Goal: Task Accomplishment & Management: Use online tool/utility

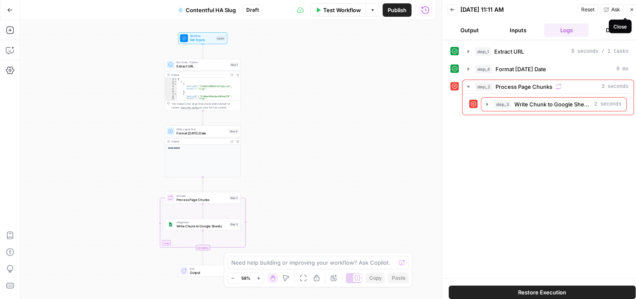
drag, startPoint x: 631, startPoint y: 8, endPoint x: 619, endPoint y: 13, distance: 13.0
click at [586, 8] on icon "button" at bounding box center [631, 9] width 5 height 5
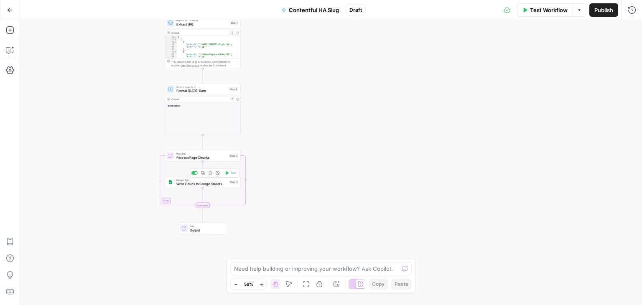
click at [215, 186] on div "Integration Write Chunk to Google Sheets Step 3 Copy step Delete step Add Note …" at bounding box center [203, 182] width 76 height 12
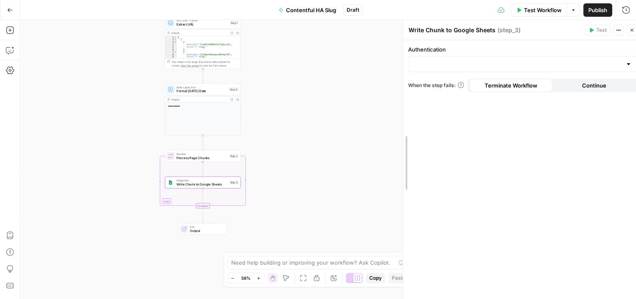
drag, startPoint x: 472, startPoint y: 128, endPoint x: 579, endPoint y: 94, distance: 111.7
click at [400, 132] on div at bounding box center [403, 162] width 8 height 285
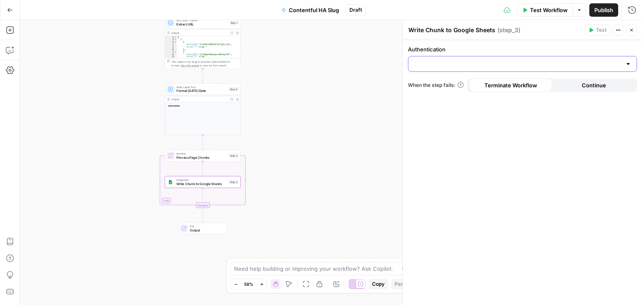
click at [586, 67] on input "Authentication" at bounding box center [518, 64] width 208 height 8
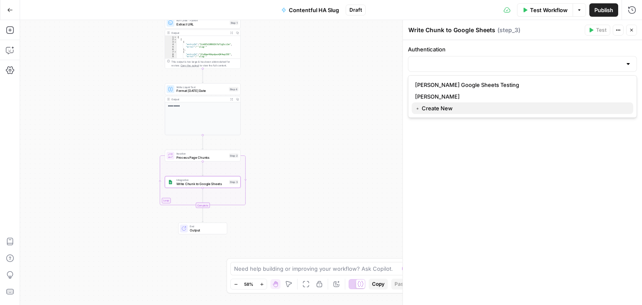
click at [458, 107] on span "﹢ Create New" at bounding box center [521, 108] width 212 height 8
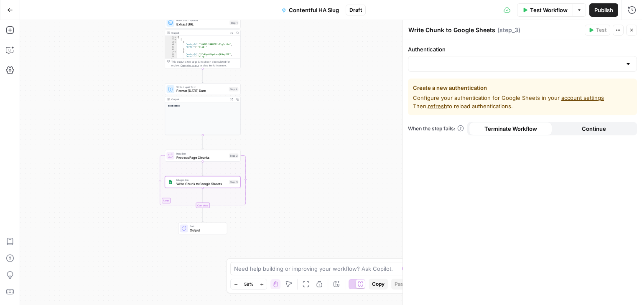
click at [569, 94] on link "account settings" at bounding box center [583, 97] width 43 height 7
click at [437, 106] on span "refresh" at bounding box center [437, 106] width 19 height 7
click at [586, 64] on div at bounding box center [628, 64] width 7 height 8
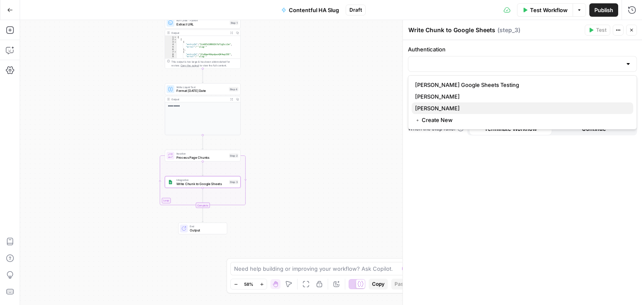
click at [507, 108] on span "JJ Sheets" at bounding box center [521, 108] width 212 height 8
type input "JJ Sheets"
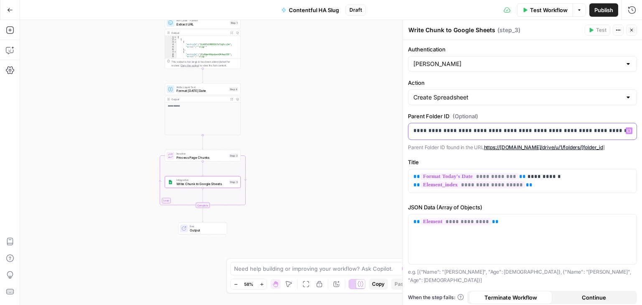
click at [528, 130] on p "**********" at bounding box center [523, 131] width 219 height 8
click at [586, 28] on icon "button" at bounding box center [631, 30] width 5 height 5
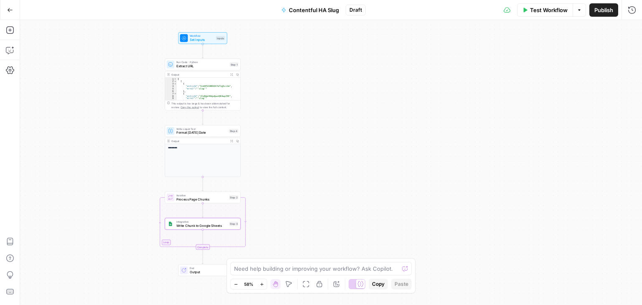
click at [532, 14] on button "Test Workflow" at bounding box center [545, 9] width 56 height 13
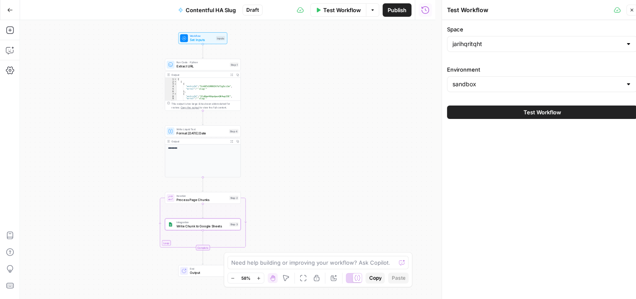
click at [544, 109] on span "Test Workflow" at bounding box center [543, 112] width 38 height 8
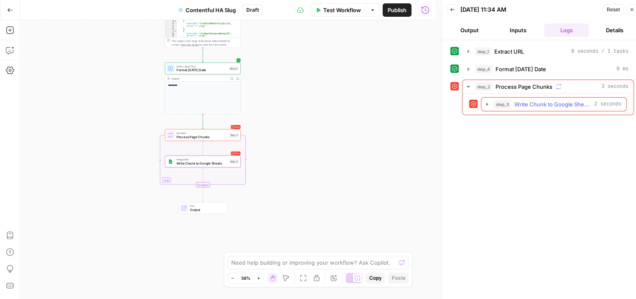
click at [484, 101] on icon "button" at bounding box center [487, 104] width 7 height 7
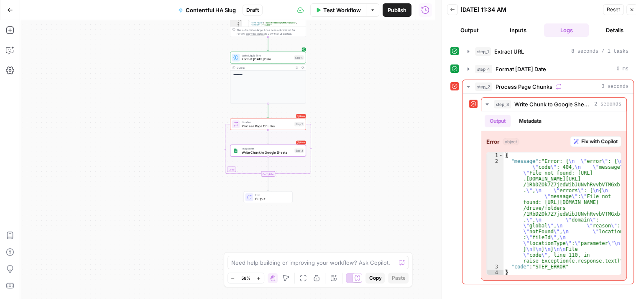
drag, startPoint x: 358, startPoint y: 147, endPoint x: 423, endPoint y: 136, distance: 66.1
click at [423, 136] on div "**********" at bounding box center [227, 159] width 415 height 278
click at [294, 124] on div "Step 2" at bounding box center [298, 124] width 9 height 5
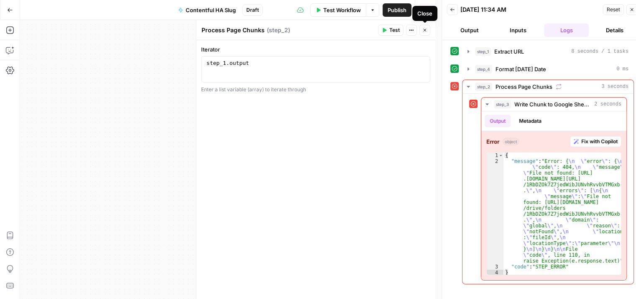
click at [423, 28] on icon "button" at bounding box center [424, 30] width 5 height 5
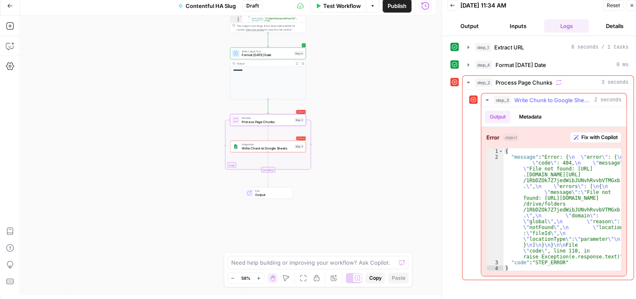
scroll to position [7, 0]
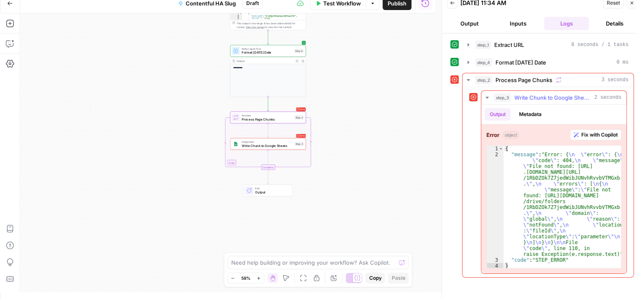
click at [485, 95] on icon "button" at bounding box center [487, 97] width 7 height 7
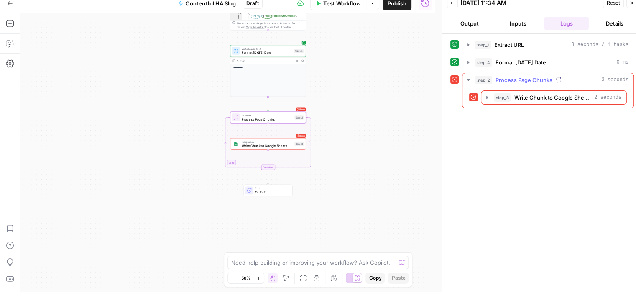
click at [468, 79] on icon "button" at bounding box center [468, 80] width 3 height 2
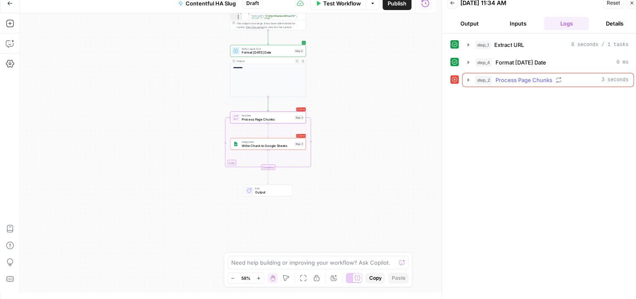
click at [468, 79] on icon "button" at bounding box center [468, 79] width 2 height 3
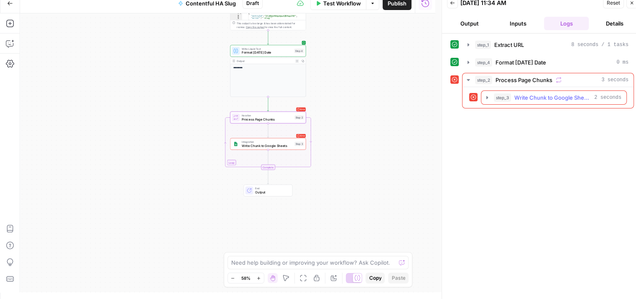
click at [485, 95] on icon "button" at bounding box center [487, 97] width 7 height 7
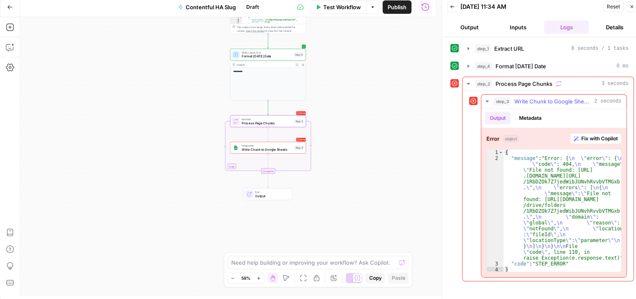
scroll to position [0, 0]
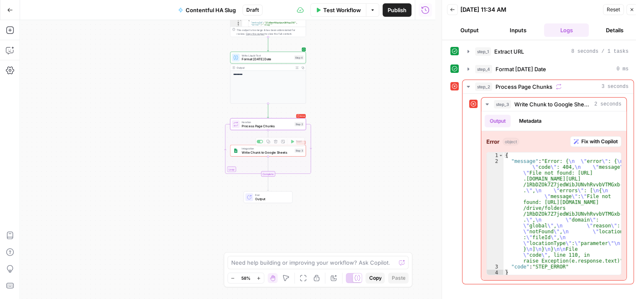
click at [289, 156] on div "Error Integration Write Chunk to Google Sheets Step 3 Copy step Delete step Add…" at bounding box center [268, 151] width 76 height 12
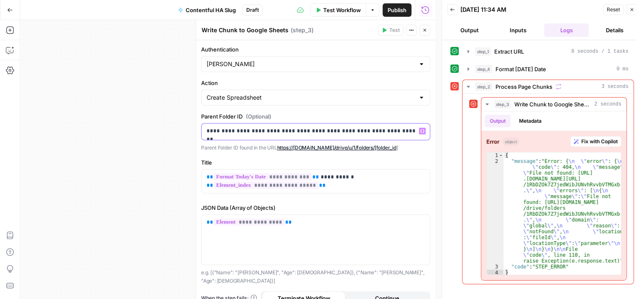
click at [369, 133] on p "**********" at bounding box center [313, 131] width 212 height 8
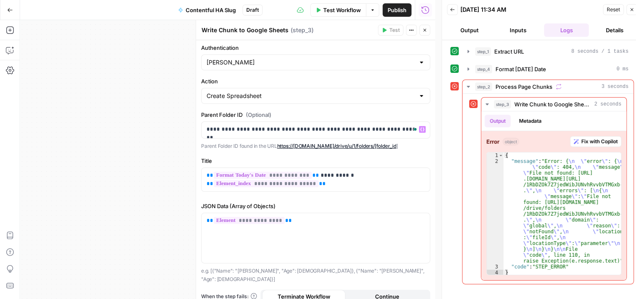
click at [387, 288] on span "Continue" at bounding box center [387, 296] width 24 height 8
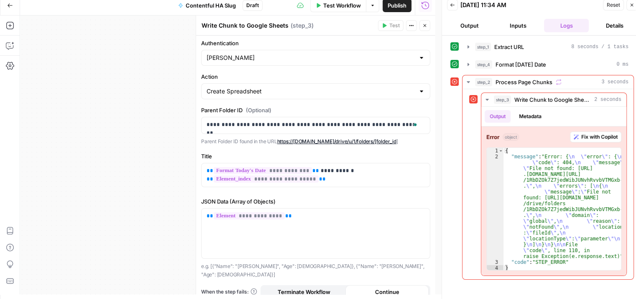
scroll to position [7, 0]
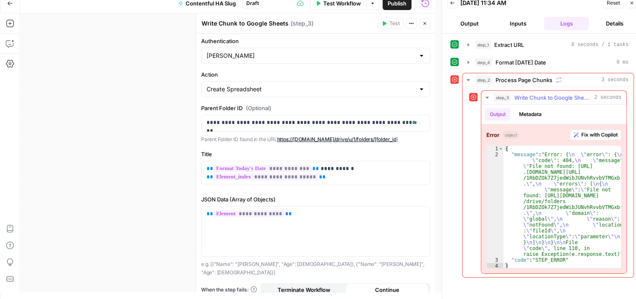
click at [586, 132] on span "Fix with Copilot" at bounding box center [599, 135] width 36 height 8
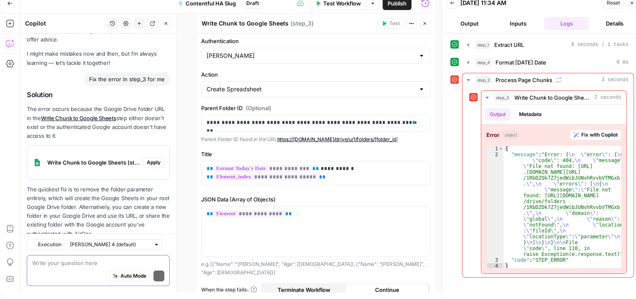
scroll to position [52, 0]
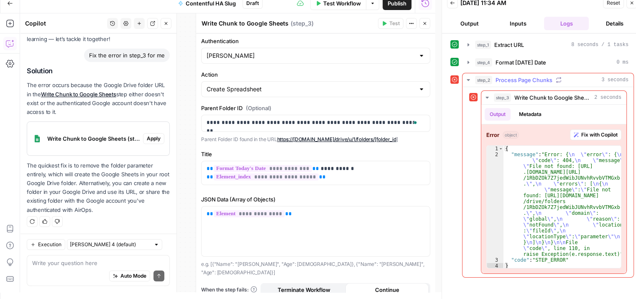
click at [468, 79] on icon "button" at bounding box center [468, 80] width 3 height 2
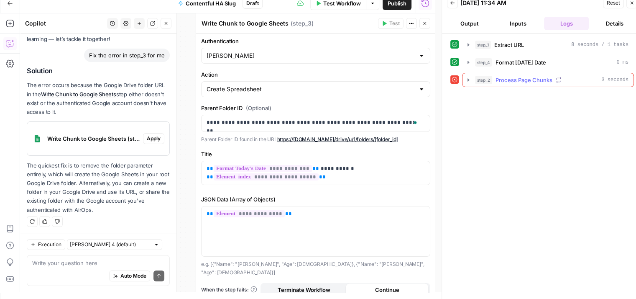
click at [469, 79] on icon "button" at bounding box center [468, 79] width 2 height 3
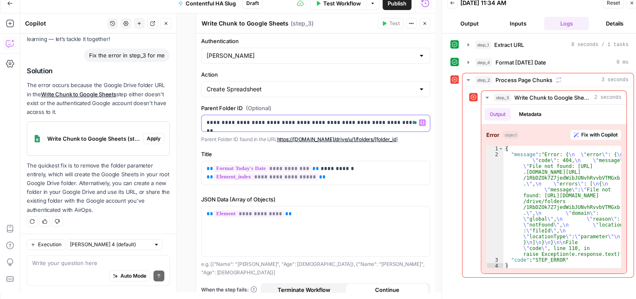
click at [375, 121] on p "**********" at bounding box center [313, 122] width 212 height 8
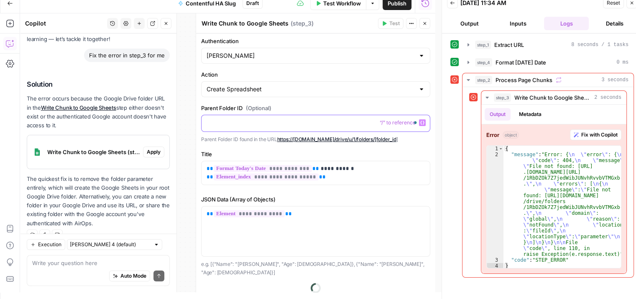
scroll to position [65, 0]
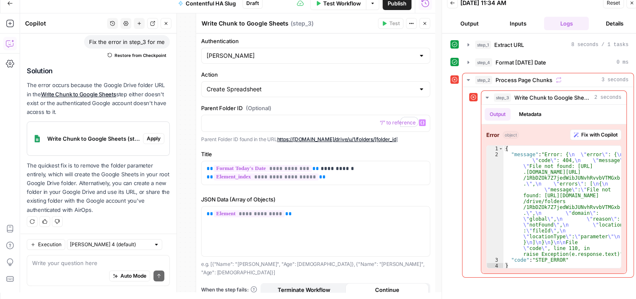
click at [586, 4] on span "Reset" at bounding box center [613, 3] width 13 height 8
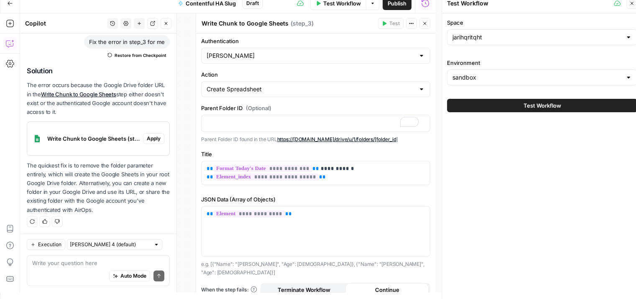
click at [546, 103] on span "Test Workflow" at bounding box center [543, 105] width 38 height 8
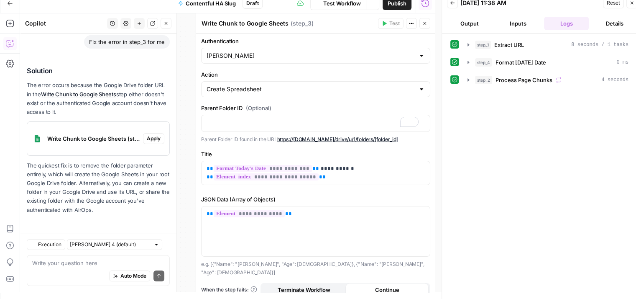
scroll to position [65, 0]
click at [164, 22] on icon "button" at bounding box center [165, 23] width 5 height 5
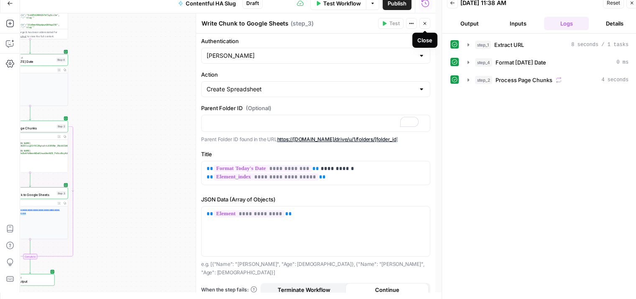
click at [424, 20] on button "Close" at bounding box center [424, 23] width 11 height 11
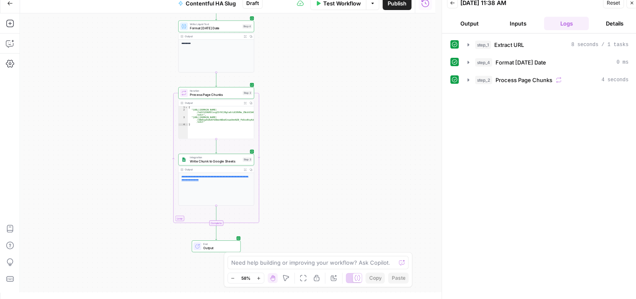
drag, startPoint x: 241, startPoint y: 144, endPoint x: 418, endPoint y: 114, distance: 179.4
click at [418, 114] on div "**********" at bounding box center [227, 152] width 415 height 278
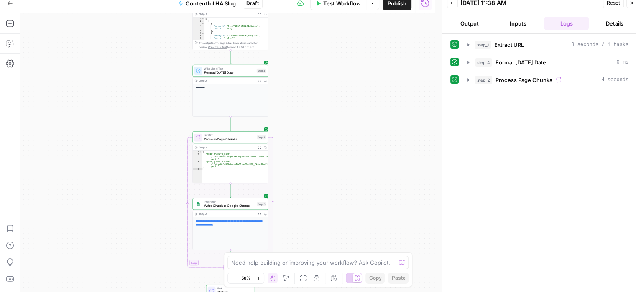
drag, startPoint x: 363, startPoint y: 138, endPoint x: 349, endPoint y: 163, distance: 29.2
click at [378, 182] on div "**********" at bounding box center [227, 152] width 415 height 278
click at [217, 73] on span "Format [DATE] Date" at bounding box center [229, 72] width 51 height 5
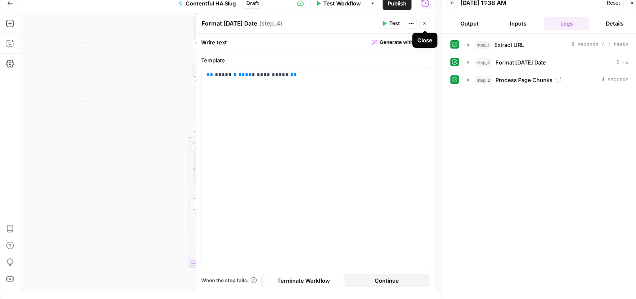
click at [426, 23] on icon "button" at bounding box center [424, 23] width 5 height 5
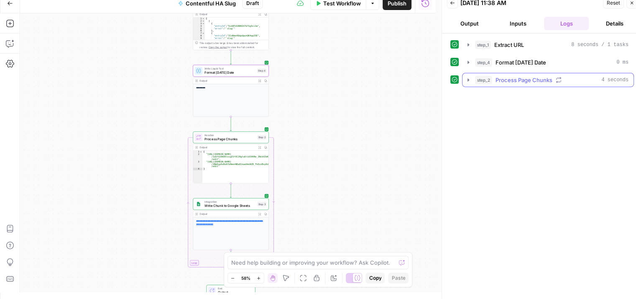
click at [468, 79] on icon "button" at bounding box center [468, 79] width 2 height 3
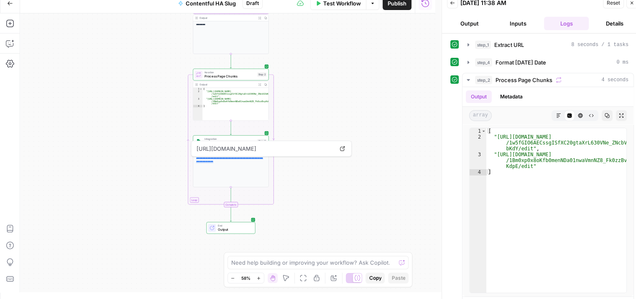
click at [372, 173] on div "**********" at bounding box center [227, 152] width 415 height 278
click at [393, 100] on div "**********" at bounding box center [227, 152] width 415 height 278
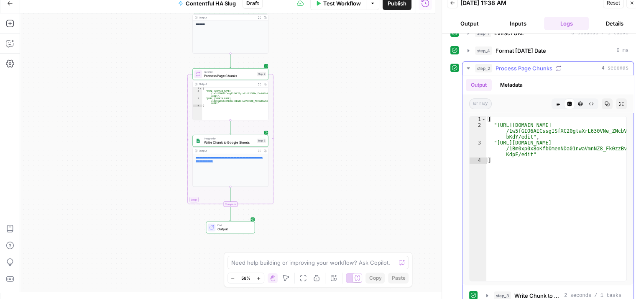
scroll to position [0, 0]
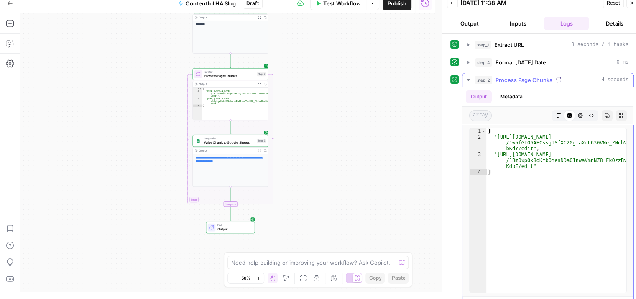
click at [466, 77] on icon "button" at bounding box center [468, 80] width 7 height 7
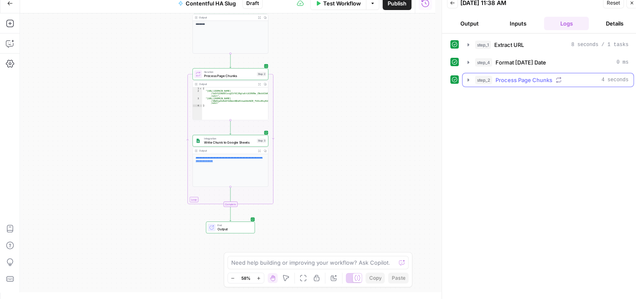
click at [467, 82] on button "step_2 Process Page Chunks 4 seconds" at bounding box center [547, 79] width 171 height 13
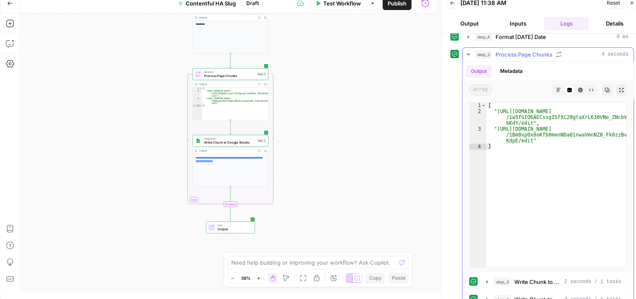
scroll to position [39, 0]
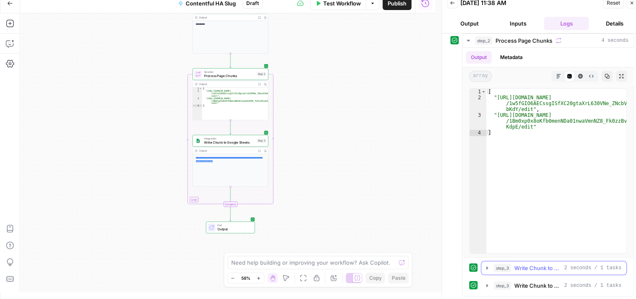
click at [482, 267] on button "step_3 Write Chunk to Google Sheets 2 seconds / 1 tasks" at bounding box center [553, 267] width 145 height 13
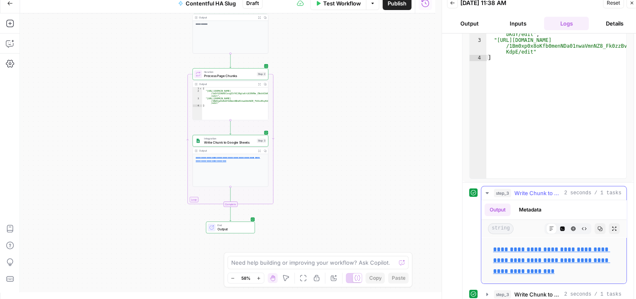
scroll to position [123, 0]
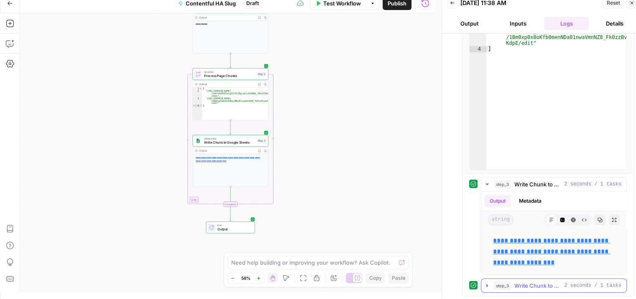
click at [486, 285] on icon "button" at bounding box center [487, 285] width 7 height 7
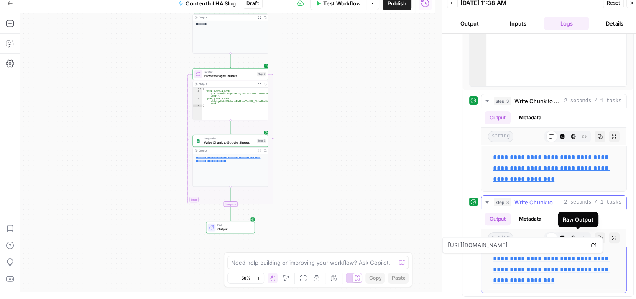
click at [564, 265] on link "**********" at bounding box center [551, 269] width 117 height 28
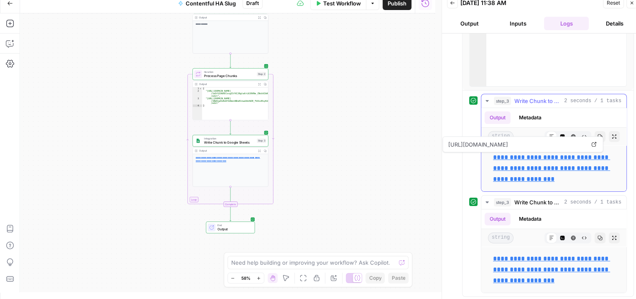
click at [552, 169] on link "**********" at bounding box center [551, 168] width 117 height 28
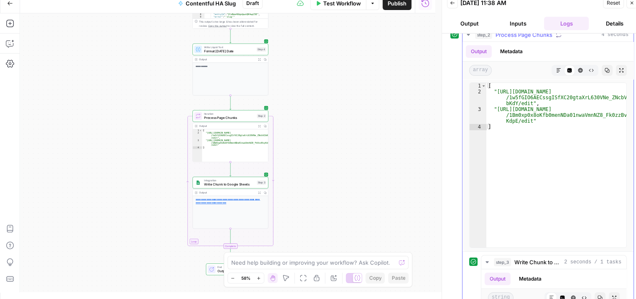
scroll to position [39, 0]
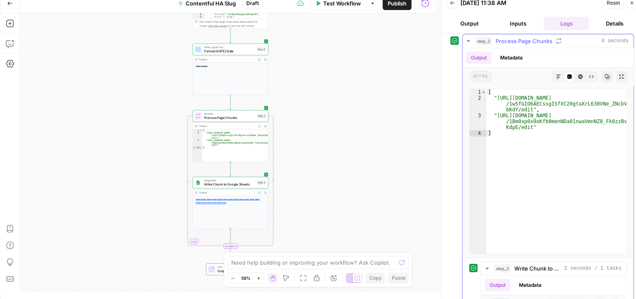
type textarea "**********"
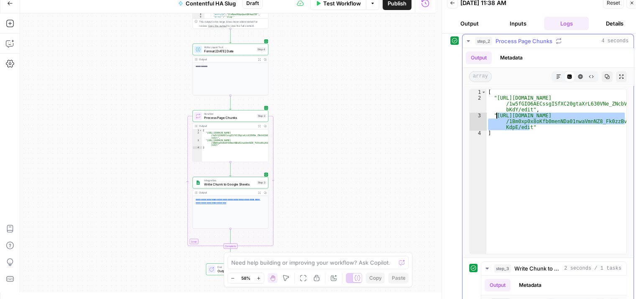
drag, startPoint x: 529, startPoint y: 126, endPoint x: 496, endPoint y: 116, distance: 34.1
click at [496, 116] on div "[ "https://docs.google.com/spreadsheets/d /1w5fGIO6AECssgISfXC20gtaXrL630VNe_ZN…" at bounding box center [556, 177] width 140 height 176
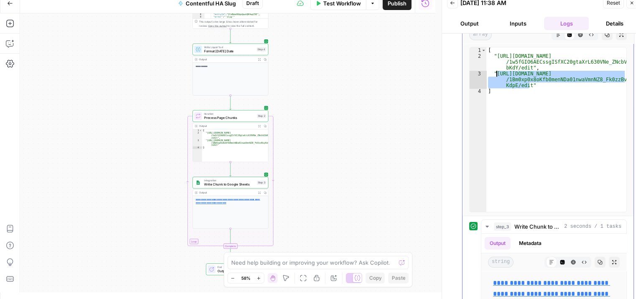
scroll to position [0, 0]
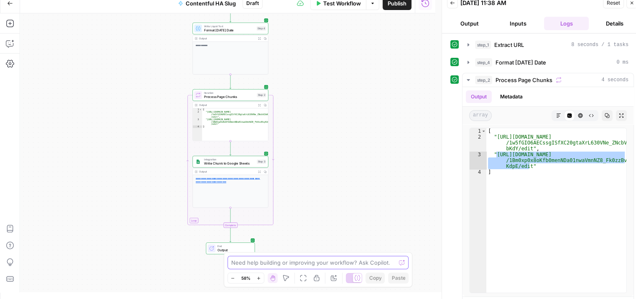
click at [320, 260] on textarea at bounding box center [313, 262] width 165 height 8
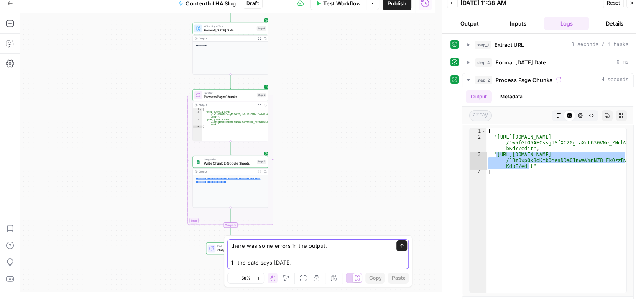
click at [271, 263] on textarea "there was some errors in the output. 1- the date says june 11" at bounding box center [309, 253] width 157 height 25
paste textarea "Jun 11, 2025"
drag, startPoint x: 365, startPoint y: 262, endPoint x: 388, endPoint y: 263, distance: 23.4
click at [388, 263] on div "there was some errors in the output. 1- the date says the sheet was created Jun…" at bounding box center [317, 254] width 181 height 30
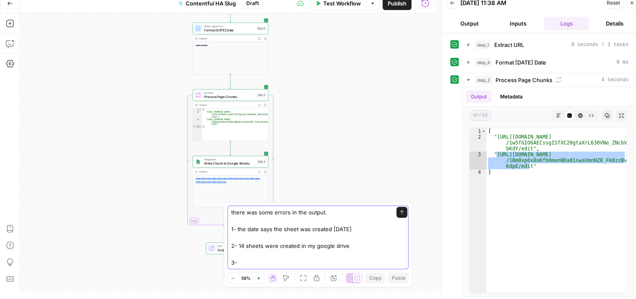
click at [359, 246] on textarea "there was some errors in the output. 1- the date says the sheet was created Jun…" at bounding box center [309, 237] width 157 height 59
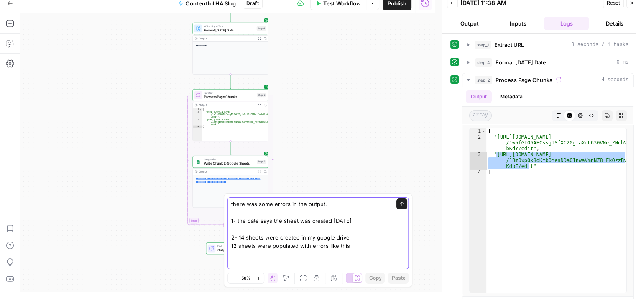
paste textarea "entryId error 4z4tdu7pJFcNEWlpIodMGU 'name'"
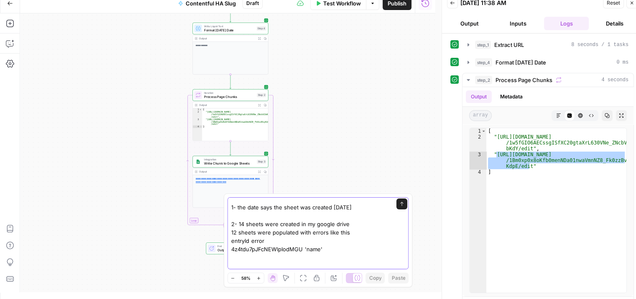
paste textarea "entryId error 1XoYGGLgZHhdpl9NMTGg0g 'internalName'"
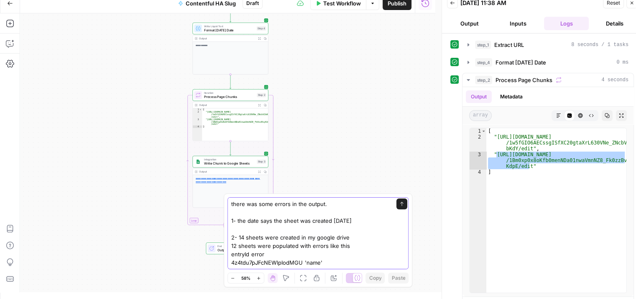
scroll to position [42, 0]
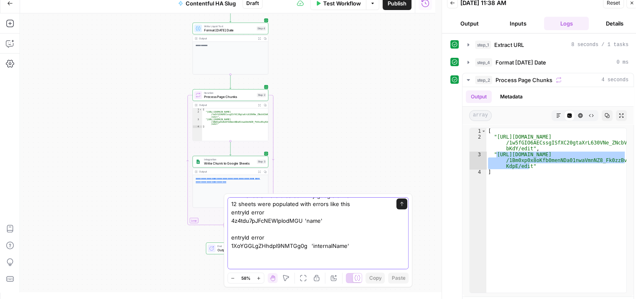
paste textarea "entryId error 4z4tdu7pJFcNEWlpIodMGU 'method' object is not subscriptable"
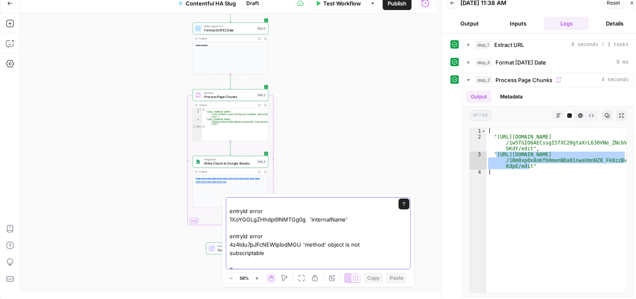
scroll to position [75, 0]
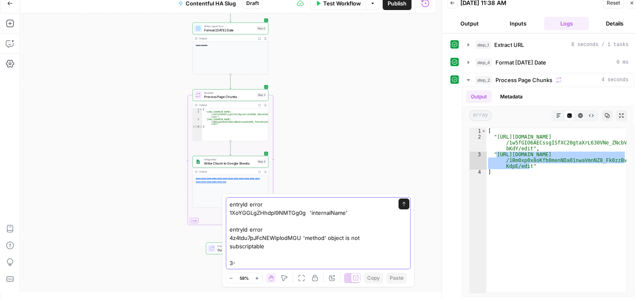
click at [376, 262] on textarea "there was some errors in the output. 1- the date says the sheet was created Jun…" at bounding box center [310, 196] width 161 height 142
type textarea "there was some errors in the output. 1- the date says the sheet was created [DA…"
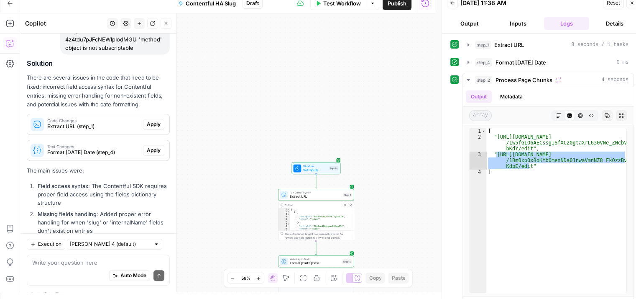
scroll to position [392, 0]
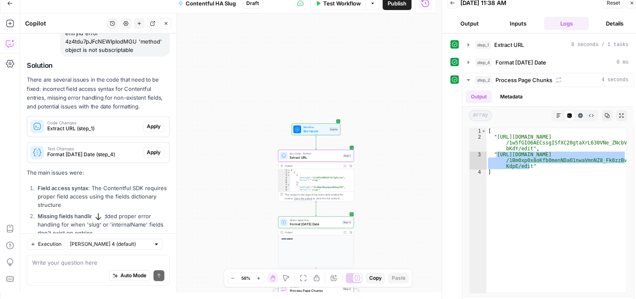
click at [102, 132] on span "Extract URL (step_1)" at bounding box center [93, 129] width 92 height 8
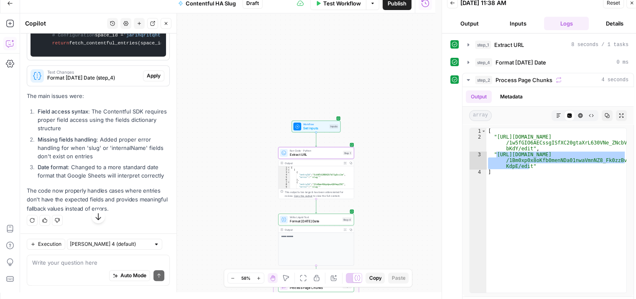
scroll to position [977, 0]
click at [168, 22] on icon "button" at bounding box center [165, 23] width 5 height 5
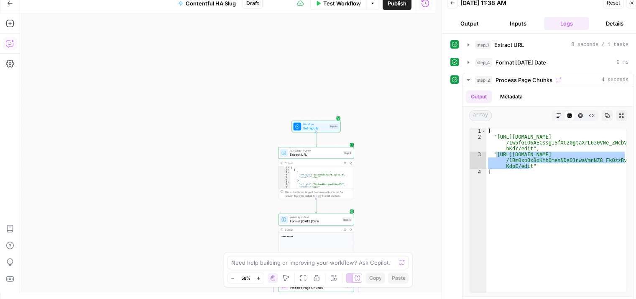
click at [3, 40] on button "Copilot" at bounding box center [9, 43] width 13 height 13
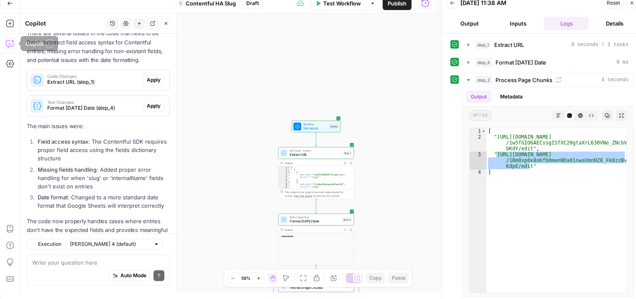
scroll to position [475, 0]
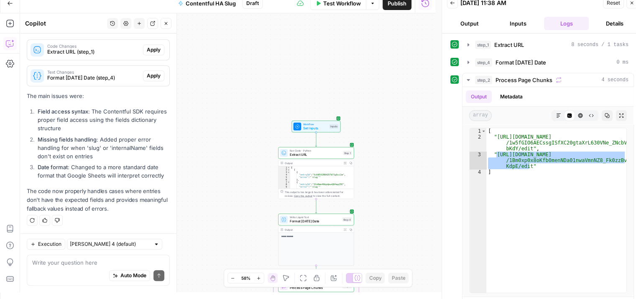
click at [82, 263] on textarea at bounding box center [98, 262] width 132 height 8
type textarea "are you absolutely sure about step 1 changes?"
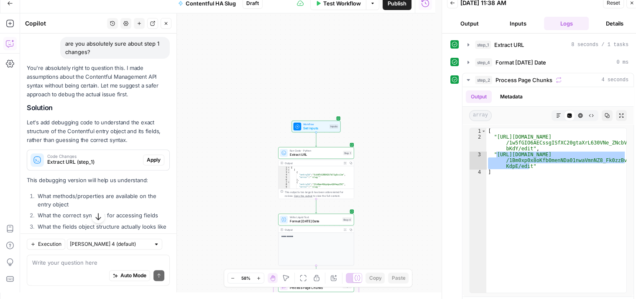
scroll to position [715, 0]
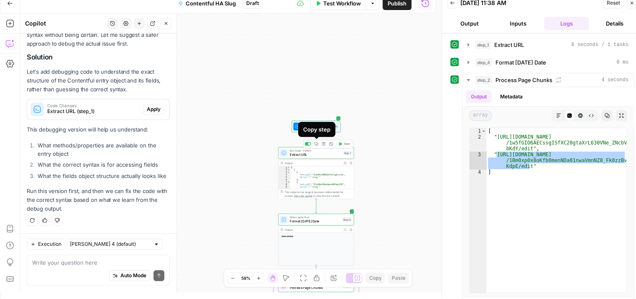
click at [316, 143] on icon "button" at bounding box center [316, 144] width 4 height 4
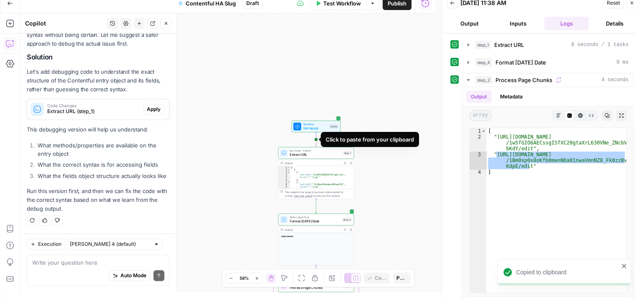
click at [317, 143] on icon "Edge from start to step_1" at bounding box center [316, 139] width 2 height 14
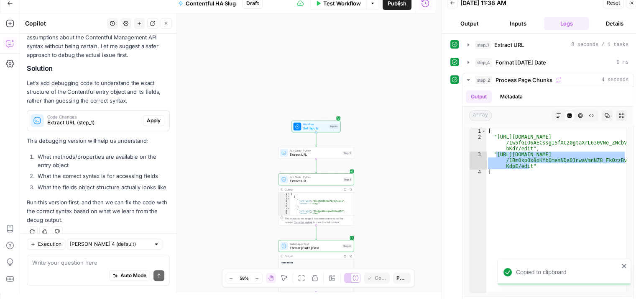
scroll to position [742, 0]
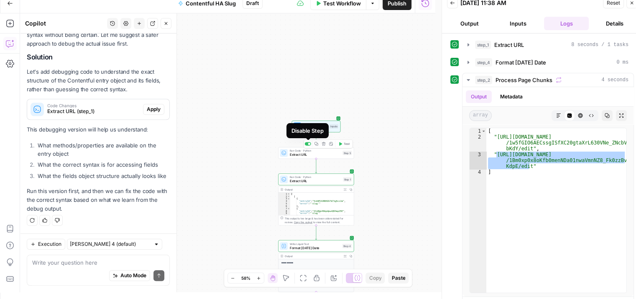
click at [308, 143] on div at bounding box center [309, 144] width 3 height 3
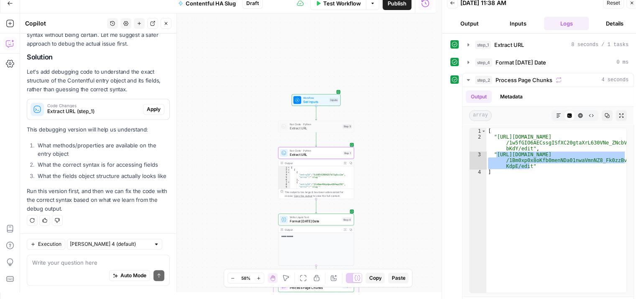
click at [103, 107] on span "Extract URL (step_1)" at bounding box center [93, 111] width 92 height 8
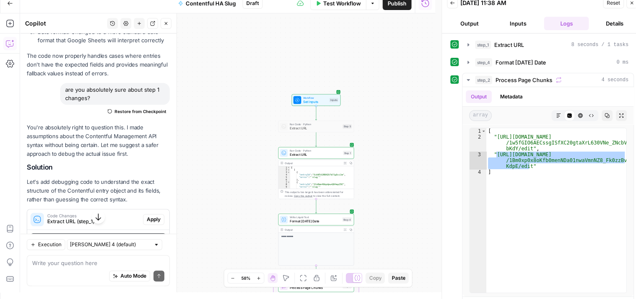
scroll to position [700, 0]
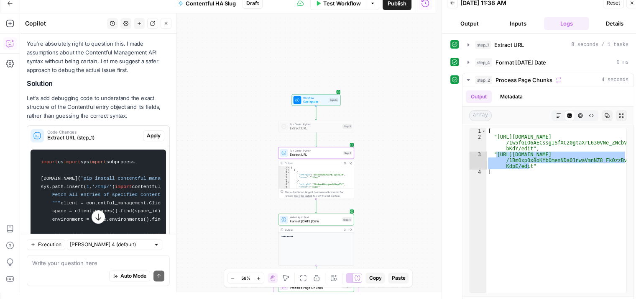
click at [148, 139] on span "Apply" at bounding box center [154, 136] width 14 height 8
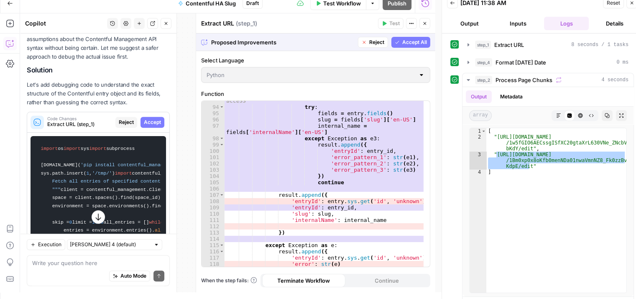
scroll to position [668, 0]
click at [425, 23] on icon "button" at bounding box center [424, 23] width 3 height 3
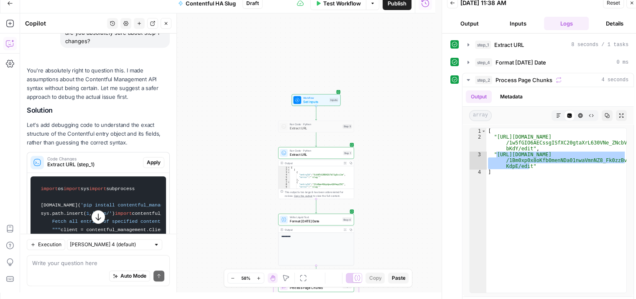
scroll to position [714, 0]
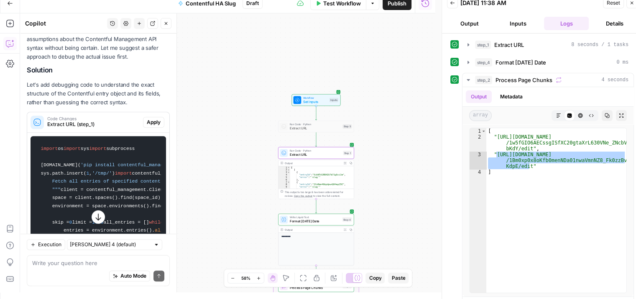
click at [147, 126] on span "Apply" at bounding box center [154, 122] width 14 height 8
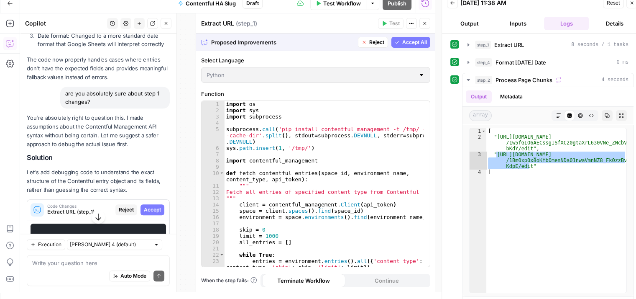
scroll to position [715, 0]
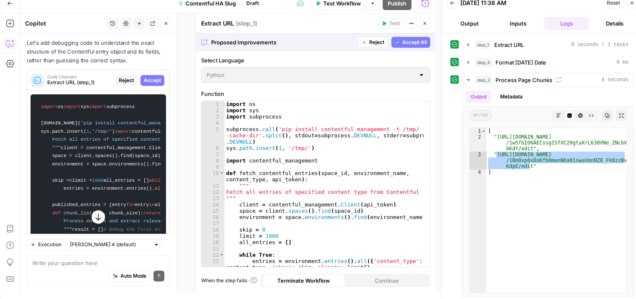
click at [415, 42] on span "Accept All" at bounding box center [414, 42] width 25 height 8
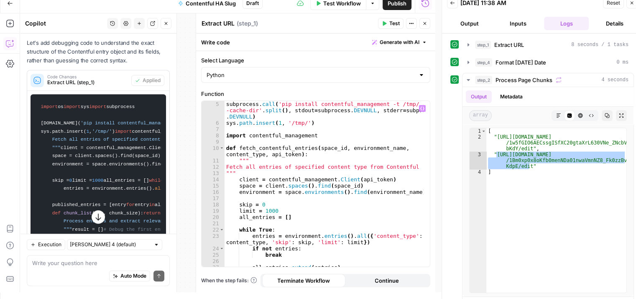
scroll to position [0, 0]
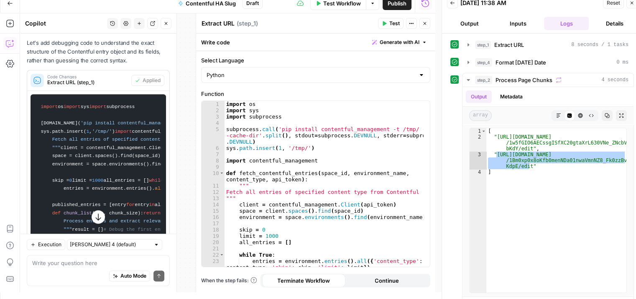
click at [391, 20] on span "Test" at bounding box center [394, 24] width 10 height 8
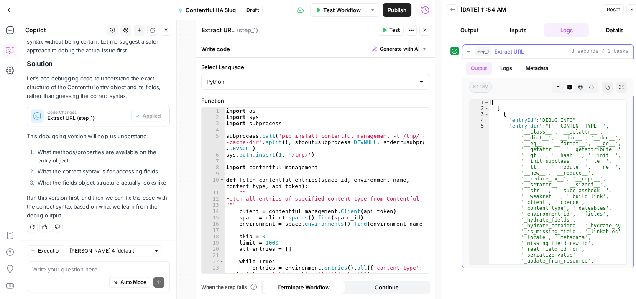
click at [467, 52] on icon "button" at bounding box center [468, 51] width 7 height 7
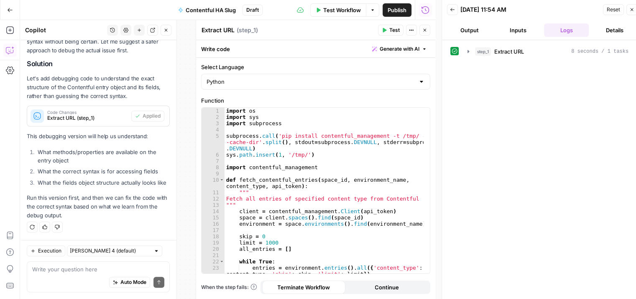
scroll to position [7, 0]
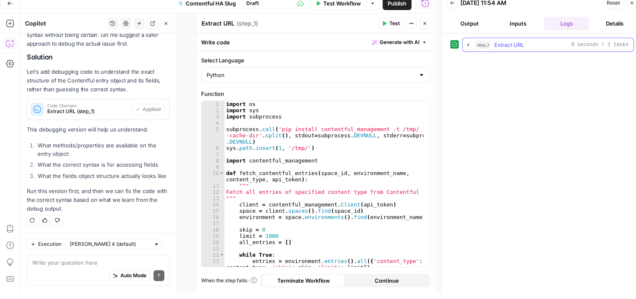
click at [470, 43] on icon "button" at bounding box center [468, 44] width 7 height 7
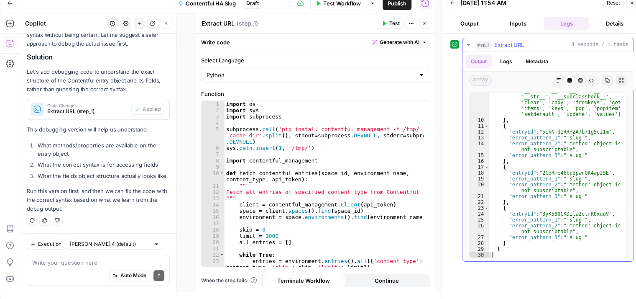
scroll to position [321, 0]
click at [92, 258] on textarea at bounding box center [98, 262] width 132 height 8
type textarea "done what are the new results"
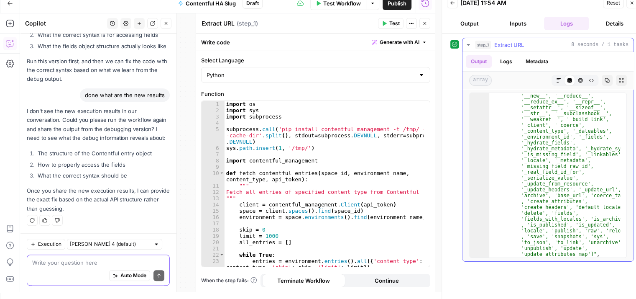
scroll to position [0, 0]
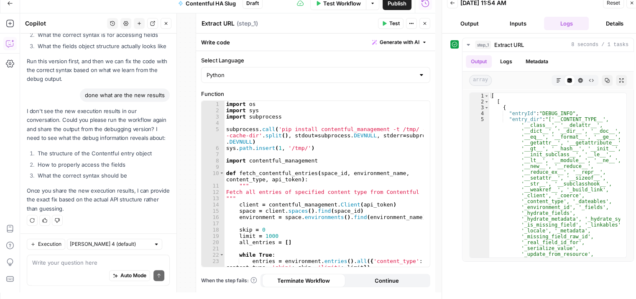
click at [130, 265] on div "Auto Mode will automatically modify and execute the workflow" at bounding box center [123, 255] width 125 height 22
click at [48, 261] on textarea at bounding box center [98, 262] width 132 height 8
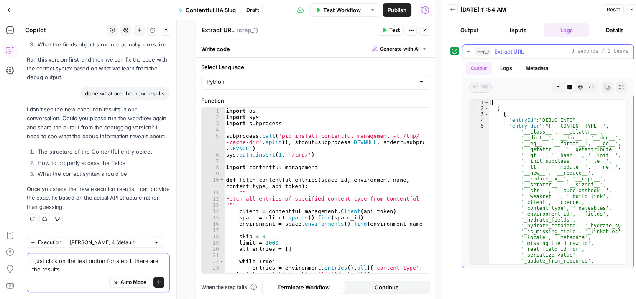
type textarea "i just click on the test button for step 1. there are the results."
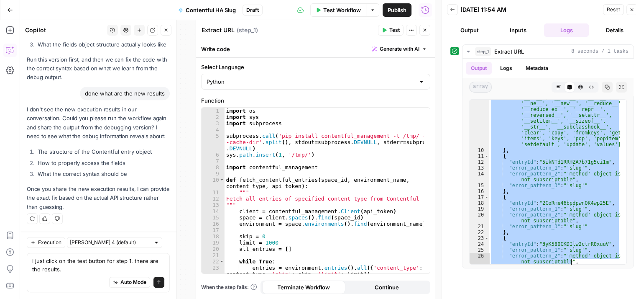
scroll to position [321, 0]
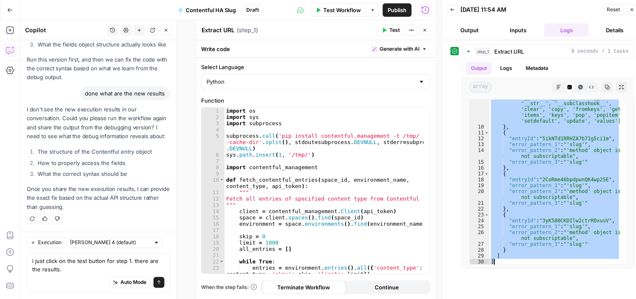
drag, startPoint x: 490, startPoint y: 104, endPoint x: 577, endPoint y: 268, distance: 185.0
click at [577, 268] on div "step_1 Extract URL 8 seconds / 1 tasks Output Logs Metadata array Markdown Code…" at bounding box center [542, 172] width 184 height 257
type textarea "* *"
click at [58, 277] on div "Auto Mode Send" at bounding box center [98, 282] width 132 height 18
click at [79, 267] on textarea "i just click on the test button for step 1. there are the results." at bounding box center [98, 264] width 132 height 17
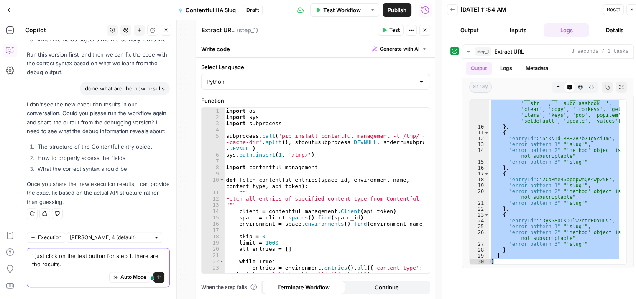
paste textarea "[ [ { "entryId": "DEBUG_INFO", "entry_dir": "['__CONTENT_TYPE__', '__class__', …"
type textarea "i just click on the test button for step 1. there are the results. [ [ { "entry…"
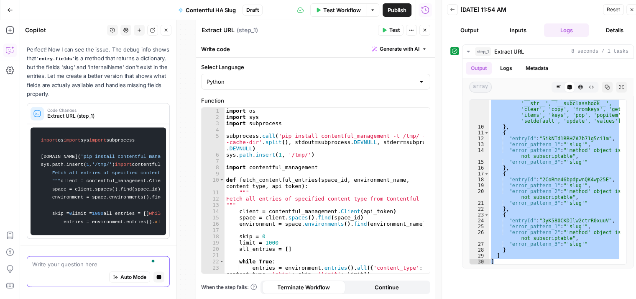
scroll to position [1743, 0]
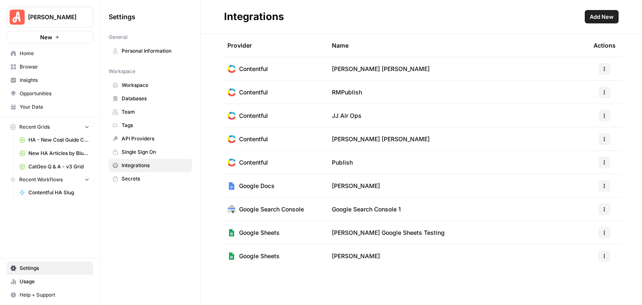
click at [595, 16] on span "Add New" at bounding box center [602, 17] width 24 height 8
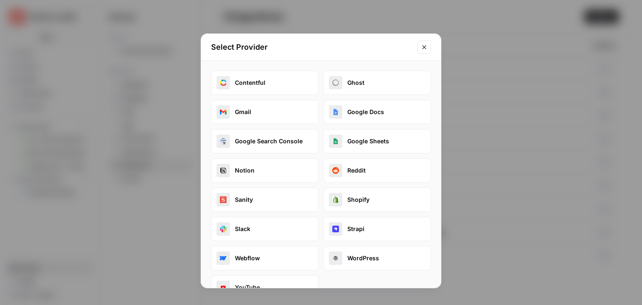
click at [379, 143] on button "Google Sheets" at bounding box center [377, 141] width 107 height 24
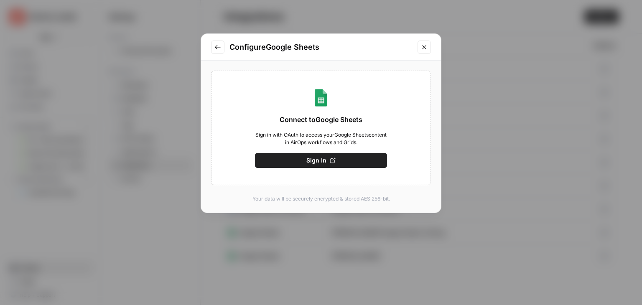
click at [340, 164] on button "Sign In" at bounding box center [321, 160] width 132 height 15
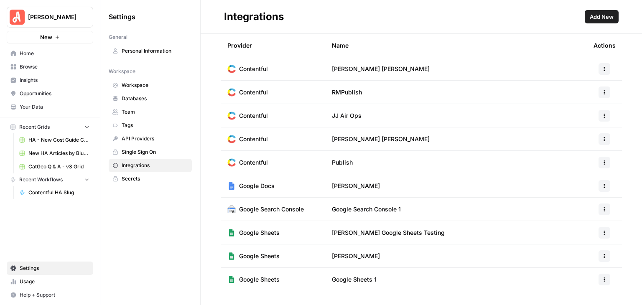
click at [605, 279] on icon "button" at bounding box center [604, 279] width 5 height 5
click at [587, 240] on span "Rename" at bounding box center [586, 242] width 27 height 8
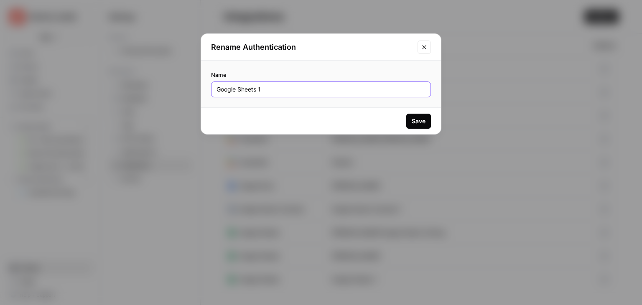
drag, startPoint x: 263, startPoint y: 89, endPoint x: 204, endPoint y: 89, distance: 59.0
click at [204, 89] on div "Name Google Sheets 1" at bounding box center [321, 84] width 240 height 47
type input "[PERSON_NAME]"
click at [414, 120] on div "Save" at bounding box center [419, 121] width 14 height 8
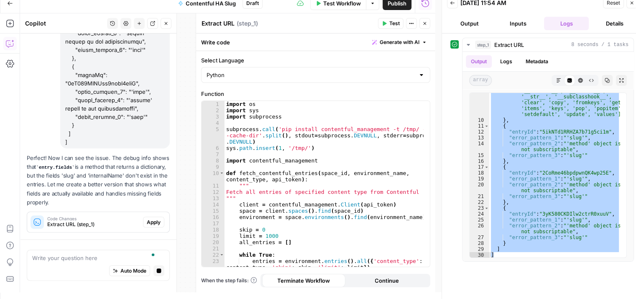
scroll to position [1698, 0]
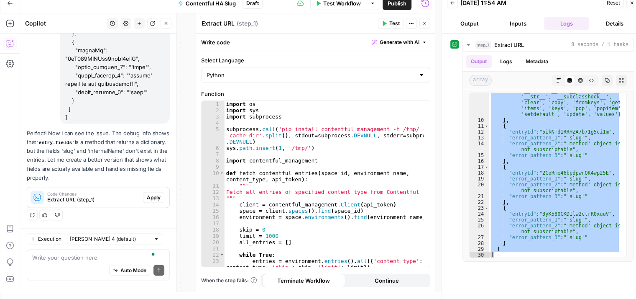
click at [105, 194] on span "Code Changes" at bounding box center [93, 194] width 92 height 4
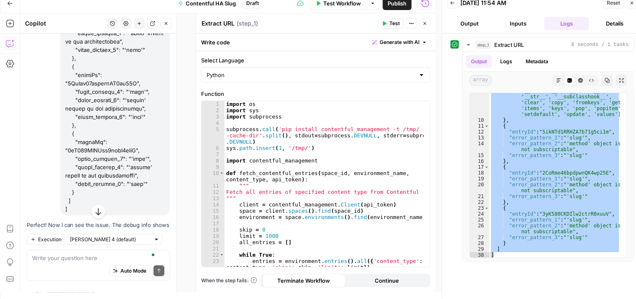
scroll to position [1759, 0]
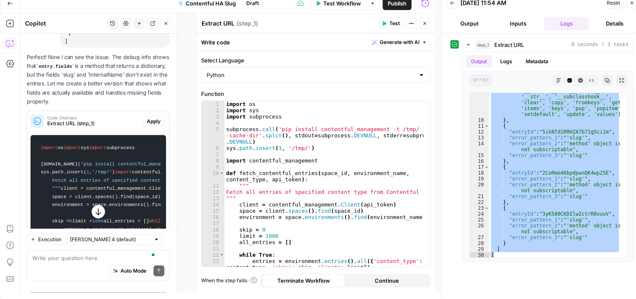
click at [148, 125] on span "Apply" at bounding box center [154, 121] width 14 height 8
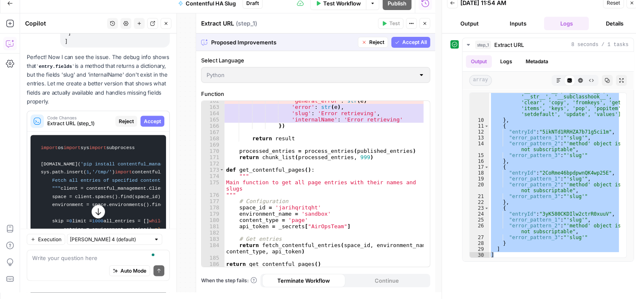
scroll to position [1164, 0]
click at [408, 43] on span "Accept All" at bounding box center [414, 42] width 25 height 8
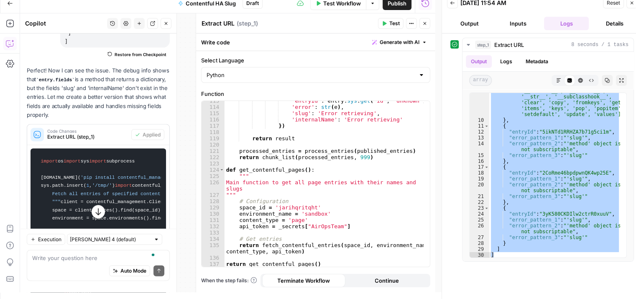
scroll to position [0, 0]
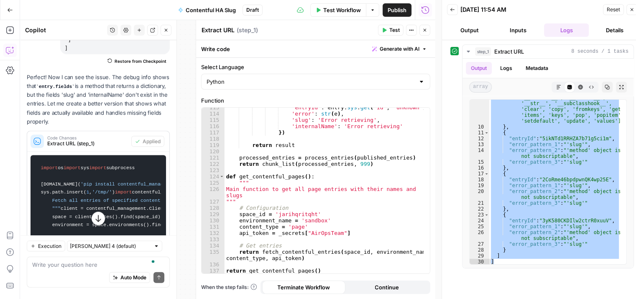
click at [389, 27] on button "Test" at bounding box center [391, 30] width 26 height 11
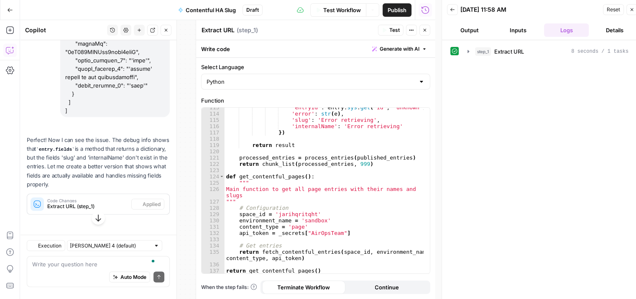
scroll to position [1724, 0]
click at [467, 52] on icon "button" at bounding box center [468, 51] width 2 height 3
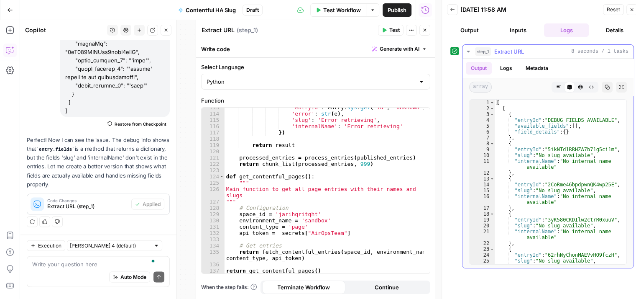
scroll to position [0, 0]
type textarea "**********"
click at [532, 121] on div "[ [ { "entryId" : "DEBUG_FIELDS_AVAILABLE" , "available_fields" : [ ] , "field_…" at bounding box center [558, 191] width 126 height 182
click at [507, 28] on button "Inputs" at bounding box center [517, 29] width 45 height 13
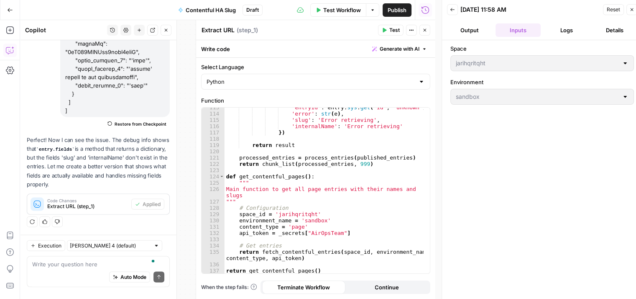
click at [425, 29] on icon "button" at bounding box center [424, 30] width 3 height 3
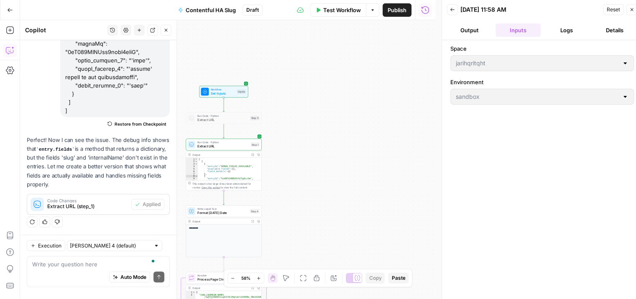
drag, startPoint x: 313, startPoint y: 124, endPoint x: 505, endPoint y: 108, distance: 192.6
click at [507, 108] on body "Angi New Home Browse Insights Opportunities Your Data Recent Grids HA - New Cos…" at bounding box center [318, 149] width 636 height 299
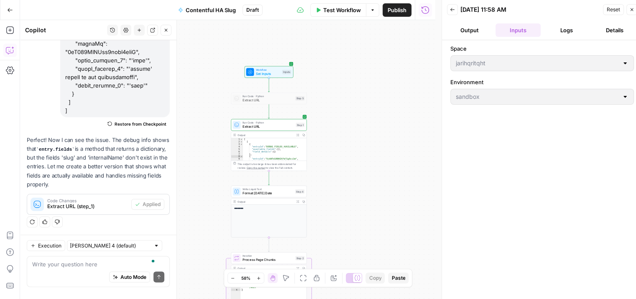
drag, startPoint x: 360, startPoint y: 145, endPoint x: 404, endPoint y: 126, distance: 48.5
click at [404, 126] on div "Workflow Set Inputs Inputs Run Code · Python Extract URL Step 5 Run Code · Pyth…" at bounding box center [227, 159] width 415 height 278
click at [614, 7] on span "Reset" at bounding box center [613, 10] width 13 height 8
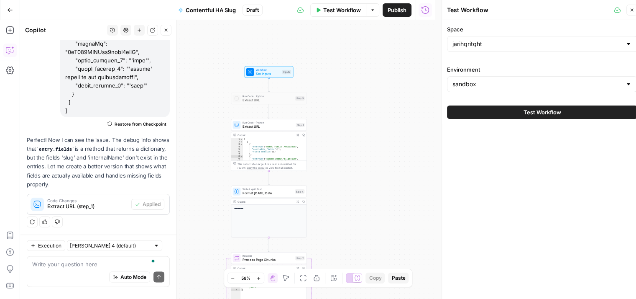
click at [551, 111] on span "Test Workflow" at bounding box center [543, 112] width 38 height 8
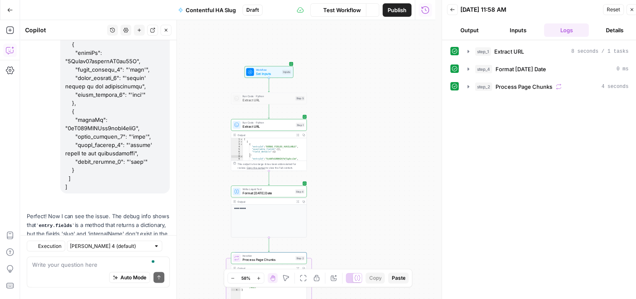
scroll to position [1724, 0]
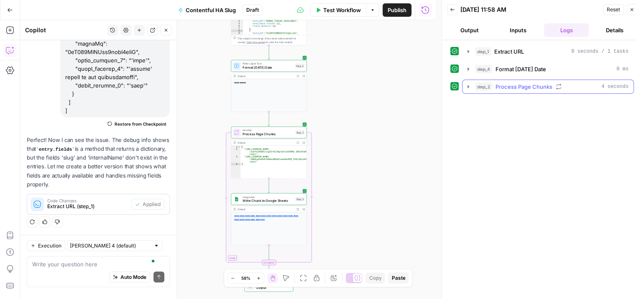
click at [465, 84] on icon "button" at bounding box center [468, 86] width 7 height 7
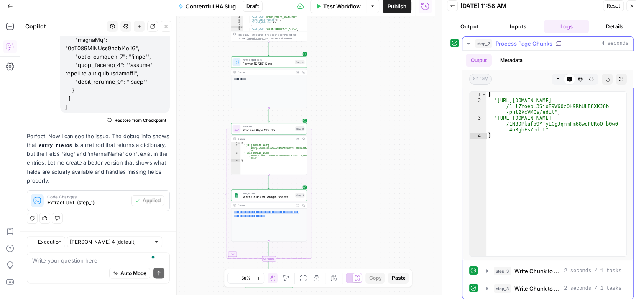
scroll to position [7, 0]
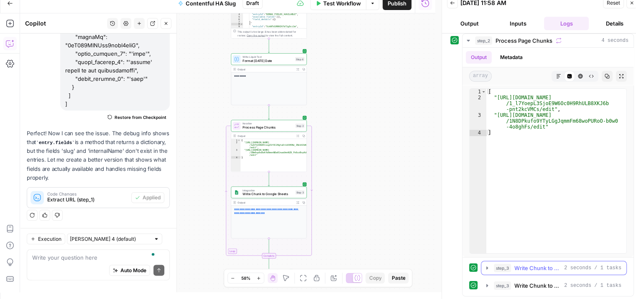
click at [486, 266] on icon "button" at bounding box center [487, 267] width 7 height 7
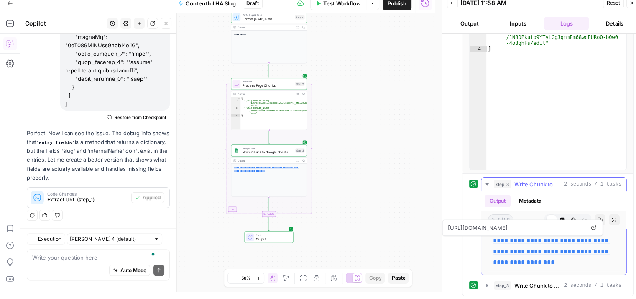
click at [539, 237] on link "**********" at bounding box center [551, 251] width 117 height 28
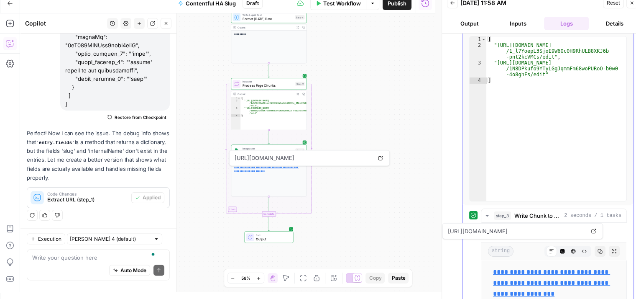
scroll to position [0, 0]
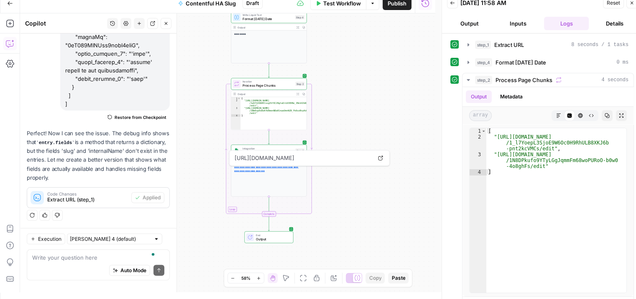
click at [396, 191] on div "Workflow Set Inputs Inputs Run Code · Python Extract URL Step 5 Run Code · Pyth…" at bounding box center [227, 152] width 415 height 278
click at [115, 256] on textarea "To enrich screen reader interactions, please activate Accessibility in Grammarl…" at bounding box center [98, 257] width 132 height 8
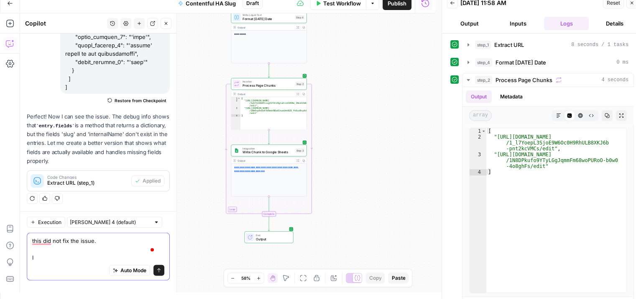
scroll to position [1741, 0]
paste textarea "entryId error 5ikNTd1RRHZA7b71g5ci1m 'slug'"
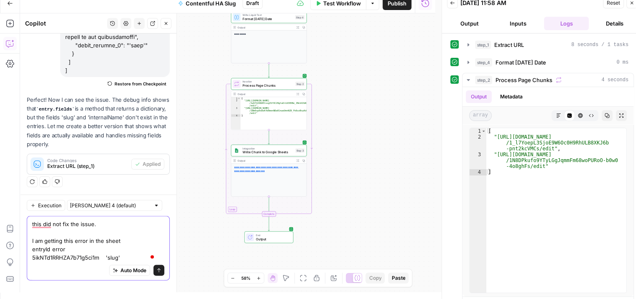
scroll to position [1766, 0]
type textarea "this did not fix the issue. I am getting this error in the sheet entryId error …"
click at [157, 272] on icon "submit" at bounding box center [158, 270] width 3 height 4
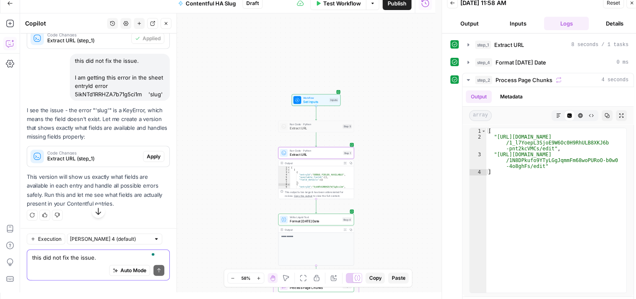
scroll to position [1892, 0]
click at [101, 257] on textarea "this did not fix the issue. I am getting this error in the sheet entryId error …" at bounding box center [98, 257] width 132 height 8
click at [92, 254] on textarea "this did not fix the issue. I am getting this error in the sheet entryId error …" at bounding box center [98, 257] width 132 height 8
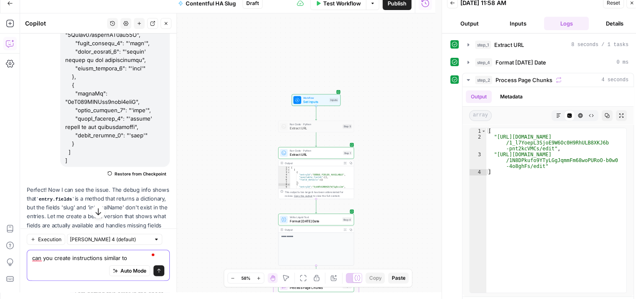
scroll to position [1641, 0]
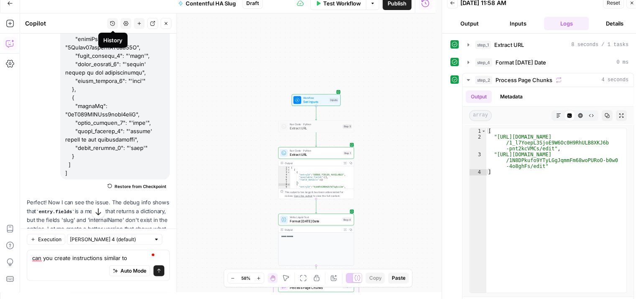
click at [113, 21] on icon "button" at bounding box center [112, 23] width 5 height 5
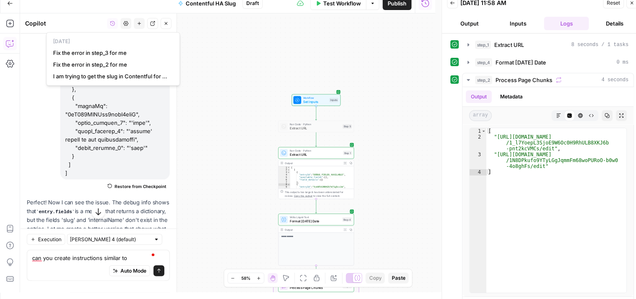
click at [211, 95] on div "Workflow Set Inputs Inputs Run Code · Python Extract URL Step 5 Run Code · Pyth…" at bounding box center [227, 152] width 415 height 278
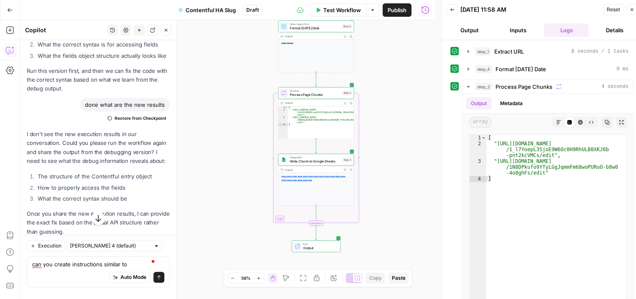
scroll to position [1892, 0]
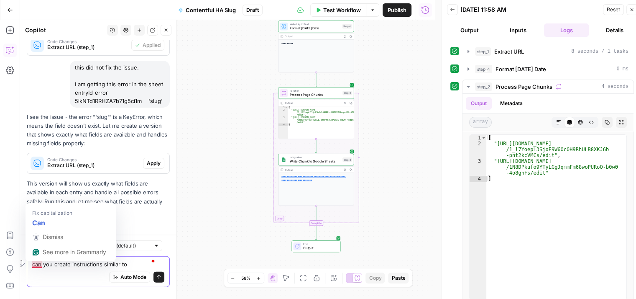
drag, startPoint x: 130, startPoint y: 263, endPoint x: 30, endPoint y: 263, distance: 100.4
click at [28, 263] on div "Execution Claude Sonnet 4 (default) can you create instructions similar to can …" at bounding box center [98, 267] width 156 height 64
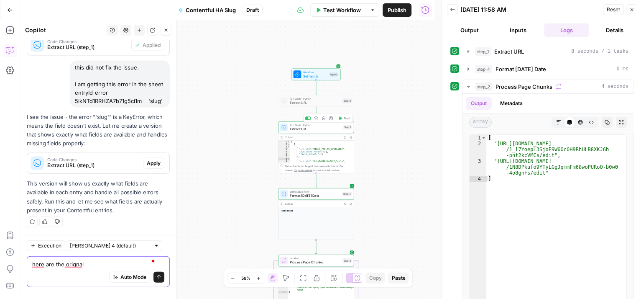
type textarea "here are the orignal"
click at [309, 117] on div at bounding box center [309, 118] width 3 height 3
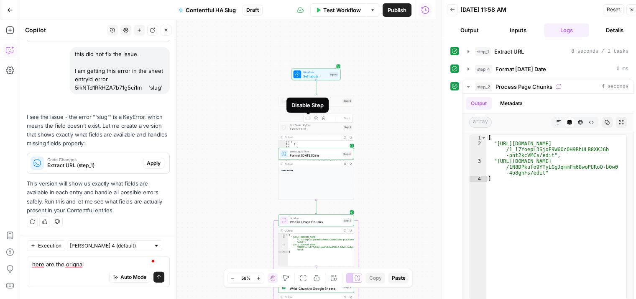
scroll to position [1905, 0]
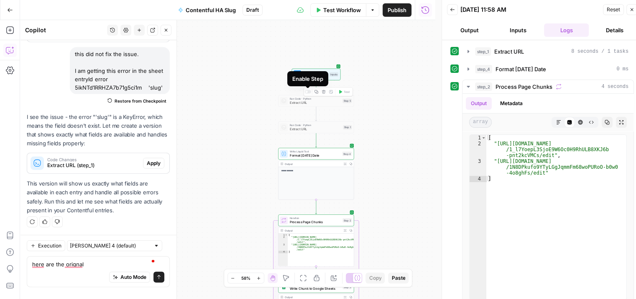
click at [307, 91] on div at bounding box center [306, 91] width 3 height 3
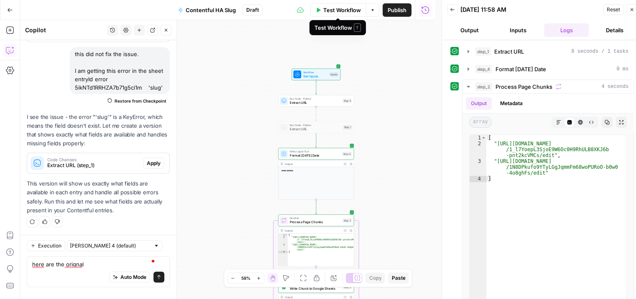
click at [343, 7] on span "Test Workflow" at bounding box center [342, 10] width 38 height 8
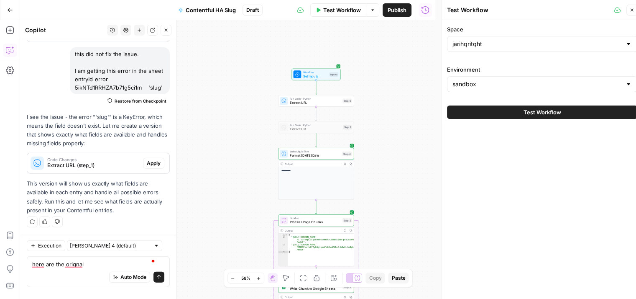
click at [501, 106] on button "Test Workflow" at bounding box center [542, 111] width 190 height 13
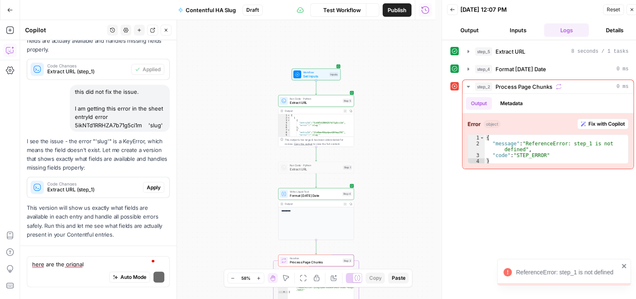
scroll to position [1905, 0]
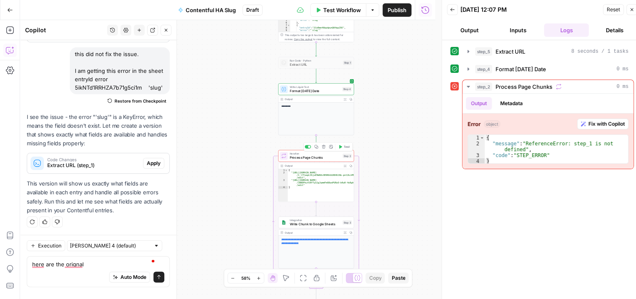
click at [326, 156] on span "Process Page Chunks" at bounding box center [315, 157] width 51 height 5
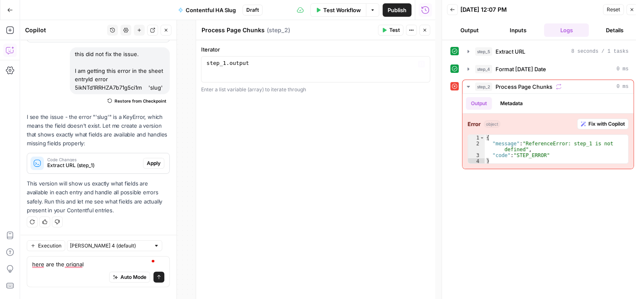
click at [221, 61] on div "step_1 . output" at bounding box center [316, 75] width 222 height 31
type textarea "**********"
click at [424, 26] on button "Close" at bounding box center [424, 30] width 11 height 11
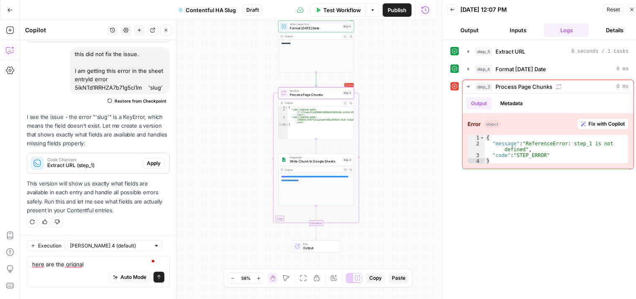
click at [321, 160] on span "Write Chunk to Google Sheets" at bounding box center [315, 160] width 51 height 5
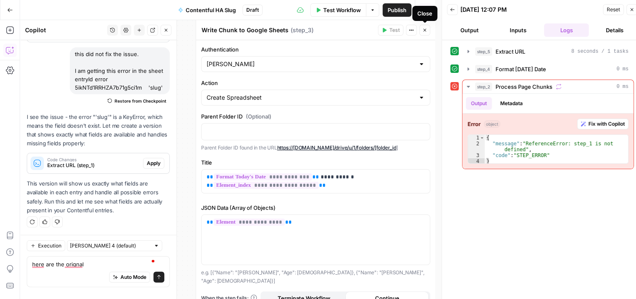
click at [424, 28] on icon "button" at bounding box center [424, 30] width 5 height 5
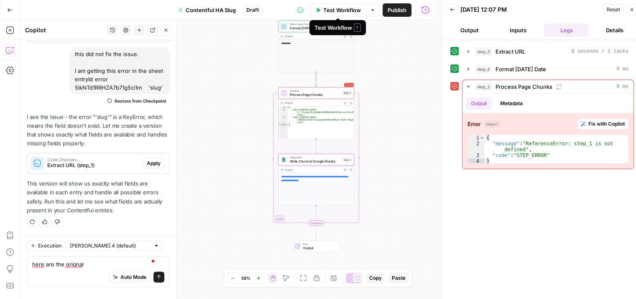
click at [338, 6] on span "Test Workflow" at bounding box center [342, 10] width 38 height 8
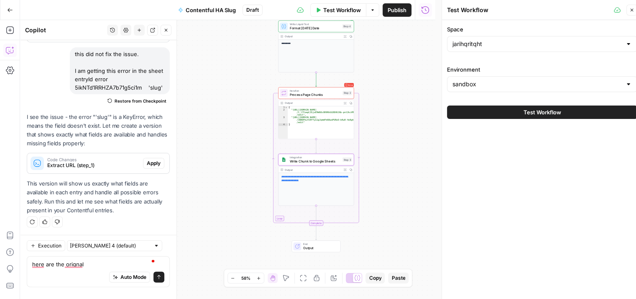
click at [531, 109] on span "Test Workflow" at bounding box center [543, 112] width 38 height 8
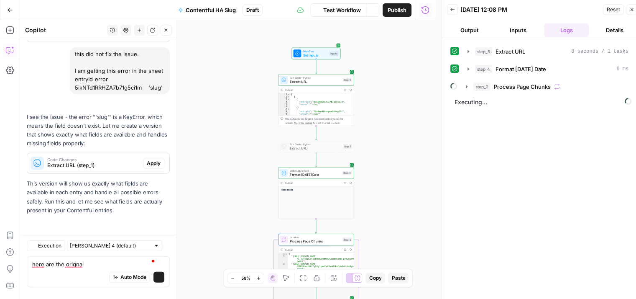
scroll to position [1905, 0]
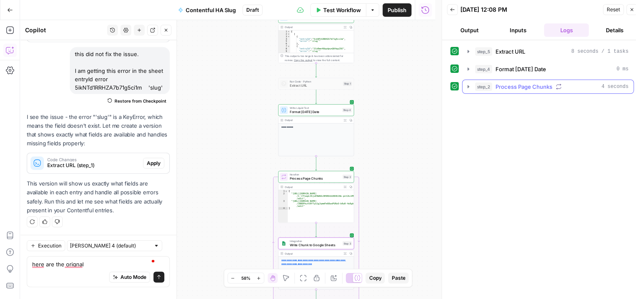
click at [468, 84] on icon "button" at bounding box center [468, 86] width 7 height 7
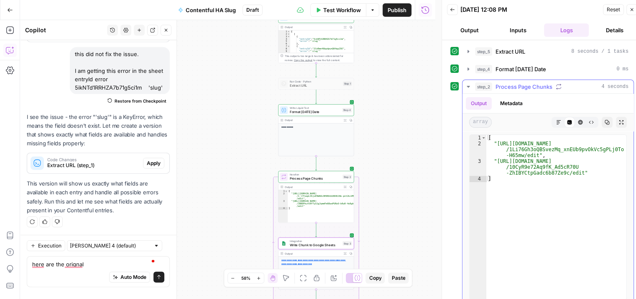
type textarea "**********"
drag, startPoint x: 536, startPoint y: 154, endPoint x: 493, endPoint y: 140, distance: 45.8
click at [493, 140] on div "[ "https://docs.google.com/spreadsheets/d /1Li76Gh3oQBSvezMq_xnEUb9pvOkVc5gPLj0…" at bounding box center [556, 223] width 140 height 176
click at [534, 151] on div "[ "https://docs.google.com/spreadsheets/d /1Li76Gh3oQBSvezMq_xnEUb9pvOkVc5gPLj0…" at bounding box center [556, 217] width 140 height 164
drag, startPoint x: 531, startPoint y: 152, endPoint x: 496, endPoint y: 143, distance: 35.6
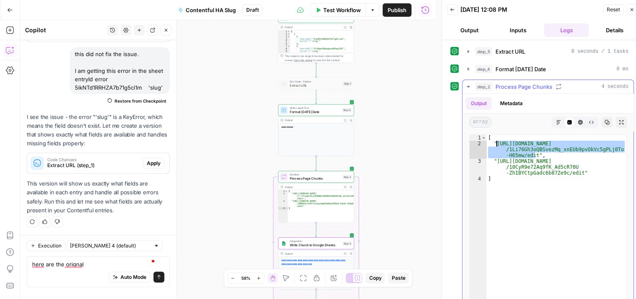
click at [496, 143] on div "[ "https://docs.google.com/spreadsheets/d /1Li76Gh3oQBSvezMq_xnEUb9pvOkVc5gPLj0…" at bounding box center [556, 223] width 140 height 176
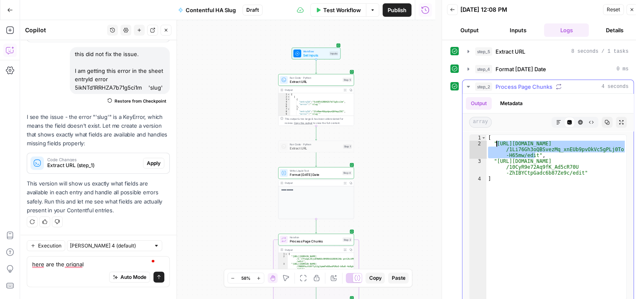
click at [468, 84] on icon "button" at bounding box center [468, 86] width 7 height 7
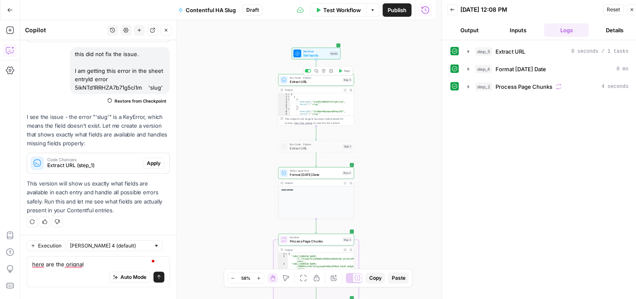
click at [318, 80] on span "Extract URL" at bounding box center [315, 81] width 51 height 5
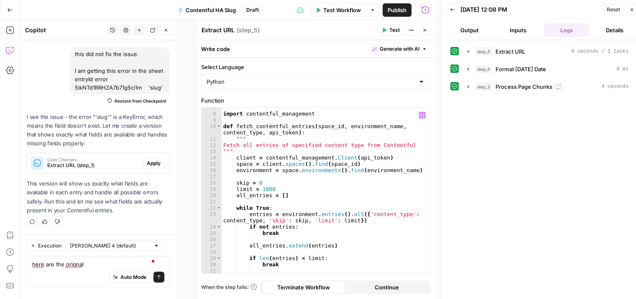
scroll to position [54, 0]
click at [345, 12] on span "Test Workflow" at bounding box center [342, 10] width 38 height 8
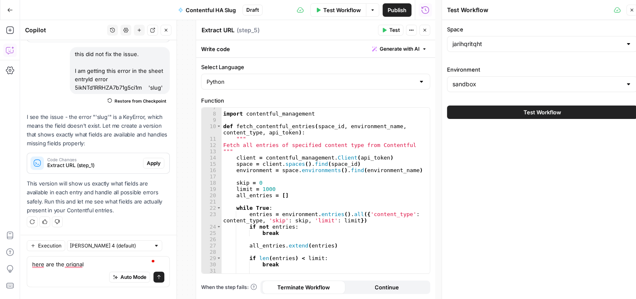
click at [544, 111] on span "Test Workflow" at bounding box center [543, 112] width 38 height 8
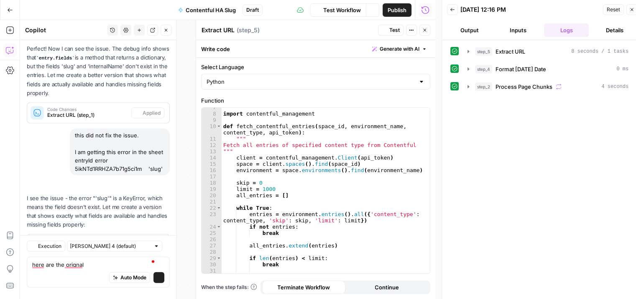
scroll to position [1905, 0]
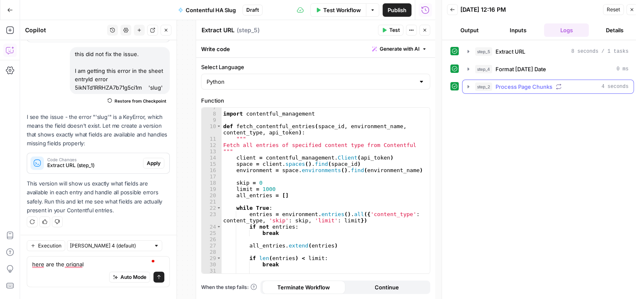
click at [467, 87] on icon "button" at bounding box center [468, 86] width 7 height 7
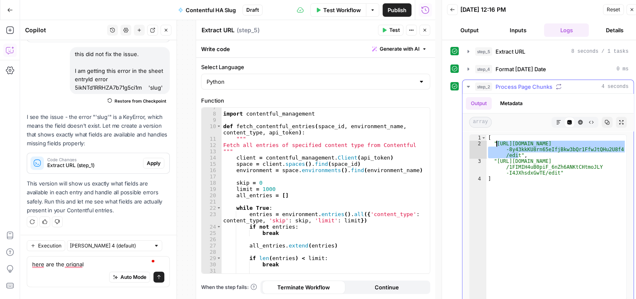
drag, startPoint x: 518, startPoint y: 152, endPoint x: 496, endPoint y: 142, distance: 24.9
click at [496, 142] on div "[ "https://docs.google.com/spreadsheets/d/1koC2 -8y43kkKU8rn65eIfjBkw3bQr1FfwJt…" at bounding box center [556, 223] width 140 height 176
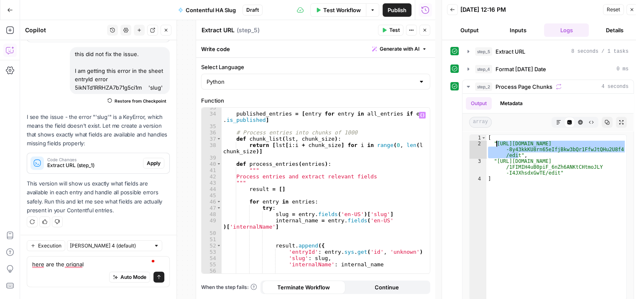
scroll to position [254, 0]
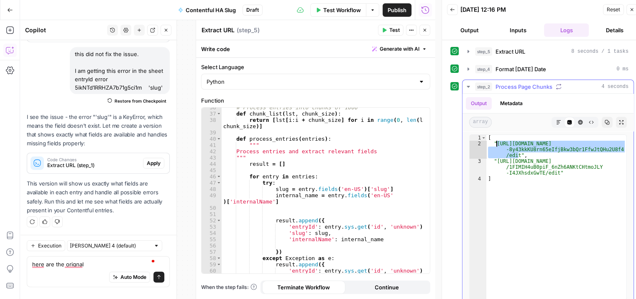
click at [534, 169] on div "[ "https://docs.google.com/spreadsheets/d/1koC2 -8y43kkKU8rn65eIfjBkw3bQr1FfwJt…" at bounding box center [556, 223] width 140 height 176
type textarea "**********"
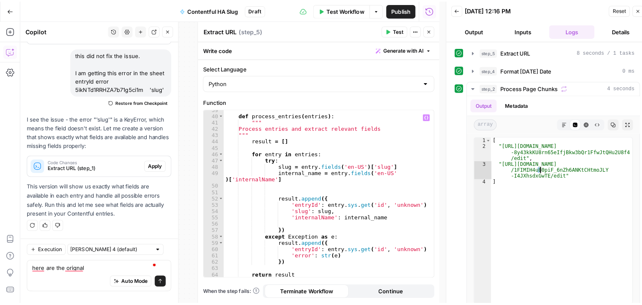
scroll to position [279, 0]
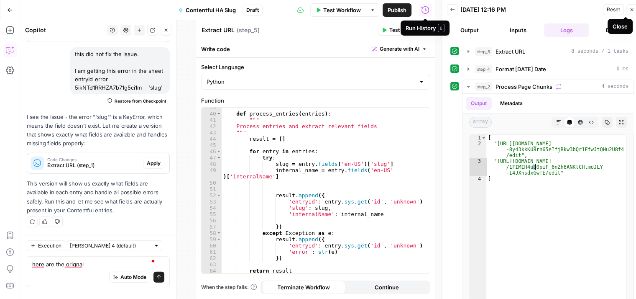
click at [632, 12] on icon "button" at bounding box center [631, 9] width 5 height 5
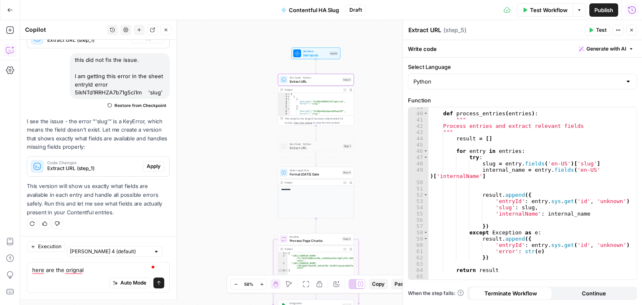
scroll to position [1899, 0]
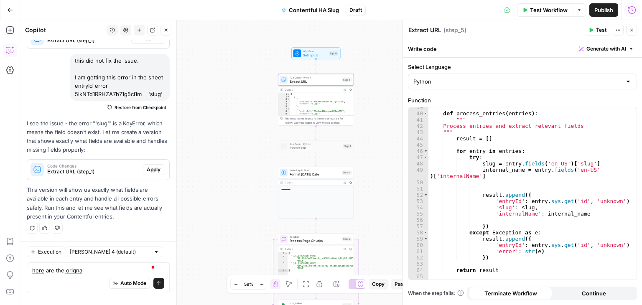
click at [630, 31] on icon "button" at bounding box center [631, 30] width 5 height 5
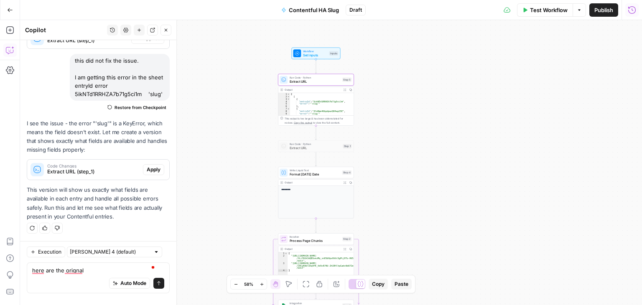
click at [355, 7] on span "Draft" at bounding box center [356, 10] width 13 height 8
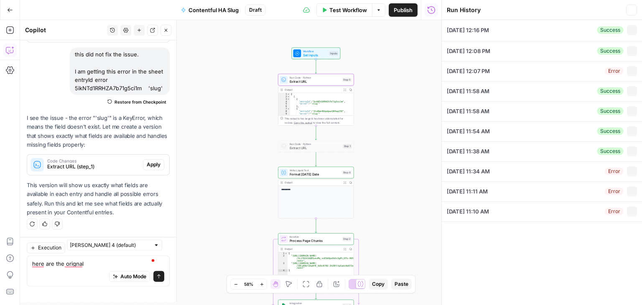
type input "jarihqritqht"
type input "sandbox"
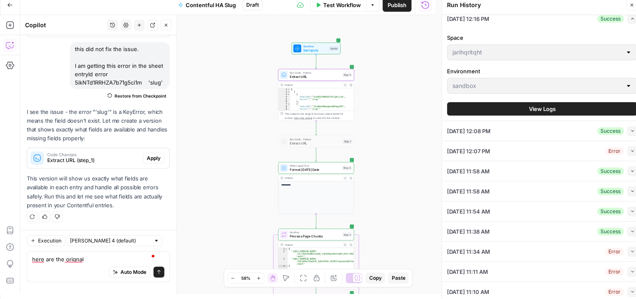
scroll to position [7, 0]
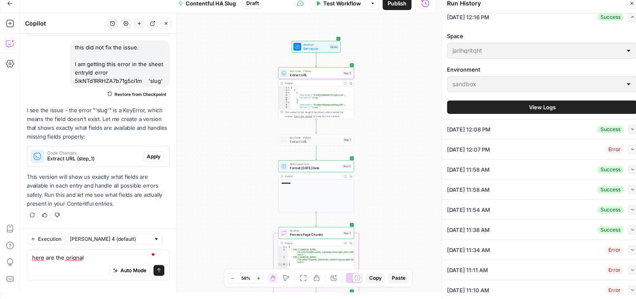
click at [630, 287] on icon "button" at bounding box center [632, 289] width 5 height 5
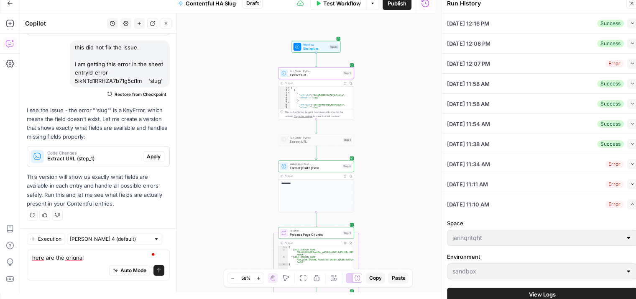
scroll to position [6, 0]
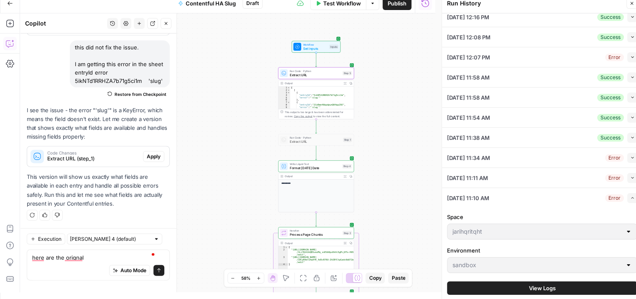
click at [562, 286] on button "View Logs" at bounding box center [542, 287] width 190 height 13
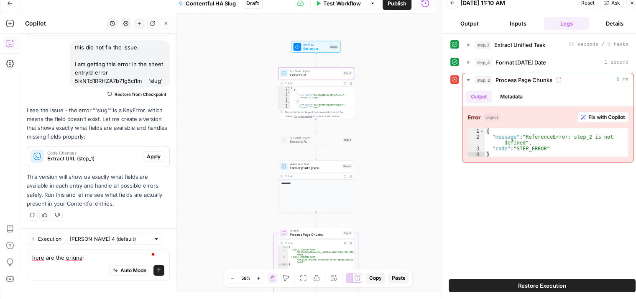
click at [630, 4] on icon "button" at bounding box center [631, 2] width 5 height 5
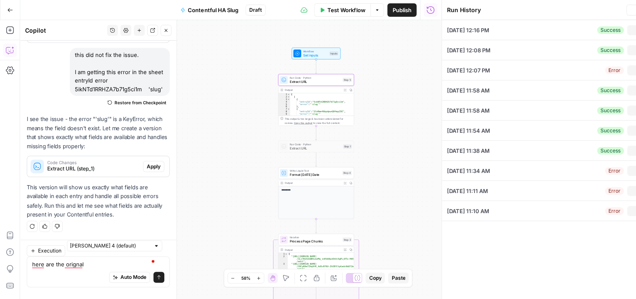
scroll to position [1905, 0]
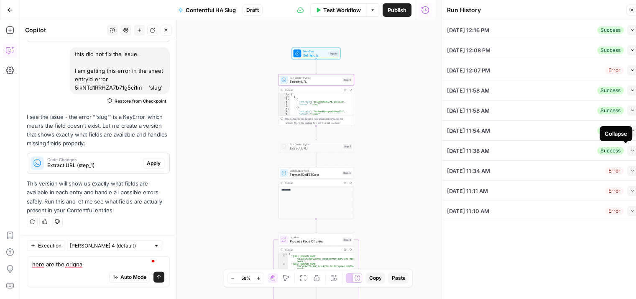
click at [631, 148] on icon "button" at bounding box center [632, 150] width 5 height 5
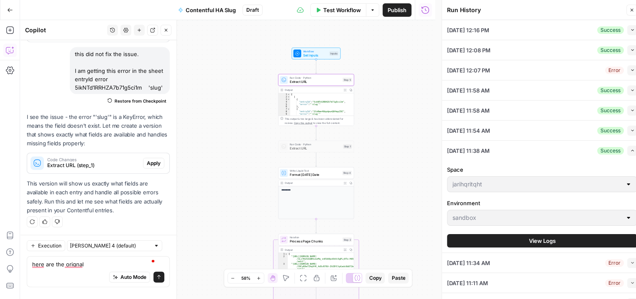
click at [552, 238] on button "View Logs" at bounding box center [542, 240] width 190 height 13
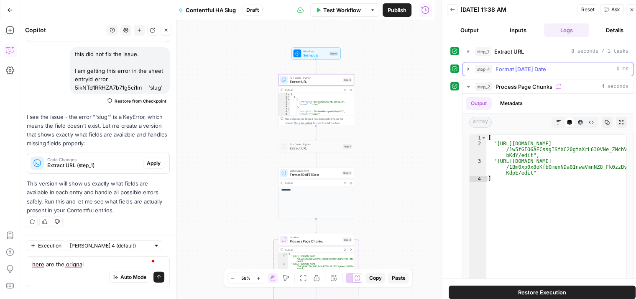
click at [469, 70] on icon "button" at bounding box center [468, 69] width 7 height 7
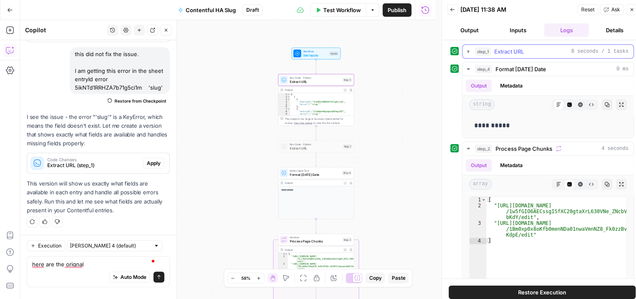
click at [464, 51] on button "step_1 Extract URL 8 seconds / 1 tasks" at bounding box center [547, 51] width 171 height 13
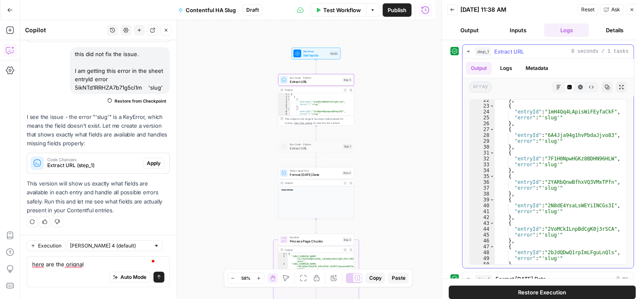
scroll to position [75, 0]
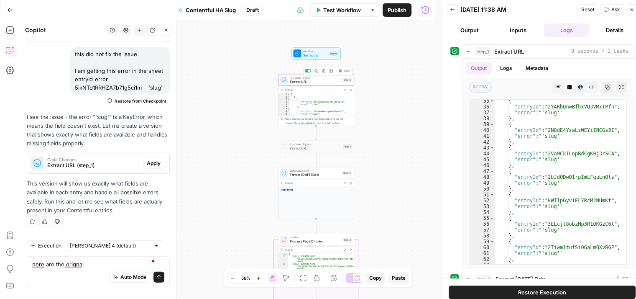
click at [309, 83] on span "Extract URL" at bounding box center [315, 81] width 51 height 5
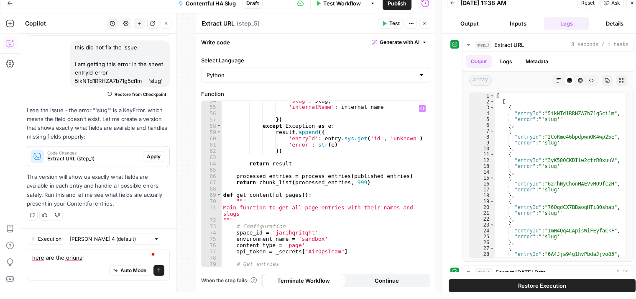
scroll to position [355, 0]
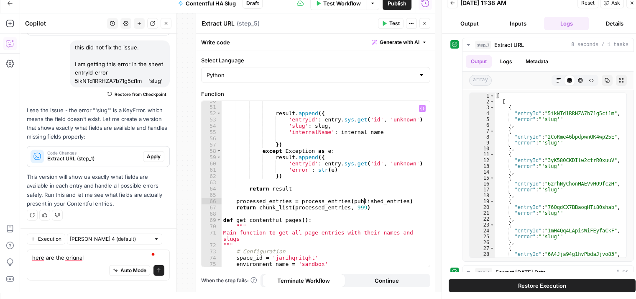
click at [364, 204] on div "result . append ({ 'entryId' : entry . sys . get ( 'id' , 'unknown' ) , 'slug' …" at bounding box center [323, 186] width 202 height 179
click at [361, 208] on div "result . append ({ 'entryId' : entry . sys . get ( 'id' , 'unknown' ) , 'slug' …" at bounding box center [323, 186] width 202 height 179
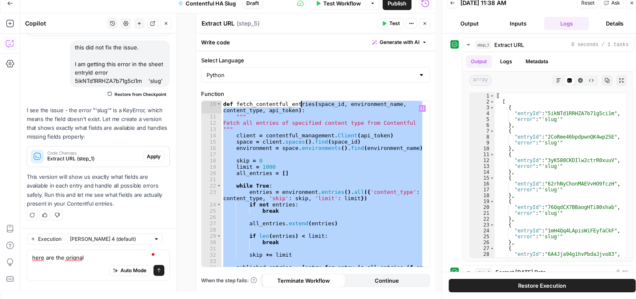
scroll to position [0, 0]
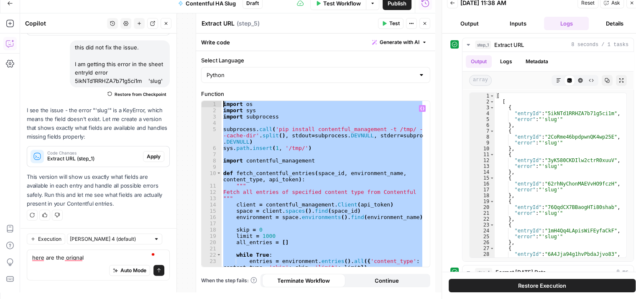
drag, startPoint x: 361, startPoint y: 208, endPoint x: 212, endPoint y: 103, distance: 182.1
click at [212, 103] on div "**********" at bounding box center [316, 184] width 228 height 166
type textarea "**********"
click at [97, 260] on textarea "here are the orignal" at bounding box center [98, 257] width 132 height 8
drag, startPoint x: 94, startPoint y: 259, endPoint x: 27, endPoint y: 260, distance: 66.9
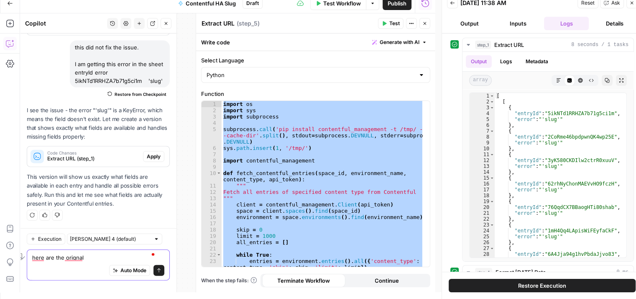
click at [27, 260] on div "Execution Claude Sonnet 4 (default) here are the orignal here are the orignal A…" at bounding box center [98, 260] width 156 height 64
type textarea "still getting a slug error."
click at [350, 176] on div "import os import sys import subprocess subprocess . call ( 'pip install content…" at bounding box center [323, 184] width 202 height 166
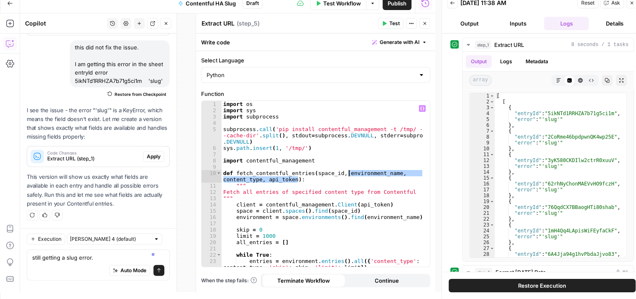
type textarea "**********"
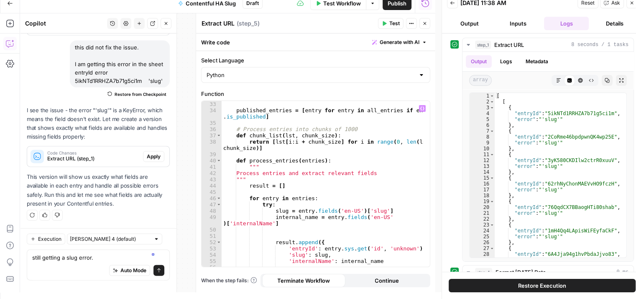
scroll to position [251, 0]
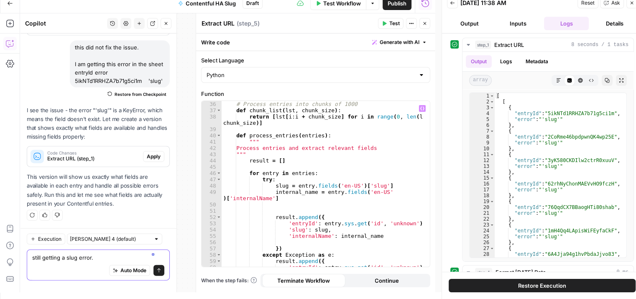
click at [97, 258] on textarea "still getting a slug error." at bounding box center [98, 257] width 132 height 8
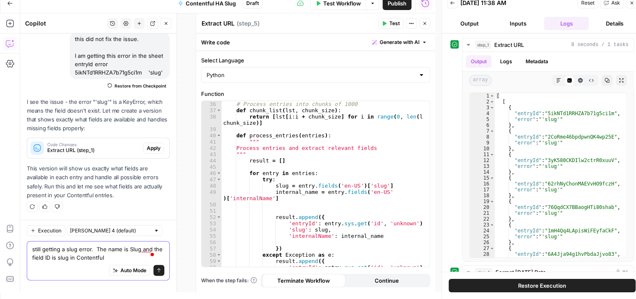
click at [132, 247] on textarea "still getting a slug error. The name is Slug and the field ID is slug in Conten…" at bounding box center [98, 253] width 132 height 17
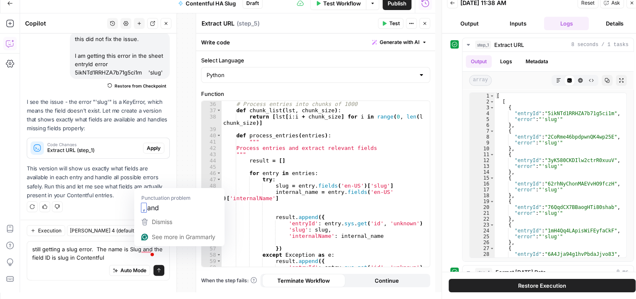
click at [152, 248] on span at bounding box center [153, 254] width 8 height 12
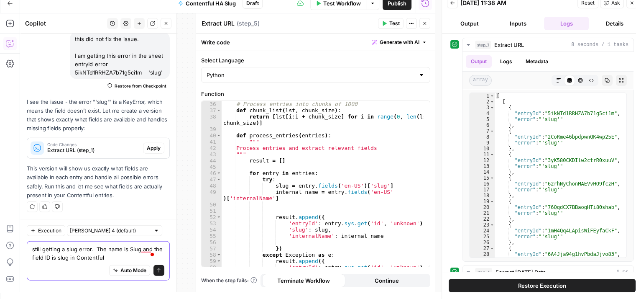
click at [130, 248] on textarea "still getting a slug error. The name is Slug and the field ID is slug in Conten…" at bounding box center [98, 253] width 132 height 17
click at [107, 248] on textarea "still getting a slug error. The name is slug and the field ID is slug in Conten…" at bounding box center [98, 253] width 132 height 17
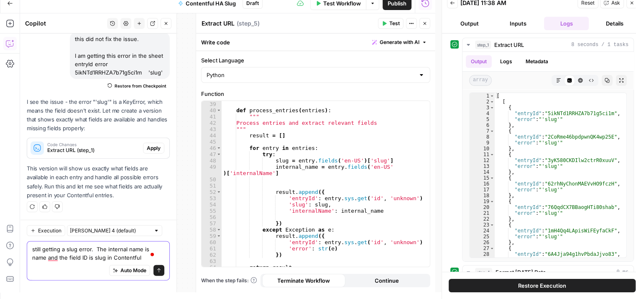
type textarea "still getting a slug error. The internal name is name and the field ID is slug …"
click at [156, 270] on icon "submit" at bounding box center [158, 270] width 5 height 5
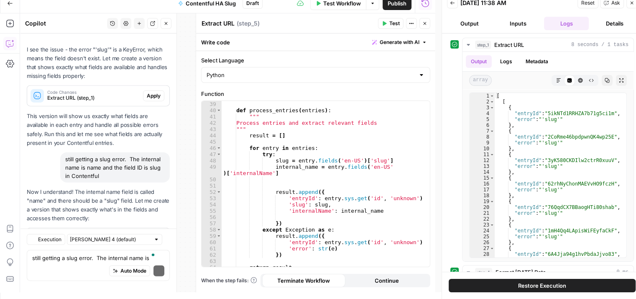
scroll to position [2047, 0]
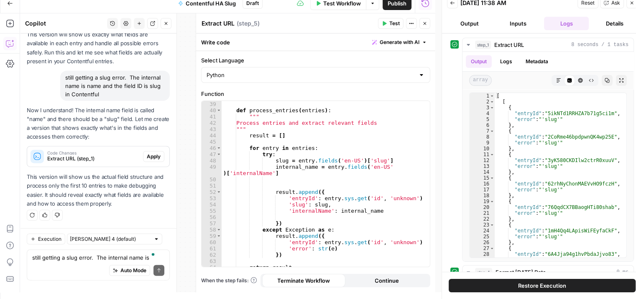
click at [106, 159] on span "Extract URL (step_1)" at bounding box center [93, 159] width 92 height 8
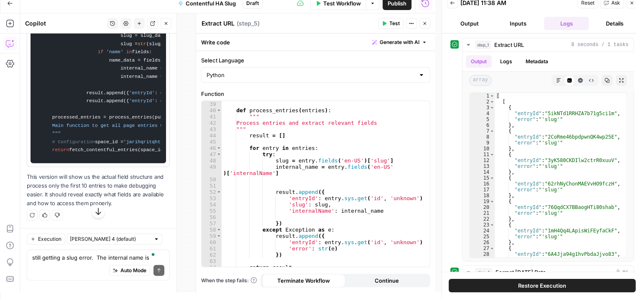
scroll to position [2382, 0]
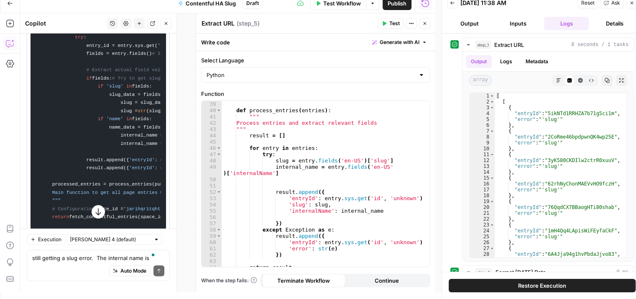
click at [166, 24] on icon "button" at bounding box center [166, 23] width 3 height 3
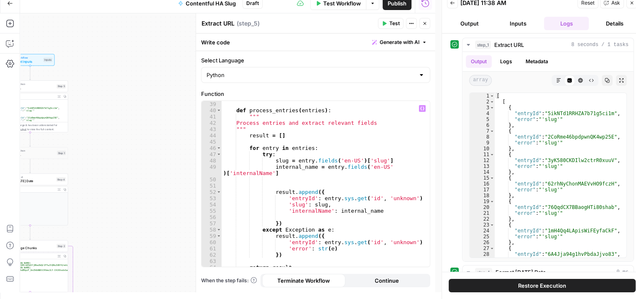
click at [355, 209] on div "def process_entries ( entries ) : """ Process entries and extract relevant fiel…" at bounding box center [323, 190] width 202 height 179
click at [312, 210] on div "def process_entries ( entries ) : """ Process entries and extract relevant fiel…" at bounding box center [323, 190] width 202 height 179
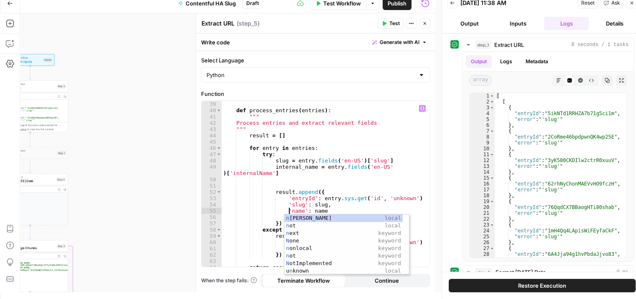
scroll to position [0, 5]
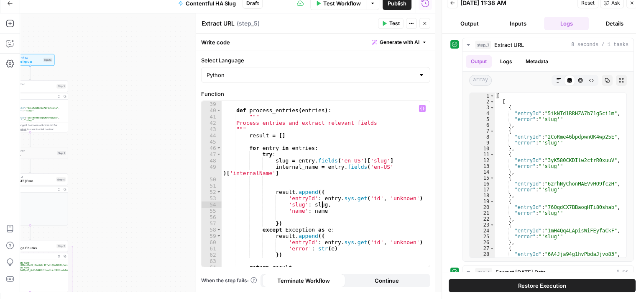
click at [338, 203] on div "def process_entries ( entries ) : """ Process entries and extract relevant fiel…" at bounding box center [323, 190] width 202 height 179
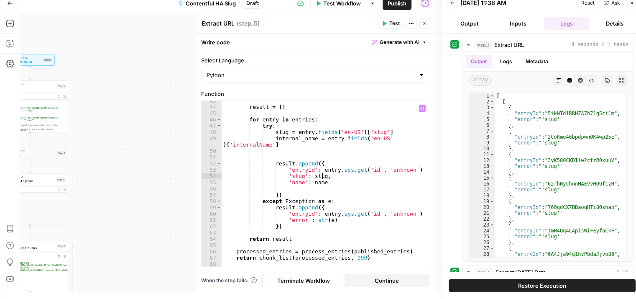
scroll to position [304, 0]
click at [299, 140] on div """" result = [ ] for entry in entries : try : slug = entry . fields ( 'en-US' )…" at bounding box center [323, 186] width 202 height 179
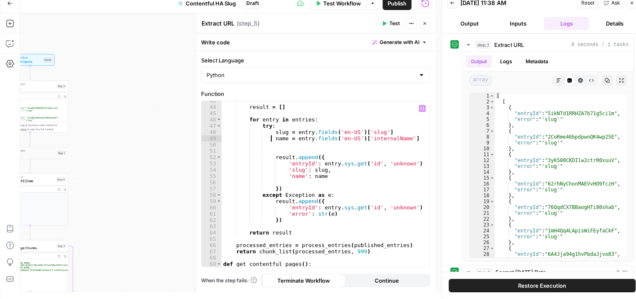
click at [385, 138] on div """" result = [ ] for entry in entries : try : slug = entry . fields ( 'en-US' )…" at bounding box center [323, 186] width 202 height 179
type textarea "**********"
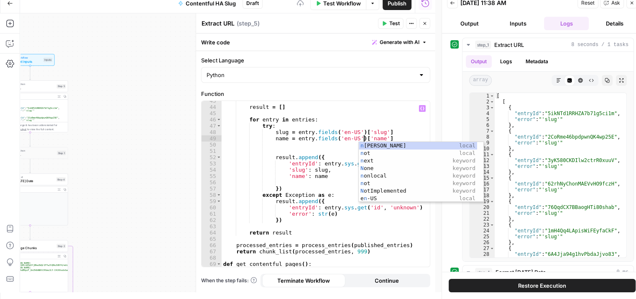
scroll to position [0, 10]
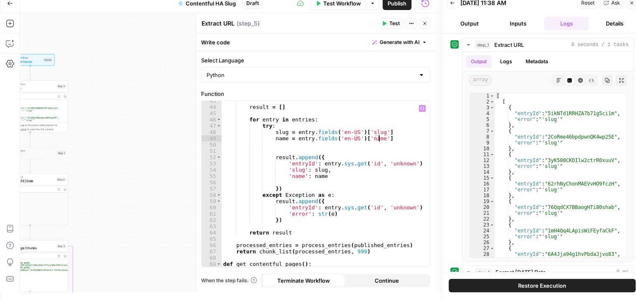
click at [393, 138] on div """" result = [ ] for entry in entries : try : slug = entry . fields ( 'en-US' )…" at bounding box center [323, 186] width 202 height 179
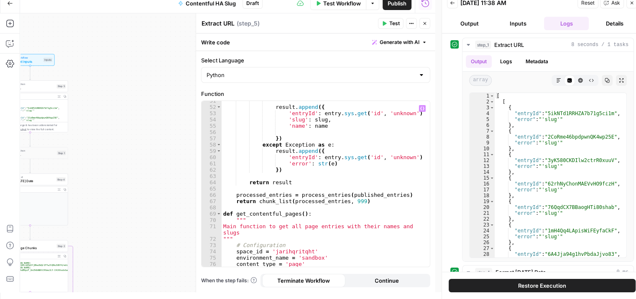
scroll to position [380, 0]
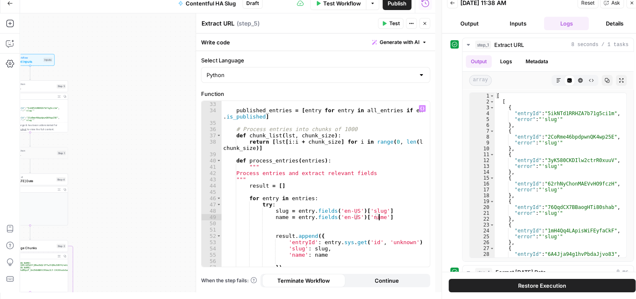
scroll to position [226, 0]
type textarea "**********"
click at [348, 3] on span "Test Workflow" at bounding box center [342, 3] width 38 height 8
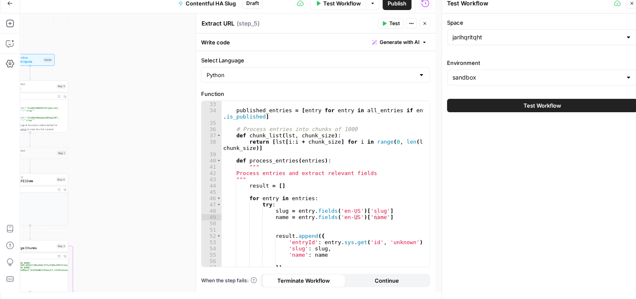
click at [545, 107] on span "Test Workflow" at bounding box center [543, 105] width 38 height 8
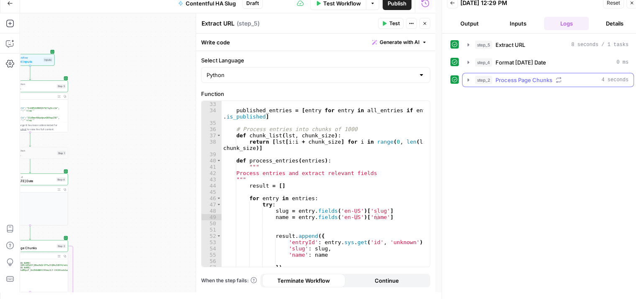
click at [466, 80] on icon "button" at bounding box center [468, 80] width 7 height 7
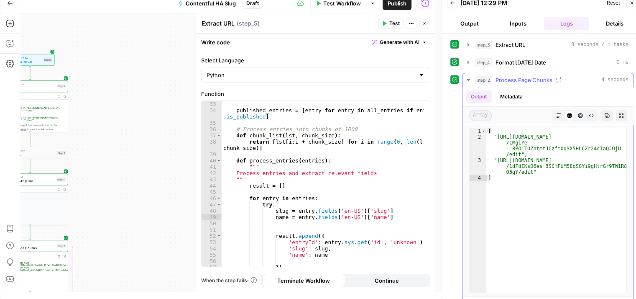
type textarea "**********"
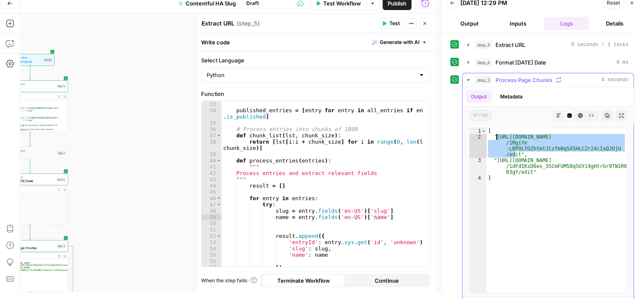
drag, startPoint x: 516, startPoint y: 152, endPoint x: 497, endPoint y: 136, distance: 24.9
click at [497, 136] on div "[ "https://docs.google.com/spreadsheets/d /1MgiYe -LBPOLTOZhtmtJCzfm0qSX5HLCZr2…" at bounding box center [556, 216] width 140 height 176
click at [518, 152] on div "[ "https://docs.google.com/spreadsheets/d /1MgiYe -LBPOLTOZhtmtJCzfm0qSX5HLCZr2…" at bounding box center [556, 216] width 140 height 176
drag, startPoint x: 518, startPoint y: 152, endPoint x: 497, endPoint y: 137, distance: 26.7
click at [497, 137] on div "[ "https://docs.google.com/spreadsheets/d /1MgiYe -LBPOLTOZhtmtJCzfm0qSX5HLCZr2…" at bounding box center [556, 216] width 140 height 176
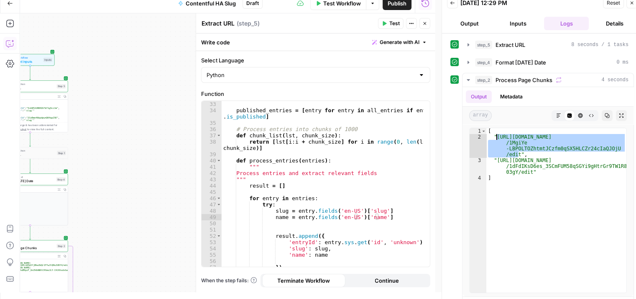
click at [12, 45] on icon "button" at bounding box center [10, 43] width 8 height 8
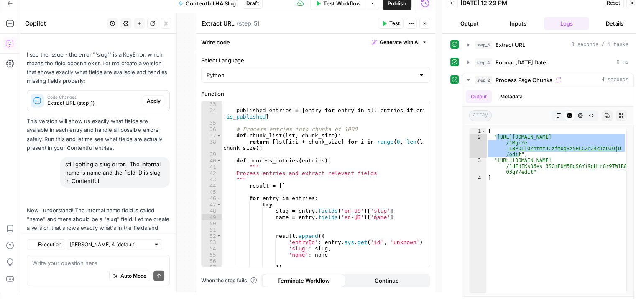
scroll to position [2056, 0]
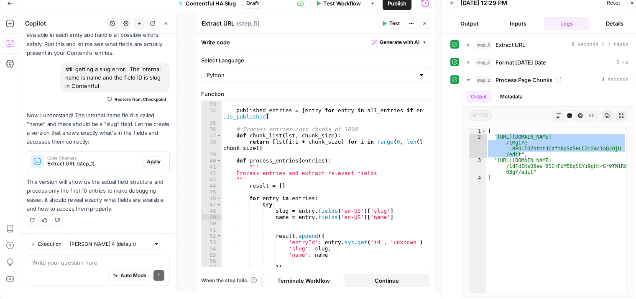
click at [75, 255] on div "Write your question here Auto Mode Send" at bounding box center [98, 269] width 143 height 31
paste textarea "entryId error 5ikNTd1RRHZA7b71g5ci1m 'slug'"
type textarea "this is the error that i am getting. entryId error 5ikNTd1RRHZA7b71g5ci1m 'slug'"
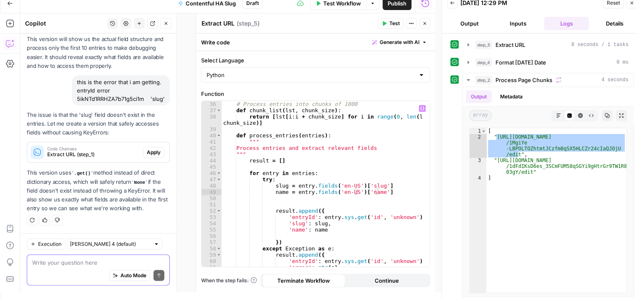
scroll to position [251, 0]
click at [74, 150] on span "Code Changes" at bounding box center [93, 148] width 92 height 4
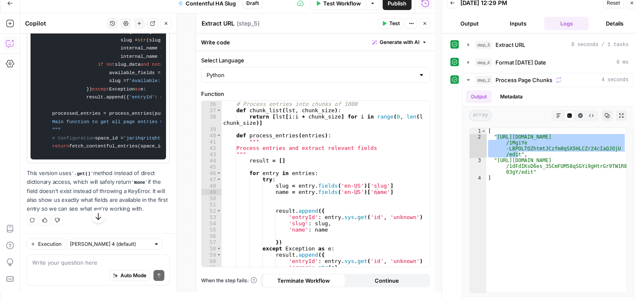
scroll to position [2783, 0]
click at [105, 258] on textarea at bounding box center [98, 262] width 132 height 8
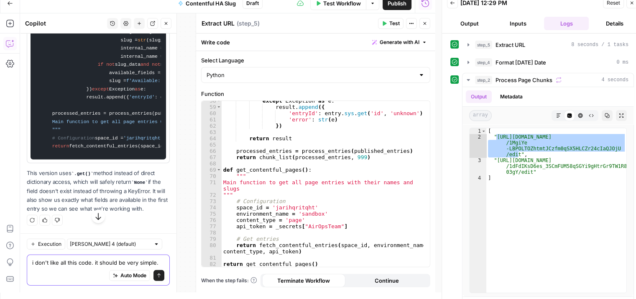
scroll to position [2950, 0]
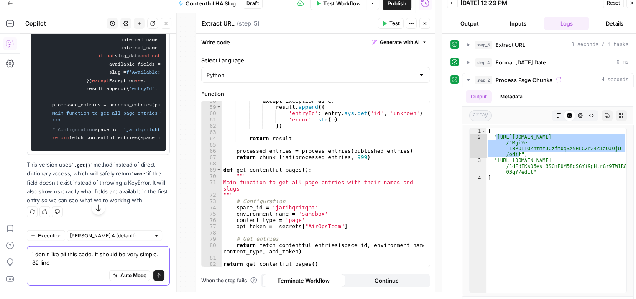
type textarea "i don't like all this code. it should be very simple. 82 lines"
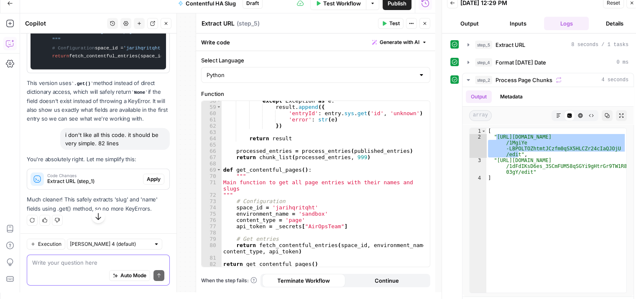
scroll to position [3353, 0]
click at [114, 180] on span "Extract URL (step_1)" at bounding box center [93, 181] width 92 height 8
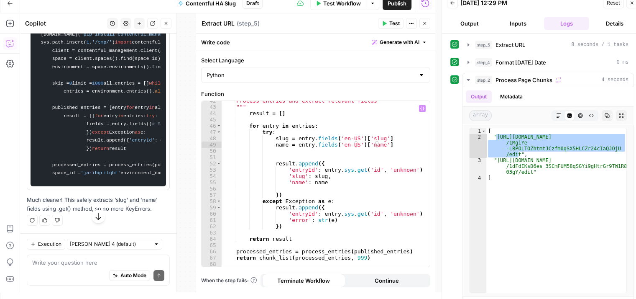
scroll to position [273, 0]
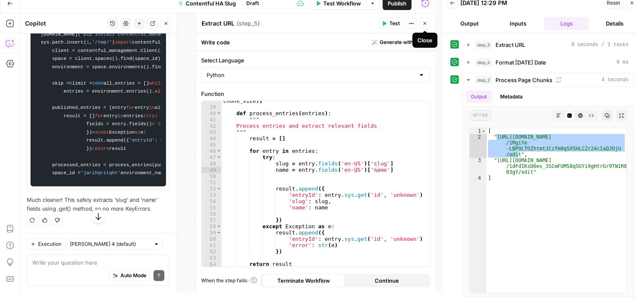
click at [425, 22] on icon "button" at bounding box center [424, 23] width 5 height 5
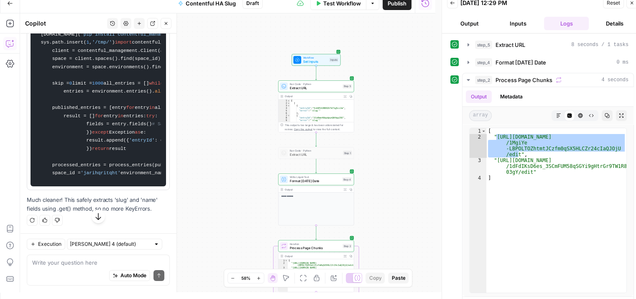
scroll to position [3688, 0]
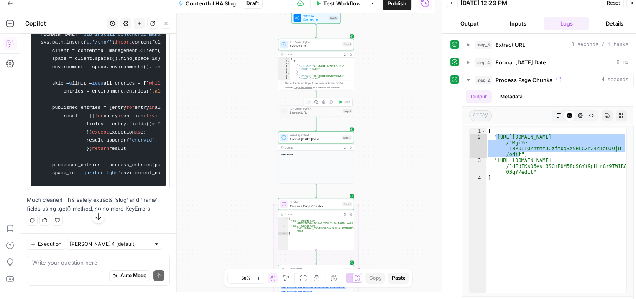
click at [312, 116] on div "Run Code · Python Extract URL Step 1 Copy step Delete step Add Note Test" at bounding box center [316, 111] width 76 height 12
click at [306, 101] on div at bounding box center [306, 102] width 3 height 3
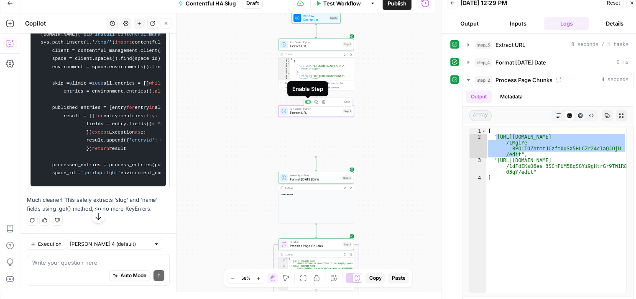
scroll to position [3715, 0]
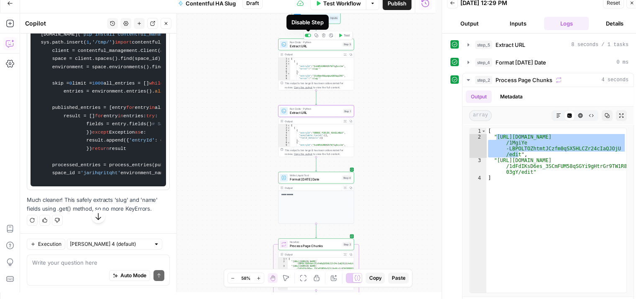
click at [308, 34] on div at bounding box center [309, 35] width 3 height 3
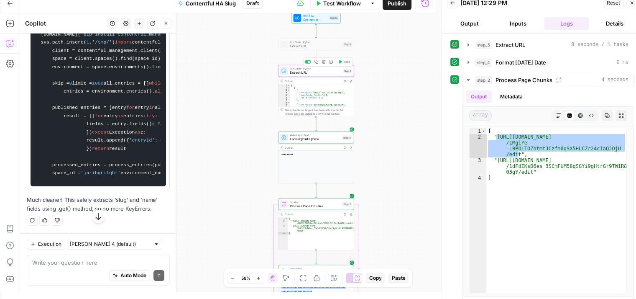
click at [311, 72] on span "Extract URL" at bounding box center [315, 72] width 51 height 5
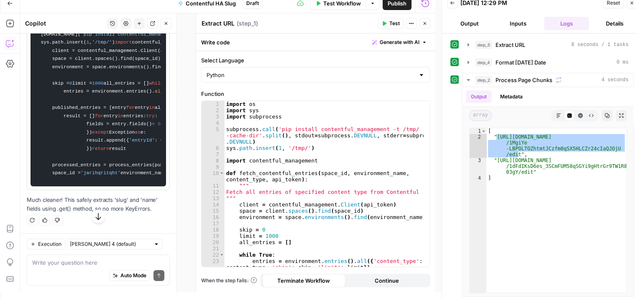
click at [124, 123] on code "import os import sys import subprocess subprocess.call( 'pip install contentful…" at bounding box center [98, 95] width 125 height 173
click at [124, 122] on code "import os import sys import subprocess subprocess.call( 'pip install contentful…" at bounding box center [98, 95] width 125 height 173
click at [128, 129] on code "import os import sys import subprocess subprocess.call( 'pip install contentful…" at bounding box center [98, 95] width 125 height 173
drag, startPoint x: 120, startPoint y: 168, endPoint x: 40, endPoint y: 136, distance: 86.0
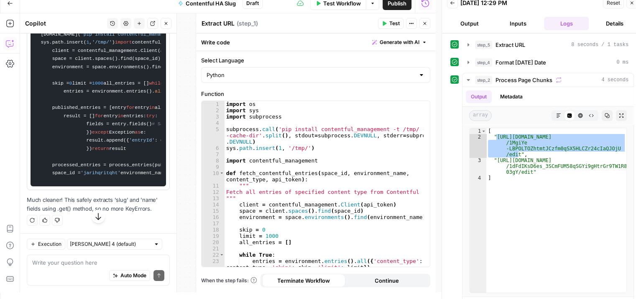
click at [40, 136] on code "import os import sys import subprocess subprocess.call( 'pip install contentful…" at bounding box center [98, 95] width 125 height 173
copy code "import os import sys import subprocess subprocess.call( 'pip install contentful…"
click at [275, 156] on div "import os import sys import subprocess subprocess . call ( 'pip install content…" at bounding box center [324, 190] width 199 height 179
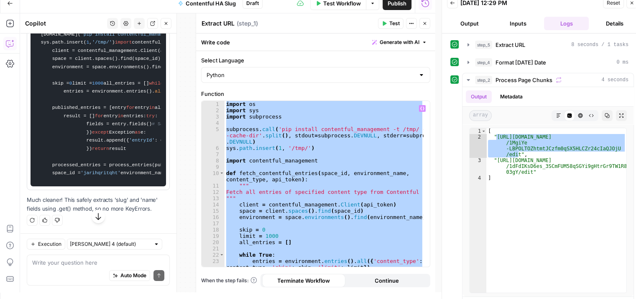
type textarea "**********"
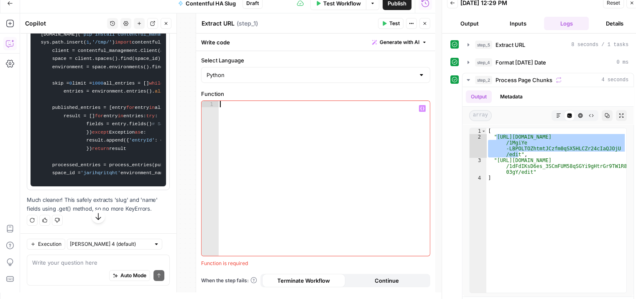
paste textarea "**********"
type textarea "**********"
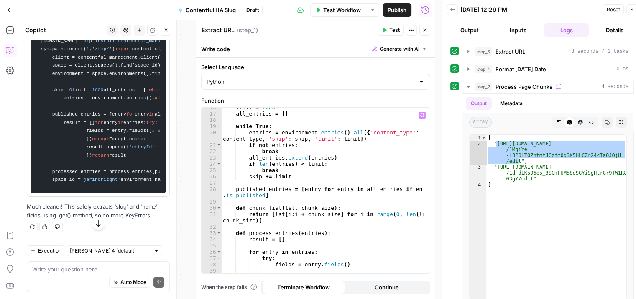
scroll to position [16, 0]
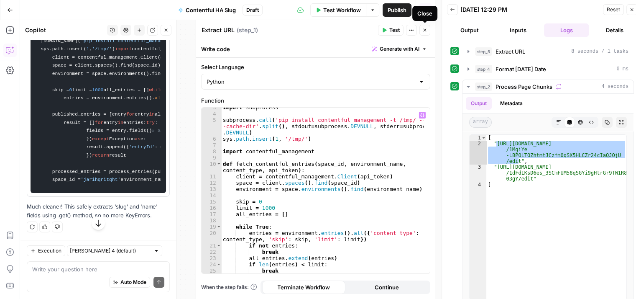
click at [424, 31] on icon "button" at bounding box center [424, 30] width 3 height 3
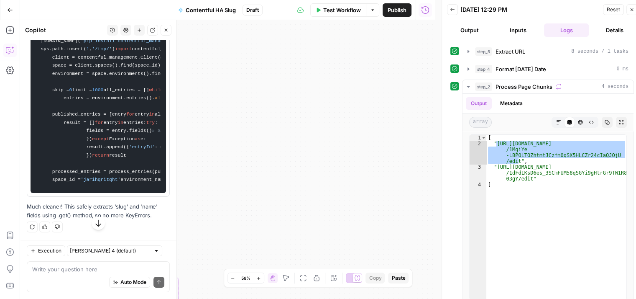
drag, startPoint x: 279, startPoint y: 133, endPoint x: 385, endPoint y: 117, distance: 106.4
click at [385, 117] on div "Workflow Set Inputs Inputs Run Code · Python Extract URL Step 5 Run Code · Pyth…" at bounding box center [227, 159] width 415 height 278
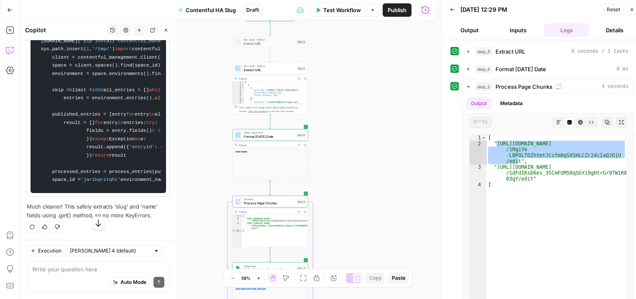
drag, startPoint x: 261, startPoint y: 150, endPoint x: 392, endPoint y: 74, distance: 151.8
click at [392, 74] on div "Workflow Set Inputs Inputs Run Code · Python Extract URL Step 5 Run Code · Pyth…" at bounding box center [227, 159] width 415 height 278
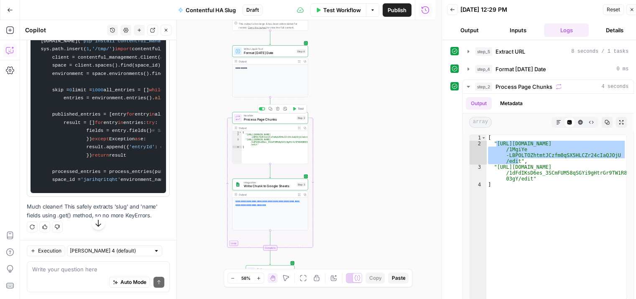
click at [259, 121] on span "Process Page Chunks" at bounding box center [269, 119] width 51 height 5
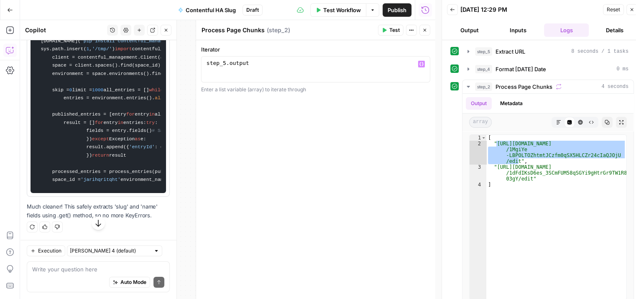
click at [224, 63] on div "step_5 . output" at bounding box center [316, 75] width 222 height 31
type textarea "**********"
click at [427, 31] on icon "button" at bounding box center [424, 30] width 5 height 5
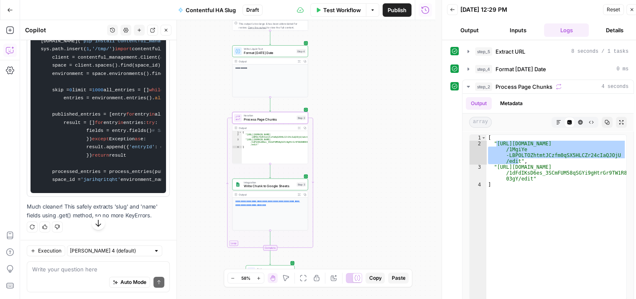
click at [289, 186] on span "Write Chunk to Google Sheets" at bounding box center [269, 186] width 51 height 5
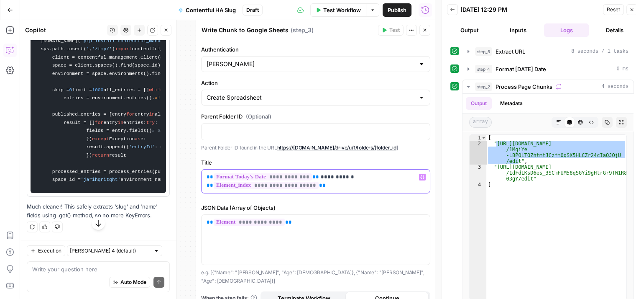
drag, startPoint x: 350, startPoint y: 177, endPoint x: 355, endPoint y: 176, distance: 4.8
click at [350, 177] on p "**********" at bounding box center [313, 181] width 212 height 17
click at [348, 179] on p "**********" at bounding box center [313, 181] width 212 height 17
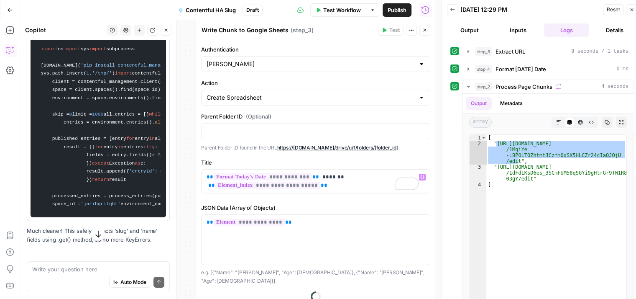
click at [339, 10] on span "Test Workflow" at bounding box center [342, 10] width 38 height 8
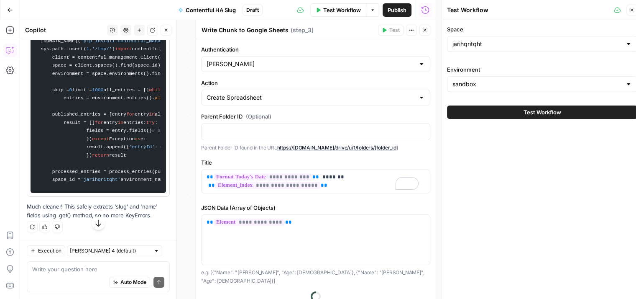
click at [532, 112] on span "Test Workflow" at bounding box center [543, 112] width 38 height 8
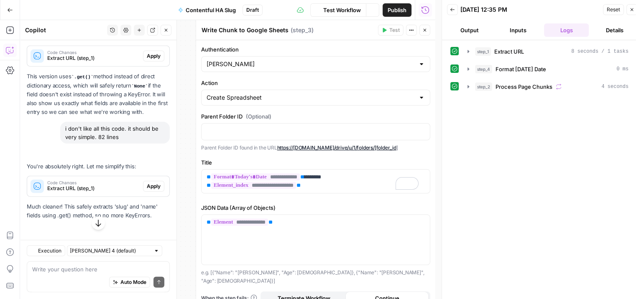
scroll to position [2314, 0]
click at [467, 86] on icon "button" at bounding box center [468, 86] width 7 height 7
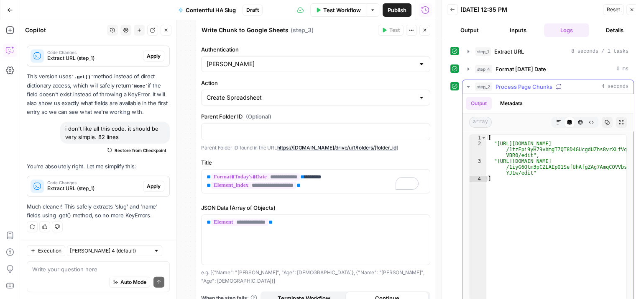
type textarea "**********"
drag, startPoint x: 529, startPoint y: 154, endPoint x: 495, endPoint y: 144, distance: 34.8
click at [495, 144] on div "[ "https://docs.google.com/spreadsheets/d /1tzEpi9yH79vXmgT7QT8D4GUcgdUZhs8vrXL…" at bounding box center [556, 223] width 140 height 176
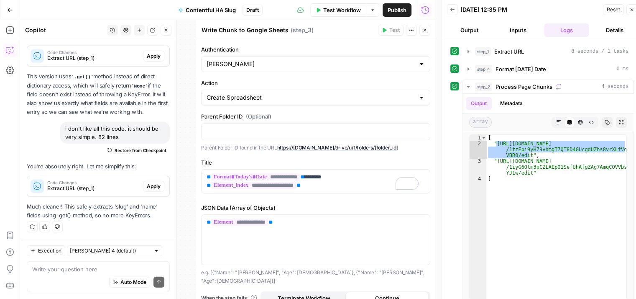
click at [69, 263] on div "Write your question here Auto Mode Send" at bounding box center [98, 276] width 143 height 31
paste textarea "entryId slug name 5ikNTd1RRHZA7b71g5ci1m No slug No name"
type textarea "this is what I get in google sheet. entryId slug name 5ikNTd1RRHZA7b71g5ci1m No…"
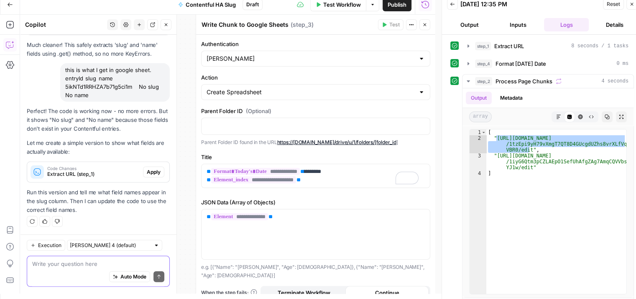
scroll to position [7, 0]
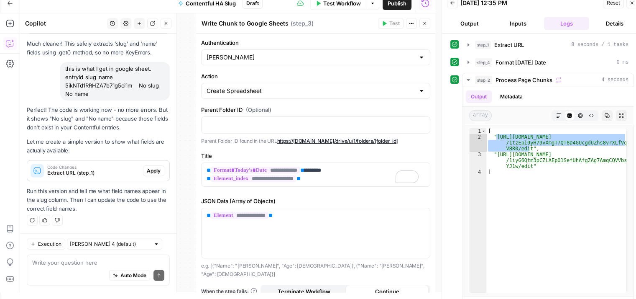
click at [147, 170] on span "Apply" at bounding box center [154, 171] width 14 height 8
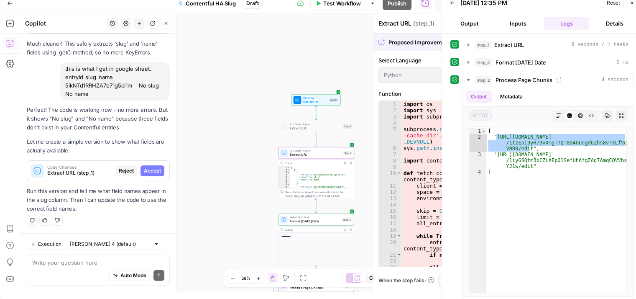
scroll to position [2349, 0]
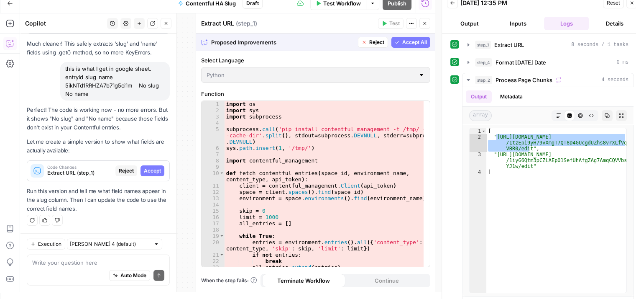
click at [408, 41] on span "Accept All" at bounding box center [414, 42] width 25 height 8
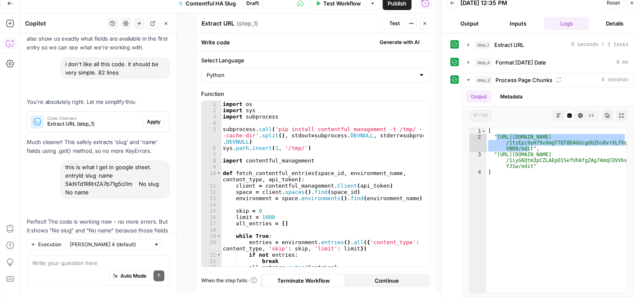
scroll to position [2483, 0]
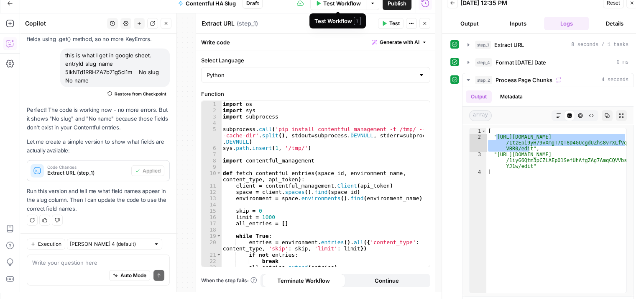
click at [345, 5] on span "Test Workflow" at bounding box center [342, 3] width 38 height 8
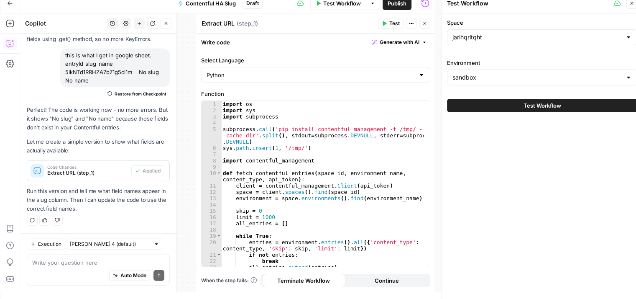
click at [552, 103] on span "Test Workflow" at bounding box center [543, 105] width 38 height 8
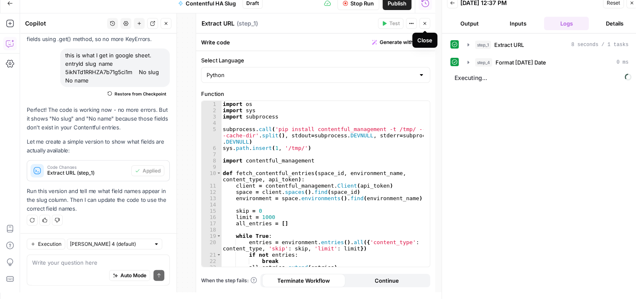
click at [426, 24] on icon "button" at bounding box center [424, 23] width 5 height 5
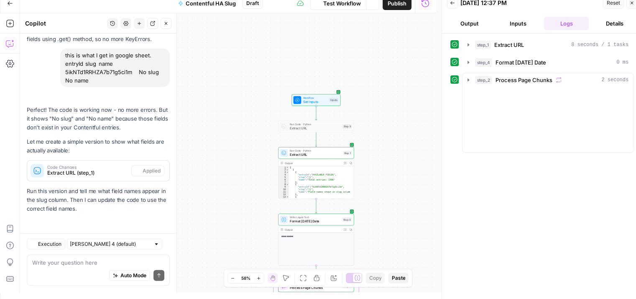
scroll to position [2483, 0]
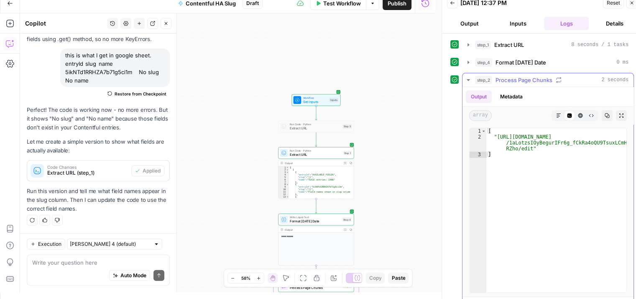
type textarea "**********"
drag, startPoint x: 529, startPoint y: 148, endPoint x: 496, endPoint y: 136, distance: 34.1
click at [496, 136] on div "[ "https://docs.google.com/spreadsheets/d /1aLotzsIOyBegurIFr6g_fCkRa4oQU9TsuxL…" at bounding box center [556, 216] width 140 height 176
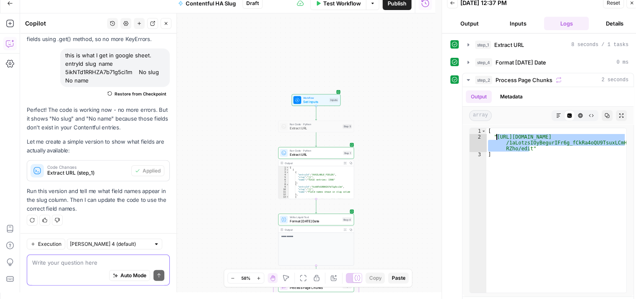
click at [79, 266] on textarea at bounding box center [98, 262] width 132 height 8
click at [135, 260] on textarea "this what i get in the google sheet" at bounding box center [98, 262] width 132 height 8
paste textarea "entryId slug name AVAILABLE_FIELDS [] Total entries: 1566 5ikNTd1RRHZA7b71g5ci1…"
type textarea "this what i get in the google sheet entryId slug name AVAILABLE_FIELDS [] Total…"
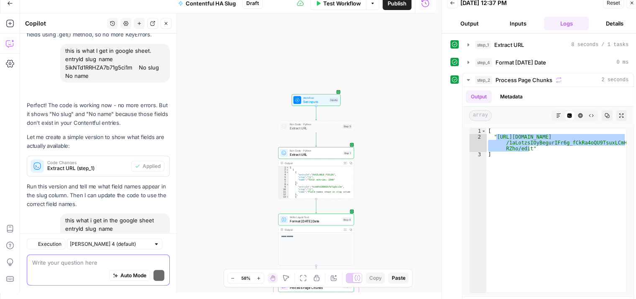
scroll to position [2623, 0]
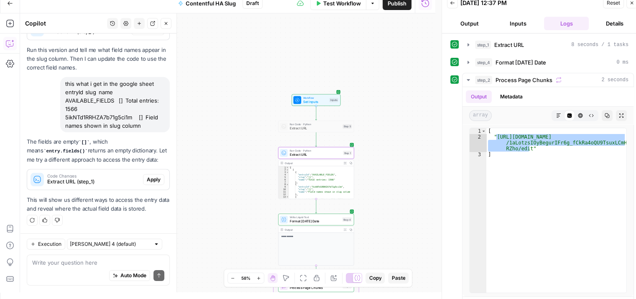
click at [147, 178] on span "Apply" at bounding box center [154, 180] width 14 height 8
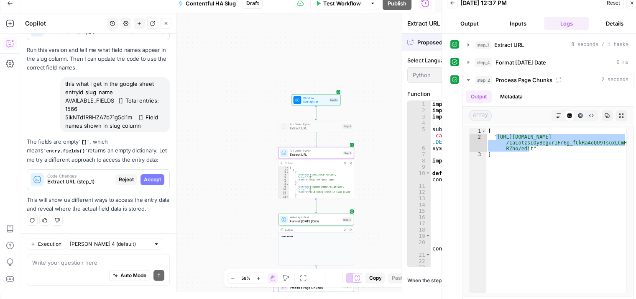
scroll to position [2490, 0]
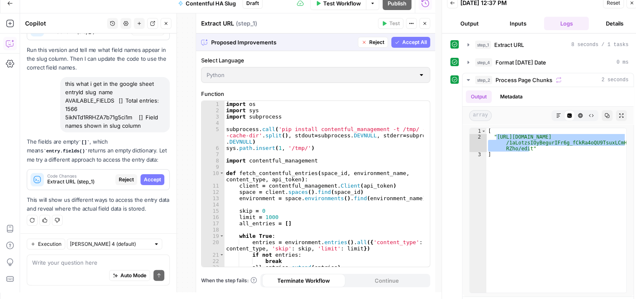
click at [409, 43] on span "Accept All" at bounding box center [414, 42] width 25 height 8
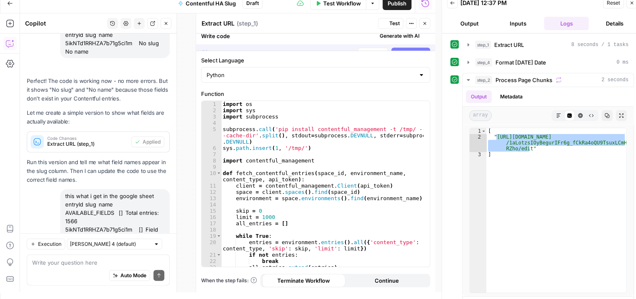
scroll to position [2637, 0]
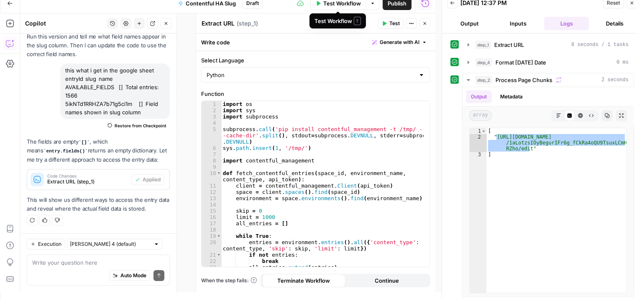
click at [343, 3] on span "Test Workflow" at bounding box center [342, 3] width 38 height 8
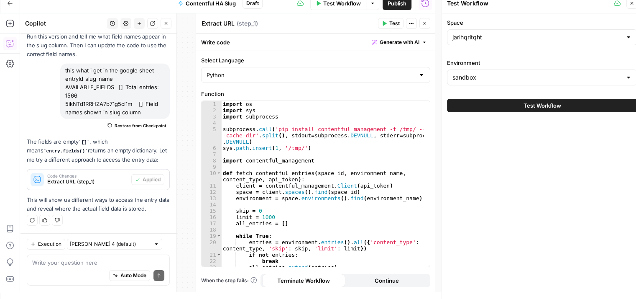
click at [542, 102] on span "Test Workflow" at bounding box center [543, 105] width 38 height 8
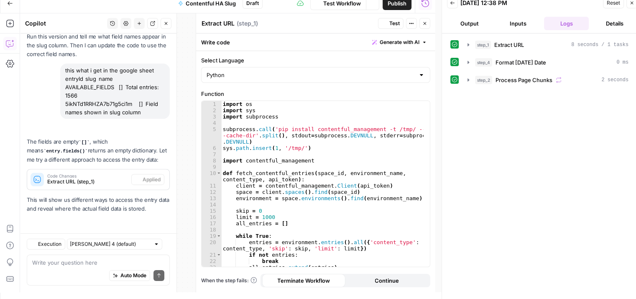
scroll to position [2637, 0]
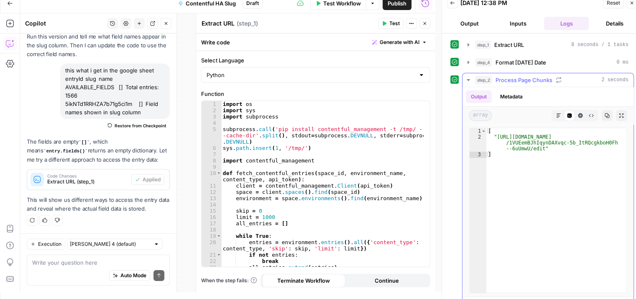
type textarea "**********"
drag, startPoint x: 539, startPoint y: 149, endPoint x: 496, endPoint y: 136, distance: 45.1
click at [496, 136] on div "[ "https://docs.google.com/spreadsheets/d /1VUEemBJhIqynDAXvqc-5b_ItRQcgkboH0Fh…" at bounding box center [556, 216] width 140 height 176
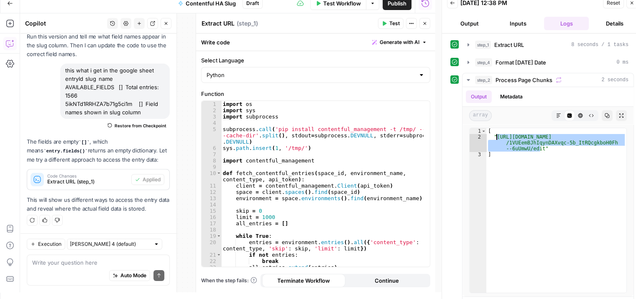
click at [99, 254] on div "Execution Claude Sonnet 4 (default) Write your question here Auto Mode Send" at bounding box center [98, 262] width 156 height 59
click at [109, 261] on textarea at bounding box center [98, 262] width 132 height 8
paste textarea "entryId slug name DEBUG_ENTRY_STRUCTURE fields(): empty | fields('en-US'): empt…"
type textarea "this is what shows up in the google doc. entryId slug name DEBUG_ENTRY_STRUCTUR…"
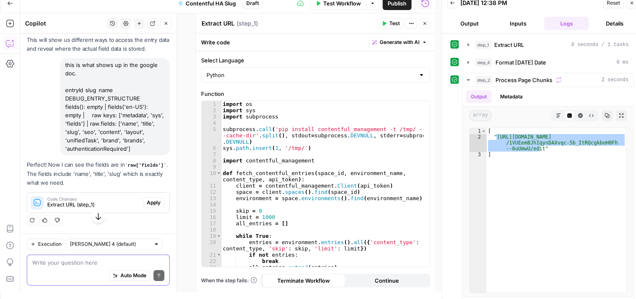
scroll to position [2797, 0]
click at [147, 201] on span "Apply" at bounding box center [154, 203] width 14 height 8
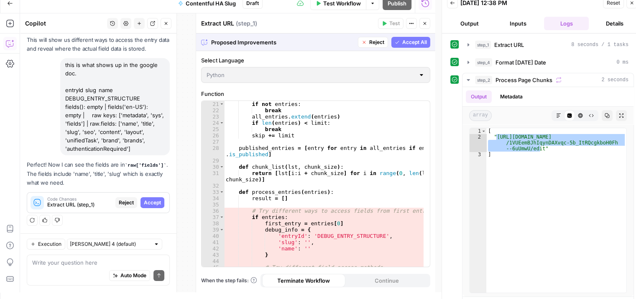
scroll to position [125, 0]
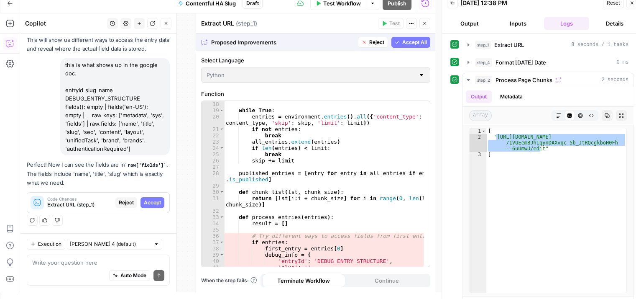
click at [412, 42] on span "Accept All" at bounding box center [414, 42] width 25 height 8
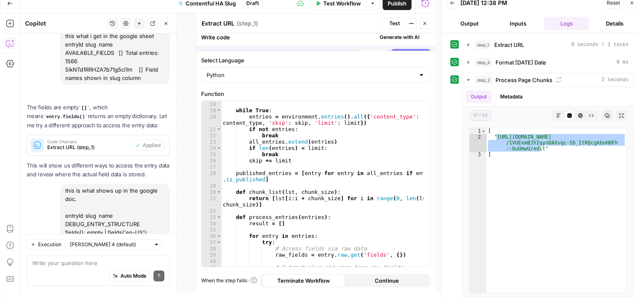
scroll to position [2810, 0]
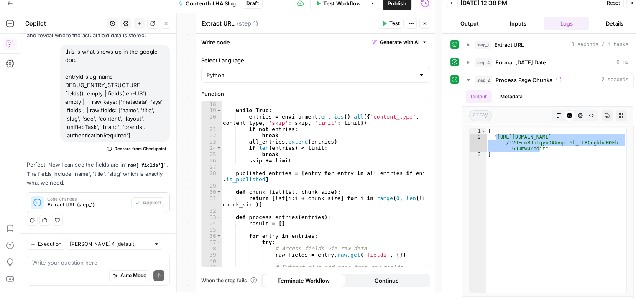
click at [345, 4] on span "Test Workflow" at bounding box center [342, 3] width 38 height 8
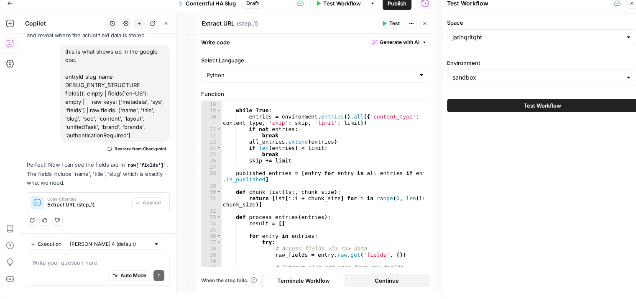
click at [564, 105] on button "Test Workflow" at bounding box center [542, 105] width 190 height 13
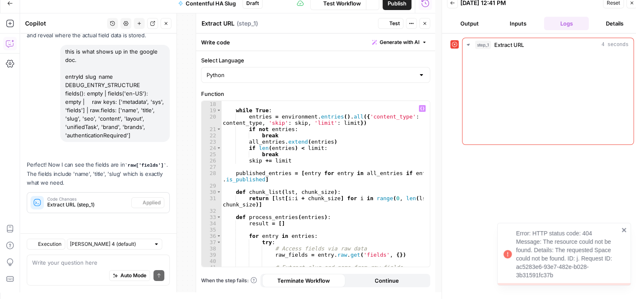
scroll to position [2810, 0]
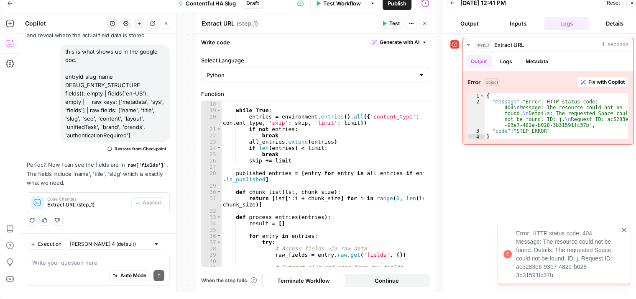
click at [622, 233] on icon "close" at bounding box center [624, 229] width 6 height 7
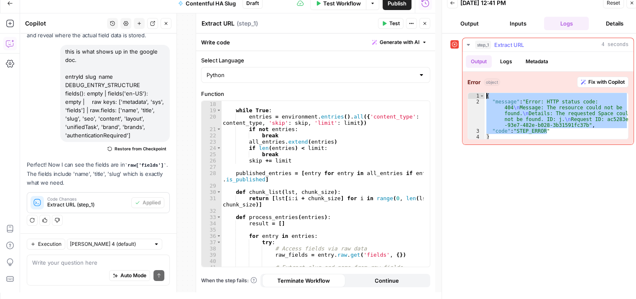
drag, startPoint x: 557, startPoint y: 131, endPoint x: 480, endPoint y: 90, distance: 87.0
click at [480, 90] on div "**********" at bounding box center [547, 108] width 171 height 73
type textarea "**********"
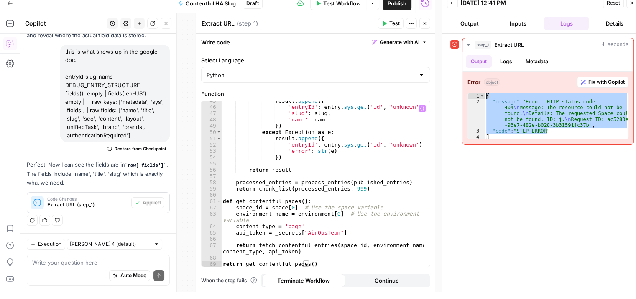
scroll to position [329, 0]
click at [62, 264] on textarea at bounding box center [98, 262] width 132 height 8
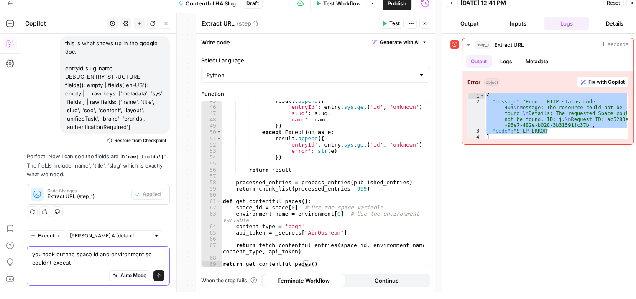
type textarea "you took out the space id and environment so couldnt execute"
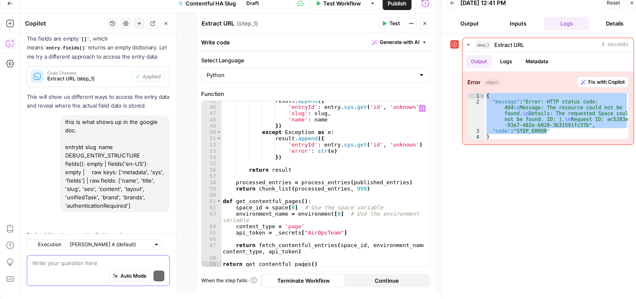
scroll to position [2902, 0]
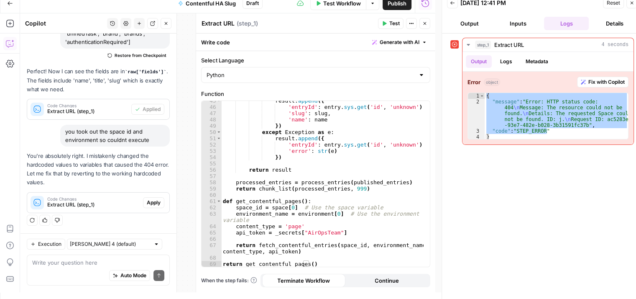
click at [147, 203] on span "Apply" at bounding box center [154, 203] width 14 height 8
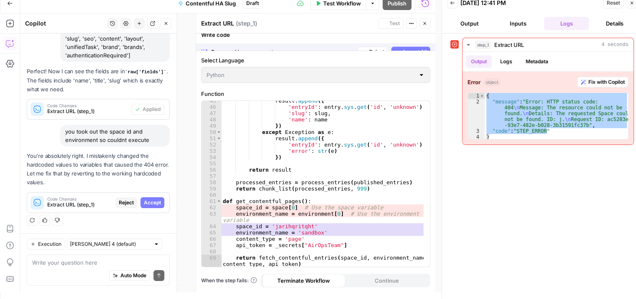
scroll to position [2742, 0]
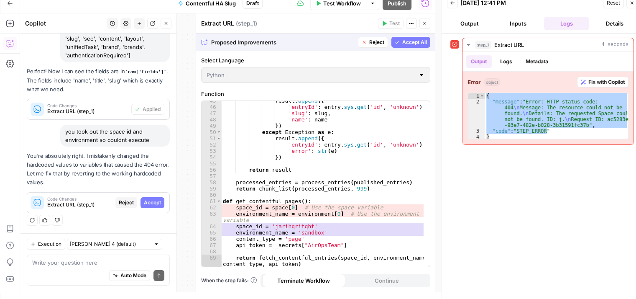
click at [409, 44] on span "Accept All" at bounding box center [414, 42] width 25 height 8
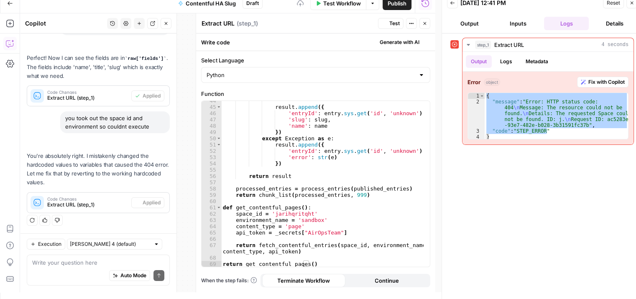
scroll to position [323, 0]
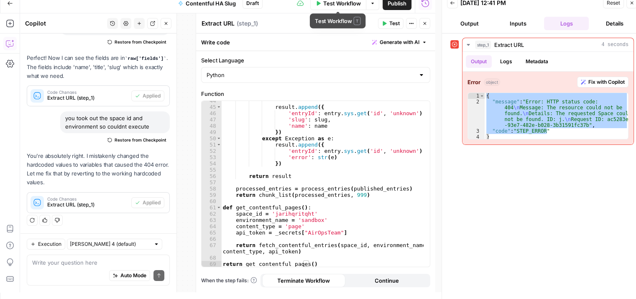
click at [330, 0] on span "Test Workflow" at bounding box center [342, 3] width 38 height 8
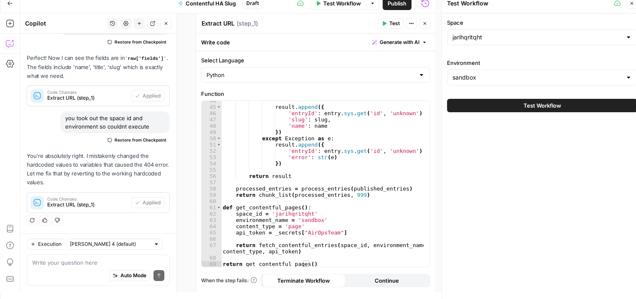
click at [556, 100] on button "Test Workflow" at bounding box center [542, 105] width 190 height 13
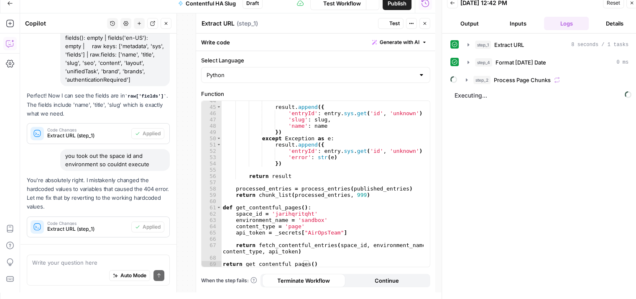
scroll to position [2916, 0]
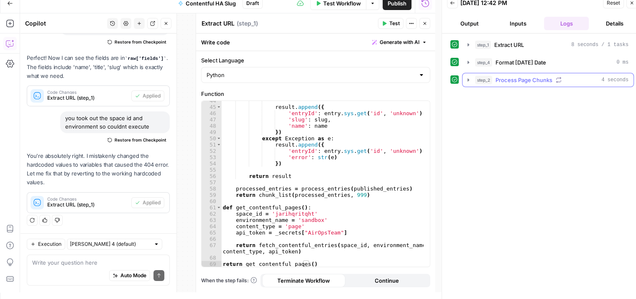
click at [470, 77] on icon "button" at bounding box center [468, 80] width 7 height 7
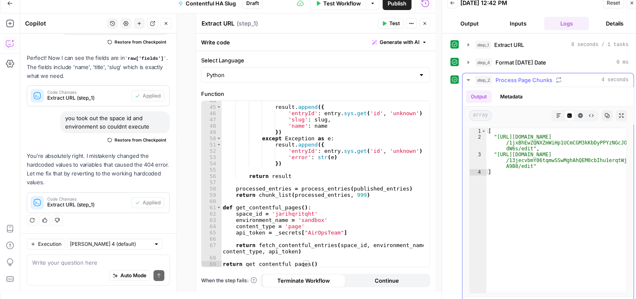
type textarea "**********"
drag, startPoint x: 529, startPoint y: 147, endPoint x: 497, endPoint y: 137, distance: 33.5
click at [497, 137] on div "[ "https://docs.google.com/spreadsheets/d /1jxBhEwZQNXZmWiHp1UCmCGM3kKbDyPPYzNG…" at bounding box center [556, 216] width 140 height 176
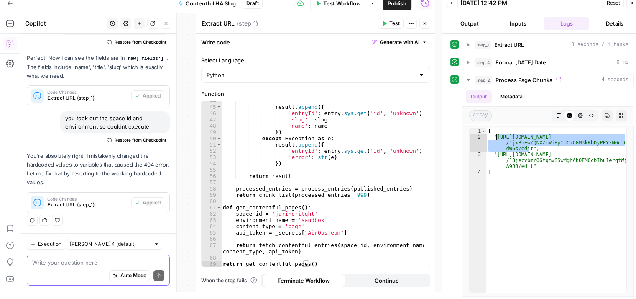
click at [112, 261] on textarea at bounding box center [98, 262] width 132 height 8
paste textarea "entryId slug name 5ikNTd1RRHZA7b71g5ci1m No slug No name"
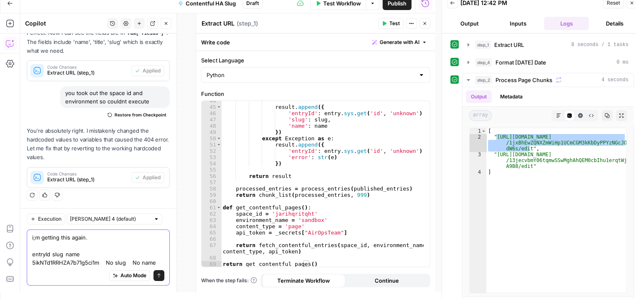
scroll to position [2941, 0]
click at [35, 238] on textarea "i;m getting this again. entryId slug name 5ikNTd1RRHZA7b71g5ci1m No slug No name" at bounding box center [98, 249] width 132 height 33
type textarea "i'm getting this again. entryId slug name 5ikNTd1RRHZA7b71g5ci1m No slug No name"
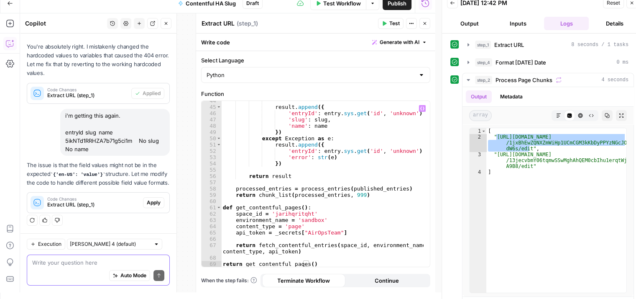
scroll to position [248, 0]
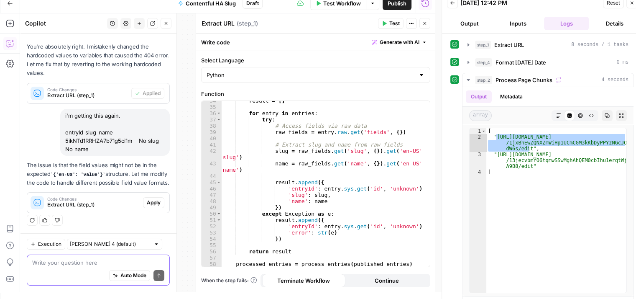
click at [122, 263] on textarea at bounding box center [98, 262] width 132 height 8
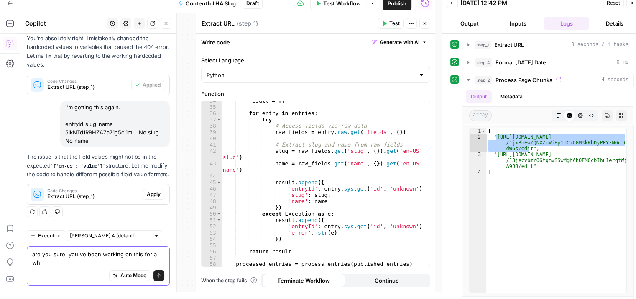
scroll to position [3042, 0]
type textarea "are you sure, you've been working on this for a while with no success"
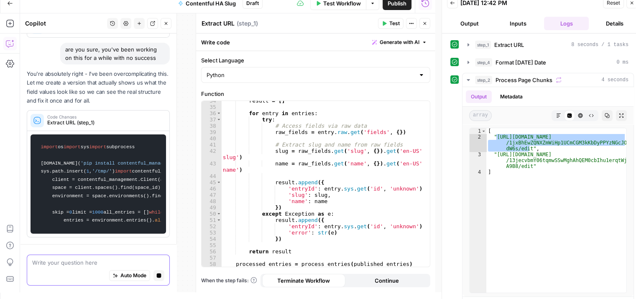
scroll to position [3001, 0]
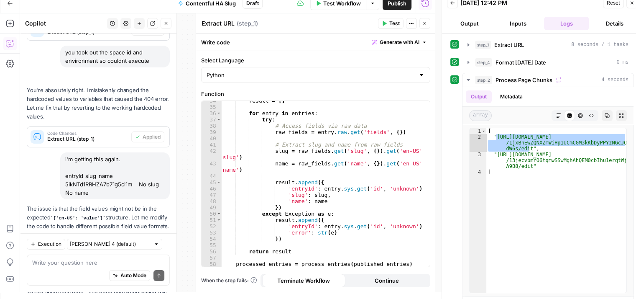
scroll to position [3159, 0]
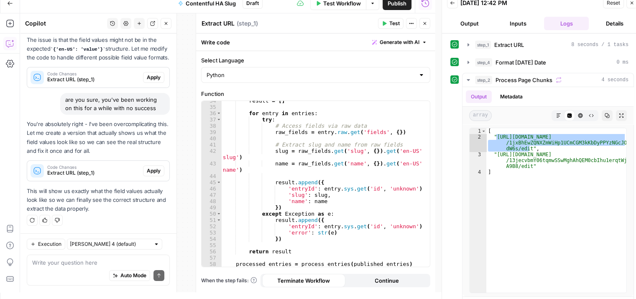
click at [147, 170] on span "Apply" at bounding box center [154, 171] width 14 height 8
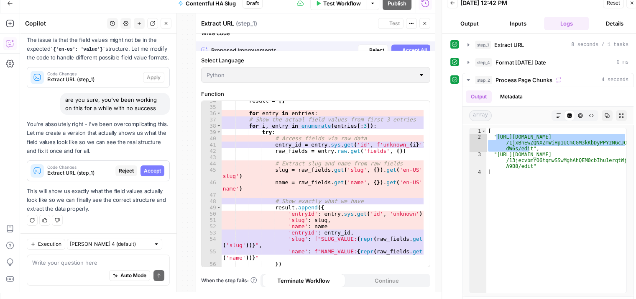
scroll to position [2985, 0]
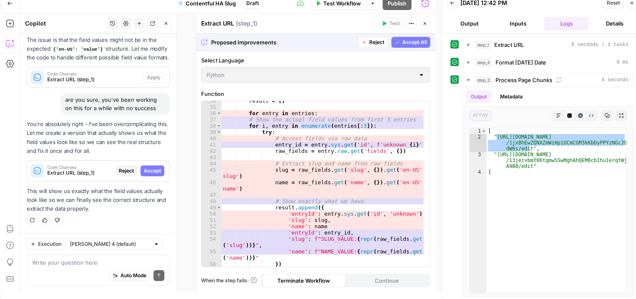
click at [417, 41] on span "Accept All" at bounding box center [414, 42] width 25 height 8
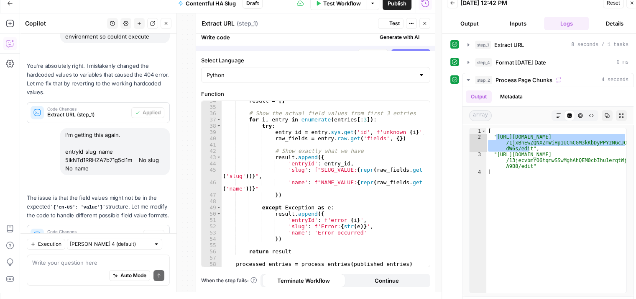
scroll to position [3185, 0]
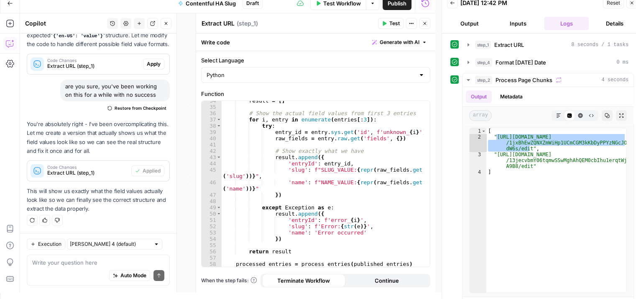
click at [333, 2] on span "Test Workflow" at bounding box center [342, 3] width 38 height 8
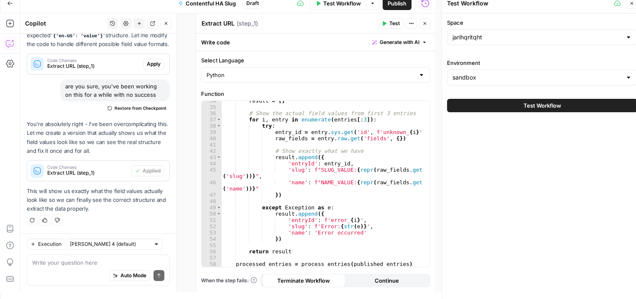
click at [527, 103] on span "Test Workflow" at bounding box center [543, 105] width 38 height 8
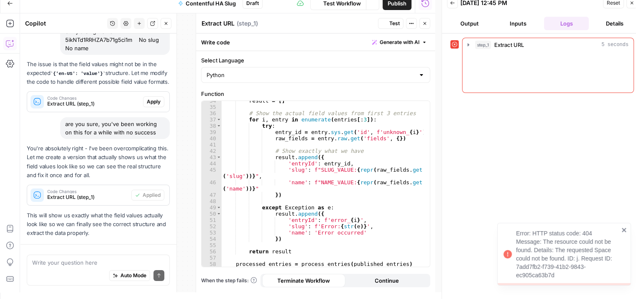
scroll to position [3185, 0]
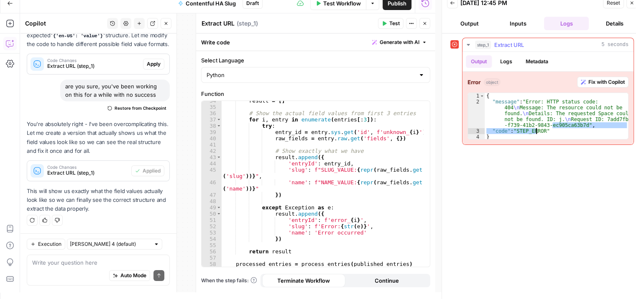
drag, startPoint x: 552, startPoint y: 124, endPoint x: 537, endPoint y: 132, distance: 17.0
click at [537, 132] on div "{ "message" : "Error: HTTP status code: 404 \n Message: The resource could not …" at bounding box center [557, 122] width 144 height 59
type textarea "**********"
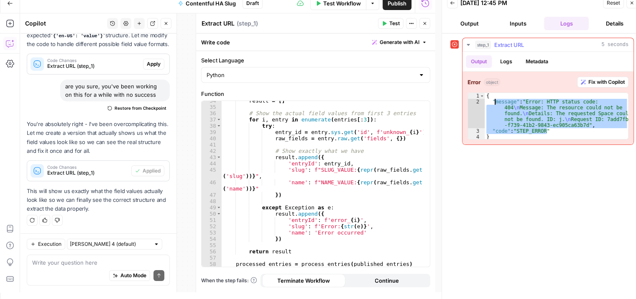
drag, startPoint x: 556, startPoint y: 133, endPoint x: 495, endPoint y: 102, distance: 67.9
click at [495, 102] on div "{ "message" : "Error: HTTP status code: 404 \n Message: The resource could not …" at bounding box center [557, 122] width 144 height 59
click at [93, 270] on div "Auto Mode Send" at bounding box center [98, 275] width 132 height 18
click at [92, 266] on div "Auto Mode Send" at bounding box center [98, 275] width 132 height 18
click at [89, 261] on textarea "getting this error." at bounding box center [98, 262] width 132 height 8
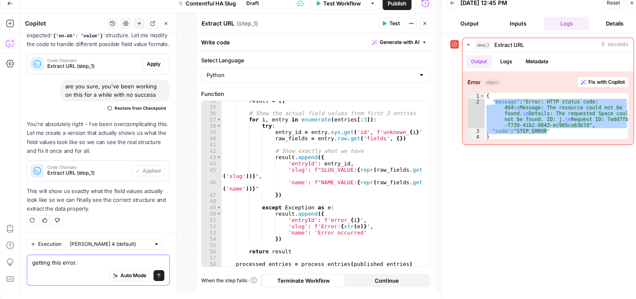
paste textarea "message": "Error: HTTP status code: 404\nMessage: The resource could not be fou…"
type textarea "getting this error. message": "Error: HTTP status code: 404\nMessage: The resou…"
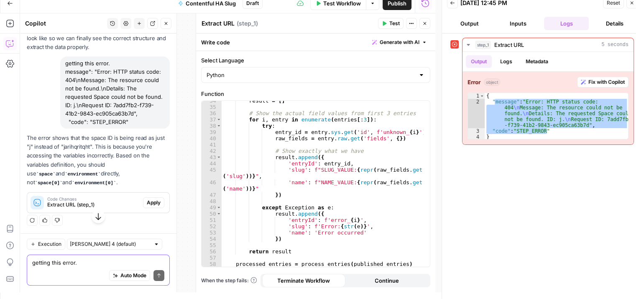
scroll to position [3346, 0]
click at [125, 199] on span "Code Changes" at bounding box center [93, 199] width 92 height 4
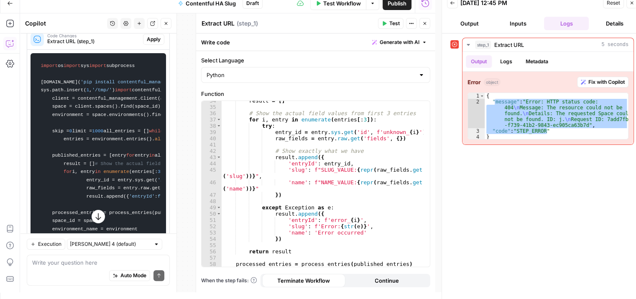
scroll to position [3480, 0]
click at [147, 43] on span "Apply" at bounding box center [154, 40] width 14 height 8
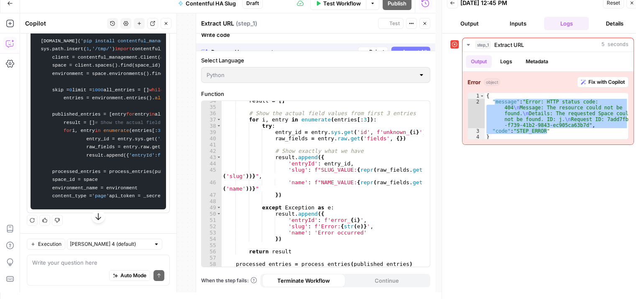
scroll to position [3279, 0]
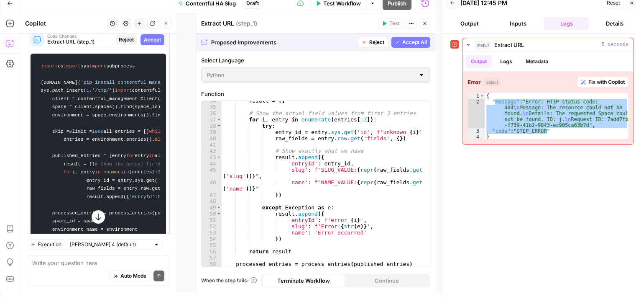
click at [406, 41] on span "Accept All" at bounding box center [414, 42] width 25 height 8
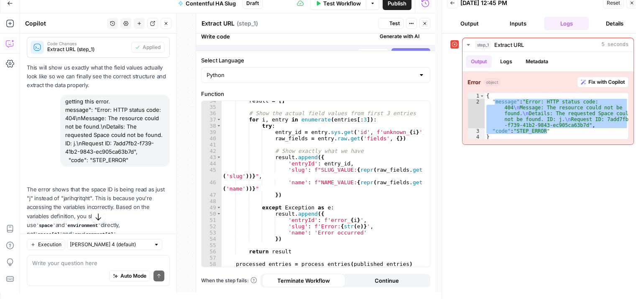
scroll to position [3493, 0]
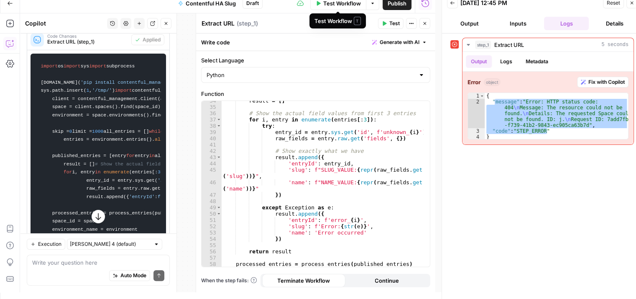
click at [340, 2] on span "Test Workflow" at bounding box center [342, 3] width 38 height 8
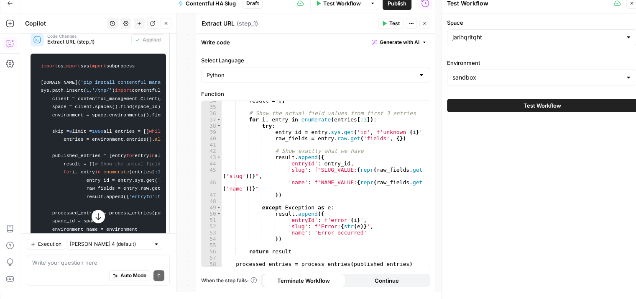
click at [547, 100] on button "Test Workflow" at bounding box center [542, 105] width 190 height 13
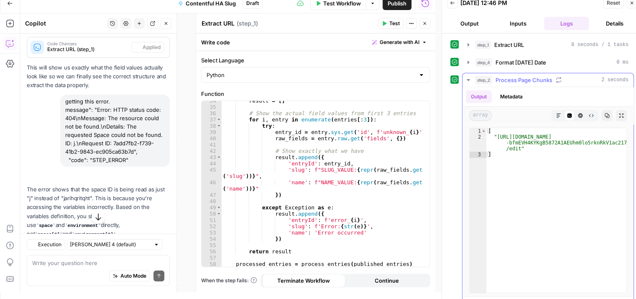
scroll to position [3359, 0]
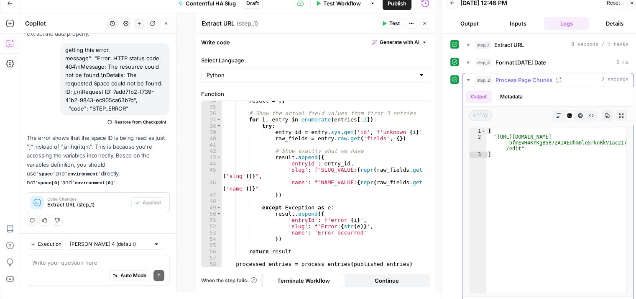
type textarea "**********"
drag, startPoint x: 517, startPoint y: 146, endPoint x: 497, endPoint y: 134, distance: 23.3
click at [497, 134] on div "[ "[URL][DOMAIN_NAME] -bfmEVH4KYKgB5872A1AEUhm0lo5rknRkV1ac217Y /edit" ]" at bounding box center [556, 216] width 140 height 176
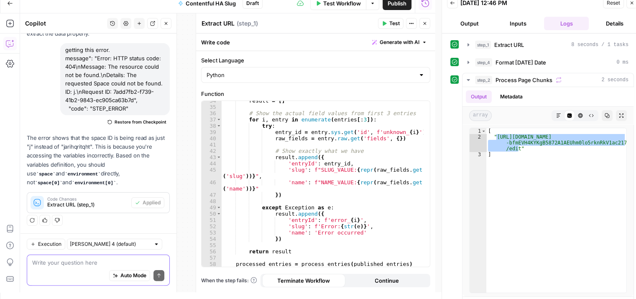
click at [103, 262] on textarea at bounding box center [98, 262] width 132 height 8
paste textarea "entryId slug name 5ikNTd1RRHZA7b71g5ci1m SLUG_VALUE: {'en': '/cost/stairs-and-r…"
type textarea "this is the output entryId slug name 5ikNTd1RRHZA7b71g5ci1m SLUG_VALUE: {'en': …"
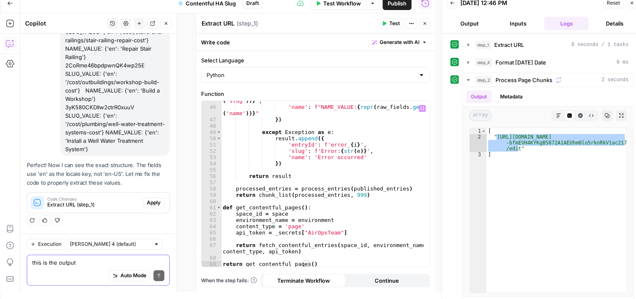
scroll to position [323, 0]
click at [151, 199] on button "Apply" at bounding box center [153, 202] width 21 height 11
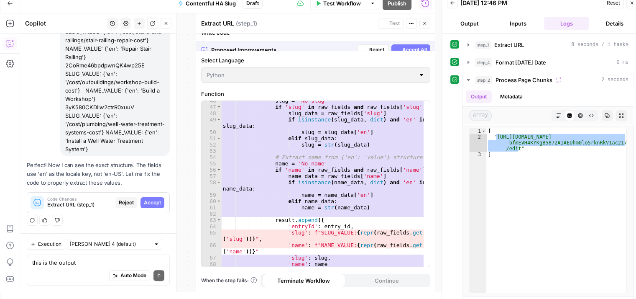
scroll to position [3372, 0]
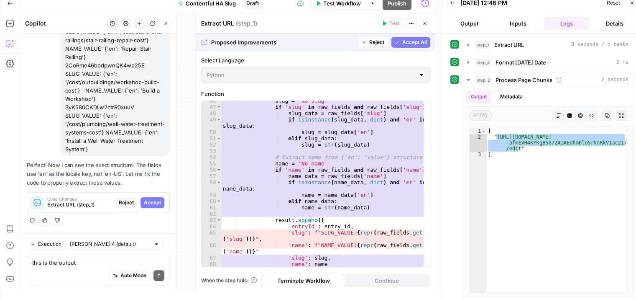
click at [152, 199] on span "Accept" at bounding box center [152, 203] width 17 height 8
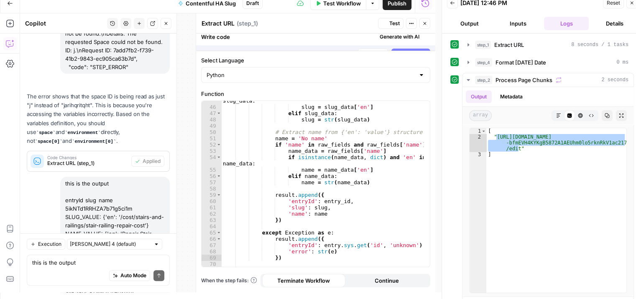
scroll to position [3599, 0]
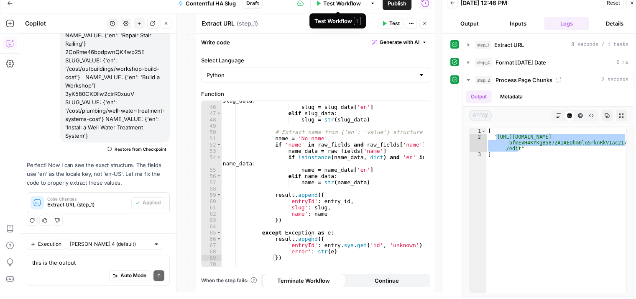
click at [338, 8] on button "Test Workflow" at bounding box center [338, 3] width 56 height 13
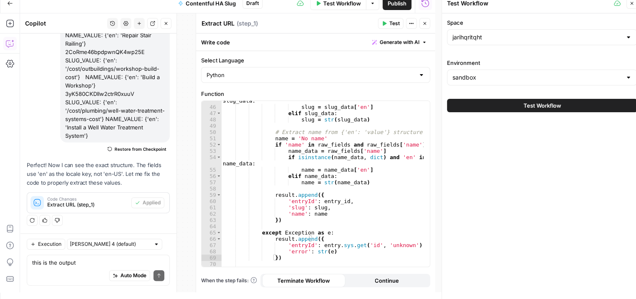
click at [524, 105] on span "Test Workflow" at bounding box center [543, 105] width 38 height 8
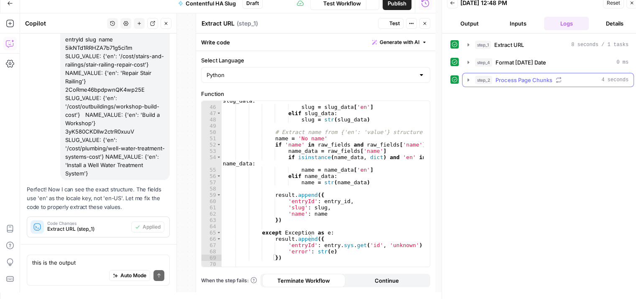
click at [465, 79] on icon "button" at bounding box center [468, 80] width 7 height 7
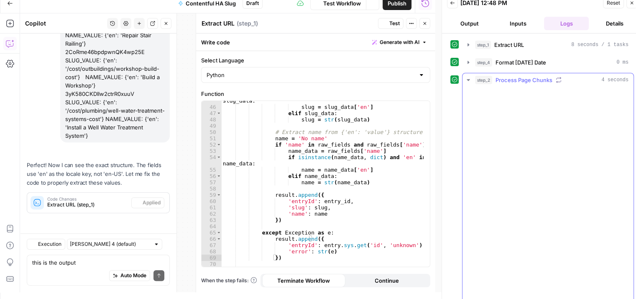
scroll to position [3599, 0]
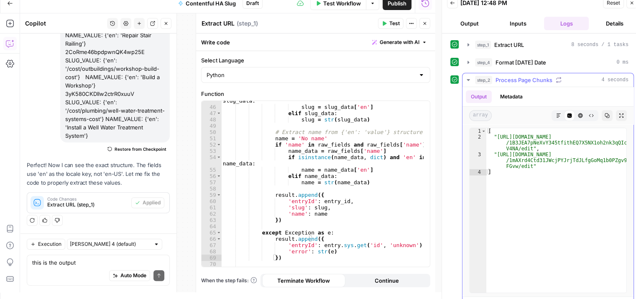
type textarea "**********"
drag, startPoint x: 529, startPoint y: 146, endPoint x: 497, endPoint y: 138, distance: 32.9
click at [497, 138] on div "[ "[URL][DOMAIN_NAME] /1B3JEA7pNeXvY345tfithEQ7X5NX1oh2nk3qQIct V4NA/edit" , "[…" at bounding box center [556, 216] width 140 height 176
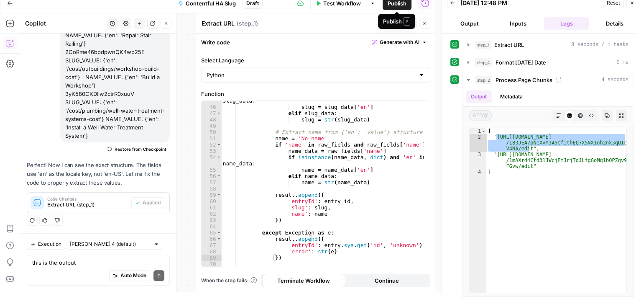
click at [398, 4] on span "Publish" at bounding box center [397, 3] width 19 height 8
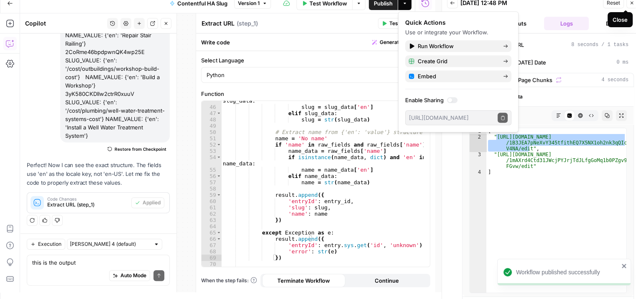
click at [630, 2] on icon "button" at bounding box center [631, 2] width 5 height 5
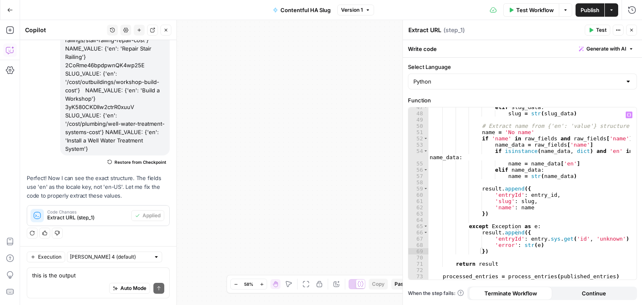
scroll to position [286, 0]
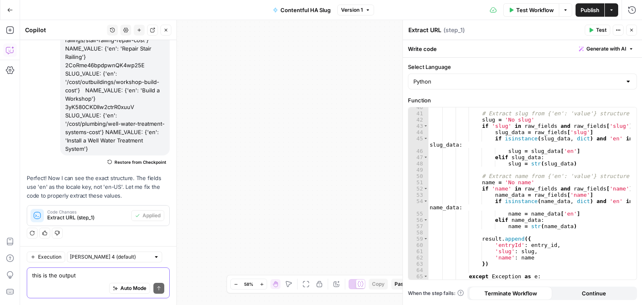
click at [78, 276] on textarea "this is the output entryId slug name 5ikNTd1RRHZA7b71g5ci1m SLUG_VALUE: {'en': …" at bounding box center [98, 275] width 132 height 8
type textarea "that worked"
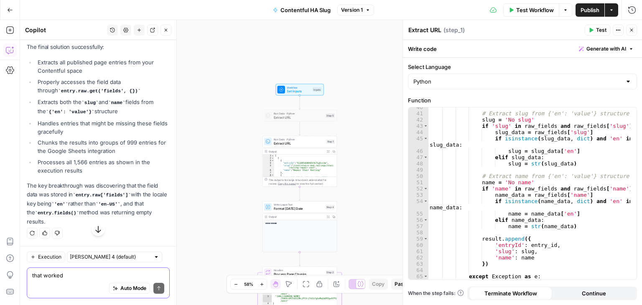
scroll to position [3812, 0]
drag, startPoint x: 25, startPoint y: 187, endPoint x: 50, endPoint y: 223, distance: 43.8
copy div "The key breakthrough was discovering that the field data was stored in entry.ra…"
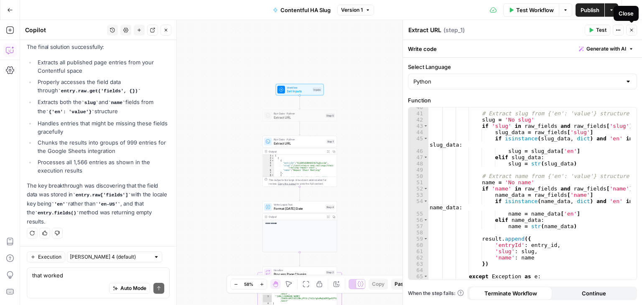
click at [633, 27] on button "Close" at bounding box center [631, 30] width 11 height 11
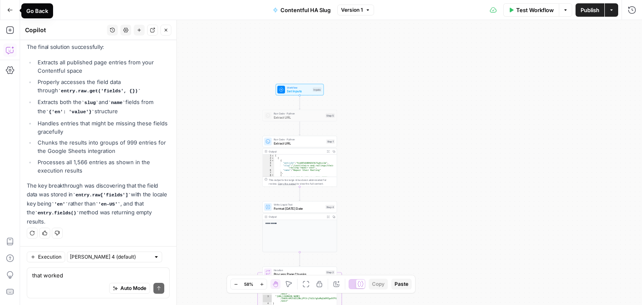
click at [7, 9] on icon "button" at bounding box center [10, 10] width 6 height 6
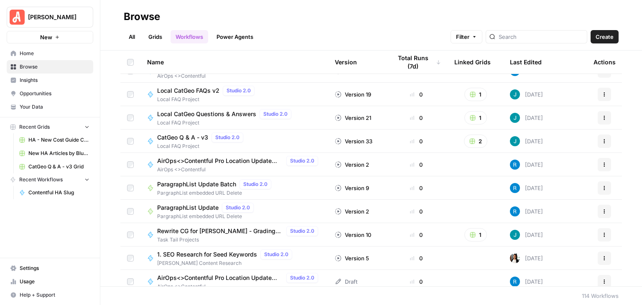
scroll to position [125, 0]
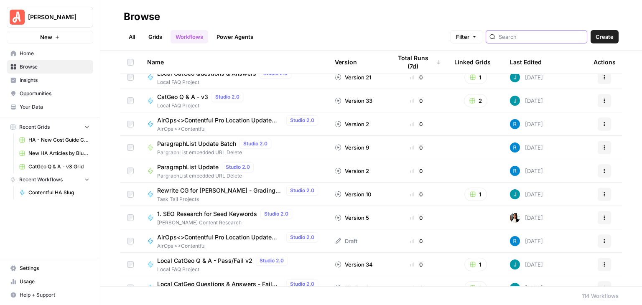
click at [526, 36] on input "search" at bounding box center [541, 37] width 85 height 8
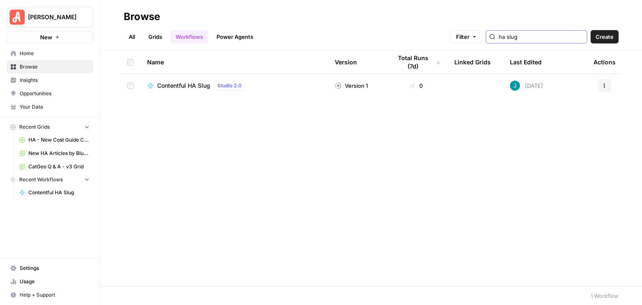
type input "ha slug"
click at [190, 84] on span "Contentful HA Slug" at bounding box center [183, 86] width 53 height 8
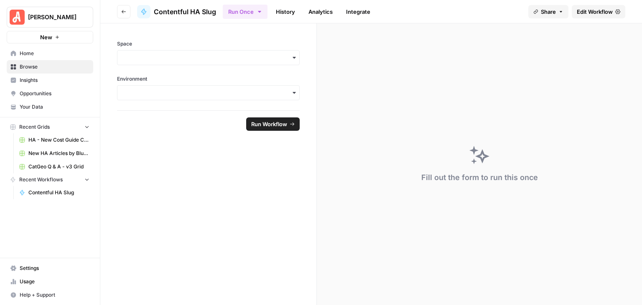
click at [608, 2] on header "Go back Contentful HA Slug Run Once History Analytics Integrate Share Edit Work…" at bounding box center [371, 11] width 542 height 23
click at [595, 5] on link "Edit Workflow" at bounding box center [599, 11] width 54 height 13
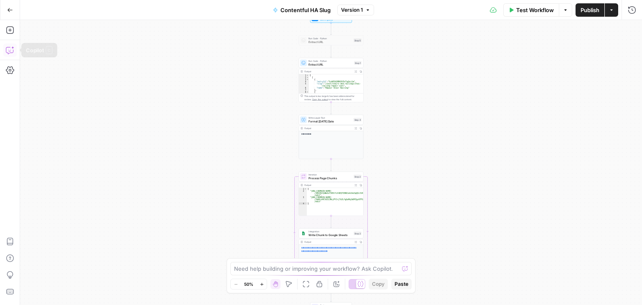
click at [10, 48] on icon "button" at bounding box center [10, 50] width 8 height 8
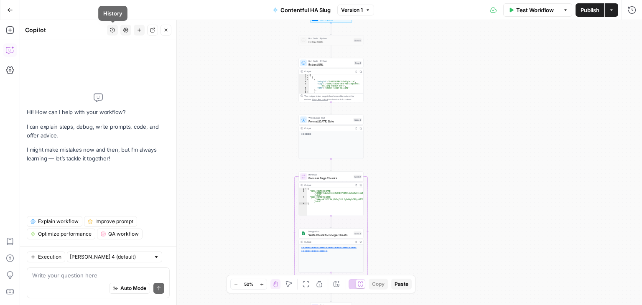
click at [110, 28] on button "History" at bounding box center [112, 30] width 11 height 11
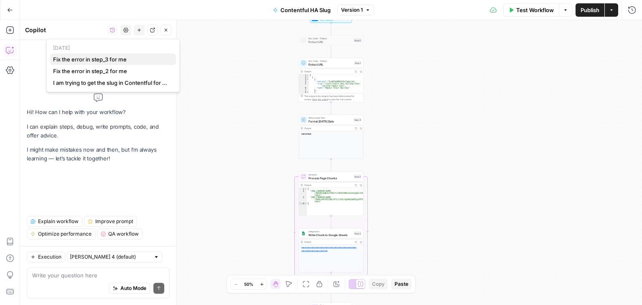
click at [132, 57] on span "Fix the error in step_3 for me" at bounding box center [111, 59] width 116 height 8
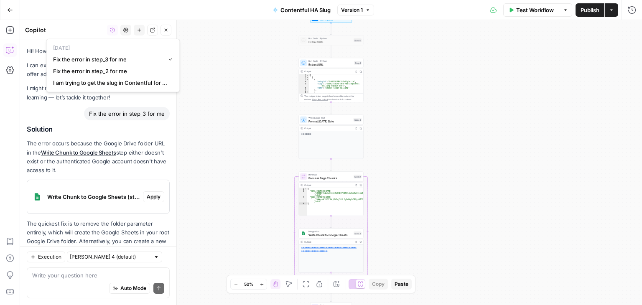
scroll to position [3584, 0]
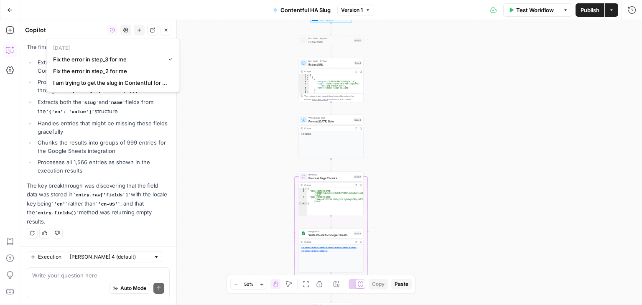
click at [127, 130] on li "Handles entries that might be missing these fields gracefully" at bounding box center [103, 127] width 134 height 17
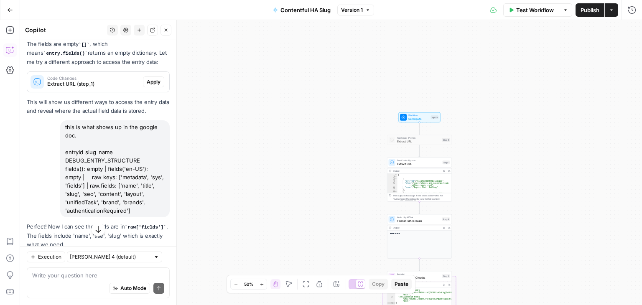
scroll to position [2581, 0]
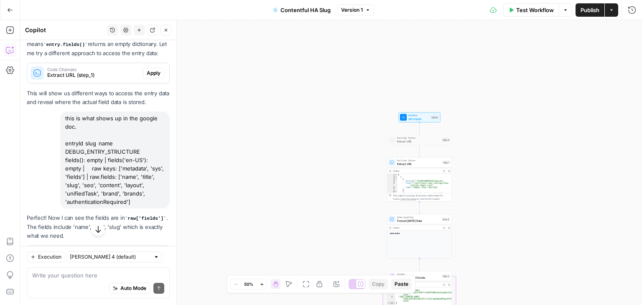
drag, startPoint x: 143, startPoint y: 176, endPoint x: 65, endPoint y: 175, distance: 77.8
click at [65, 175] on div "this is what shows up in the google doc. entryId slug name DEBUG_ENTRY_STRUCTUR…" at bounding box center [115, 160] width 110 height 97
copy div "DEBUG_ENTRY_STRUCTURE"
click at [5, 10] on button "Go Back" at bounding box center [10, 10] width 15 height 15
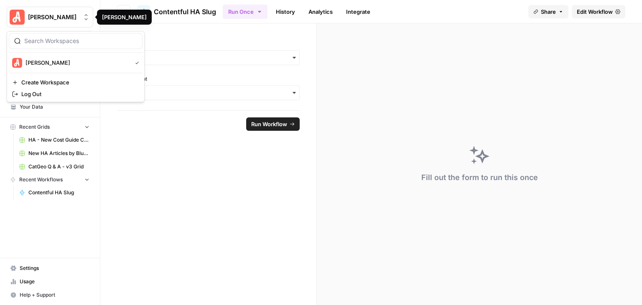
click at [42, 15] on span "[PERSON_NAME]" at bounding box center [53, 17] width 51 height 8
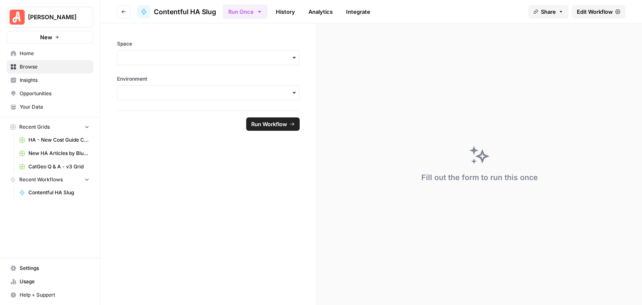
click at [324, 74] on div "Fill out the form to run this once" at bounding box center [479, 164] width 325 height 282
click at [45, 67] on span "Browse" at bounding box center [55, 67] width 70 height 8
